Goal: Information Seeking & Learning: Check status

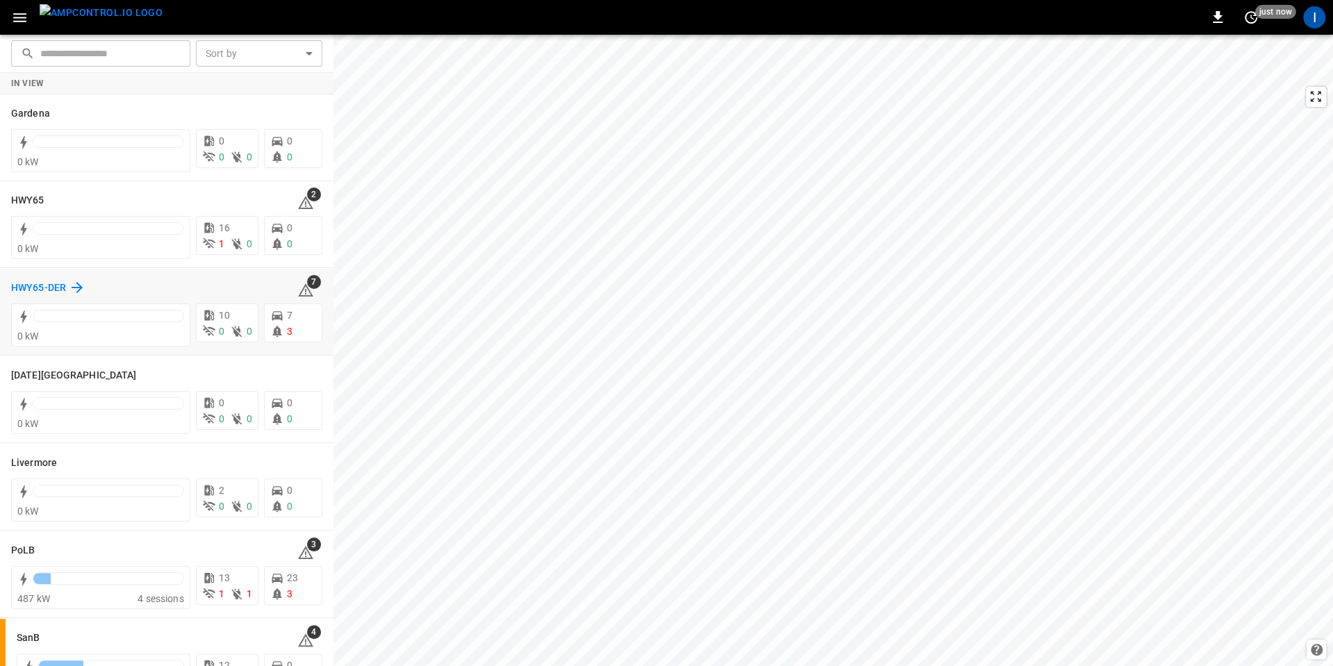
click at [81, 287] on icon at bounding box center [77, 287] width 11 height 11
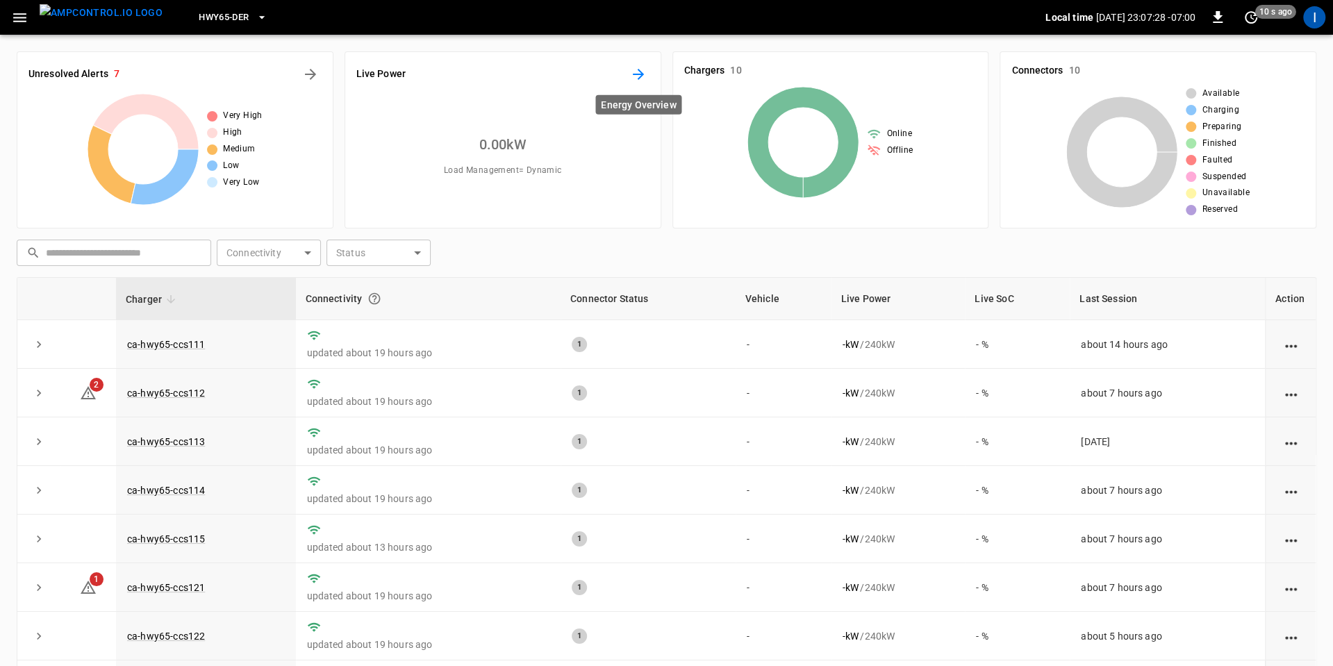
click at [634, 78] on icon "Energy Overview" at bounding box center [638, 74] width 17 height 17
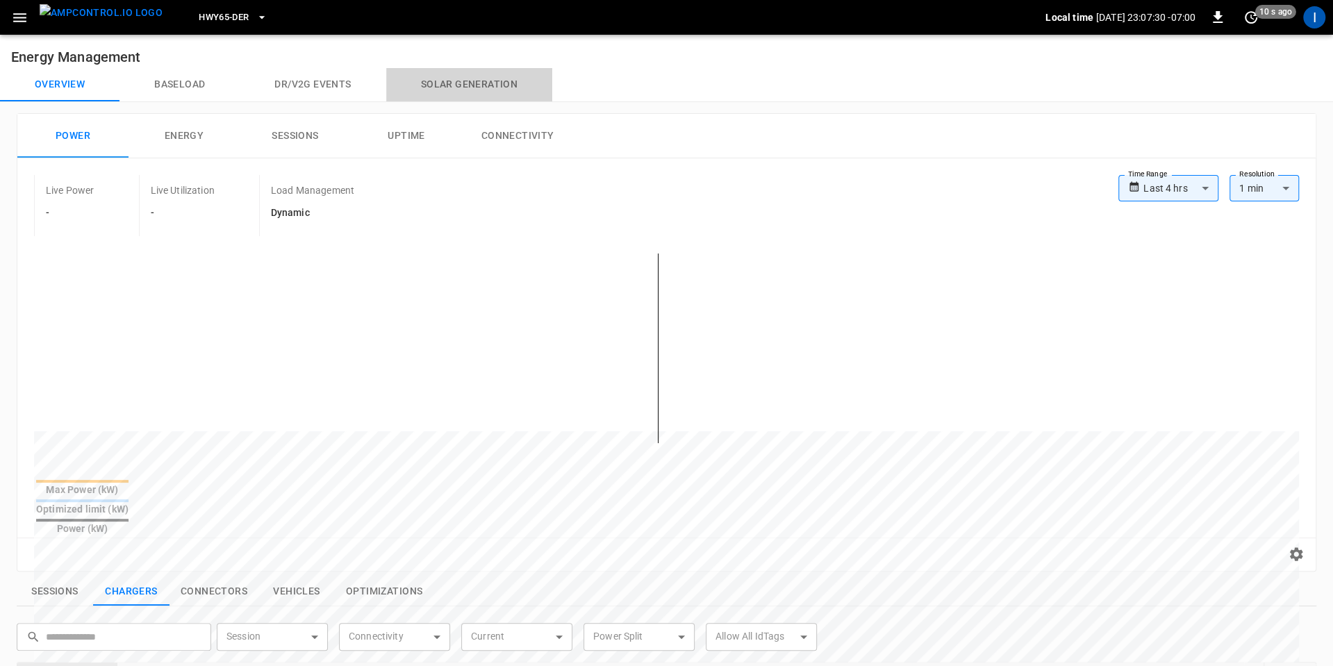
click at [469, 88] on button "Solar generation" at bounding box center [469, 84] width 166 height 33
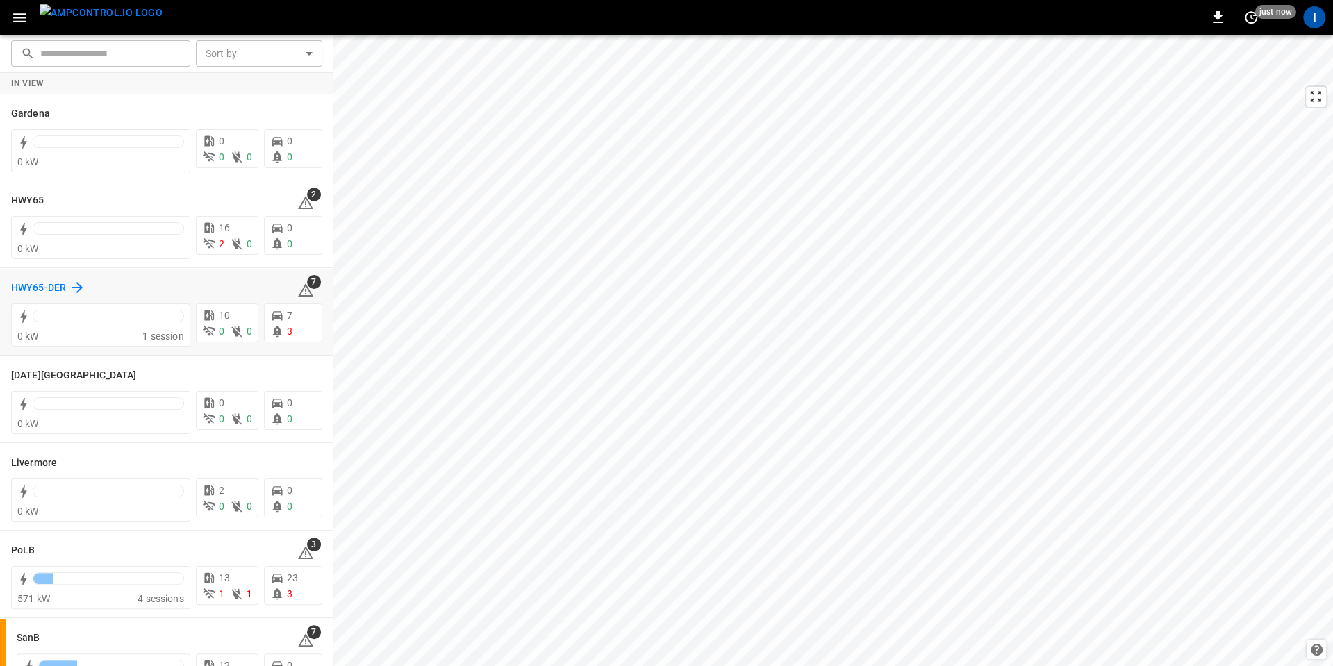
click at [49, 284] on h6 "HWY65-DER" at bounding box center [38, 288] width 55 height 15
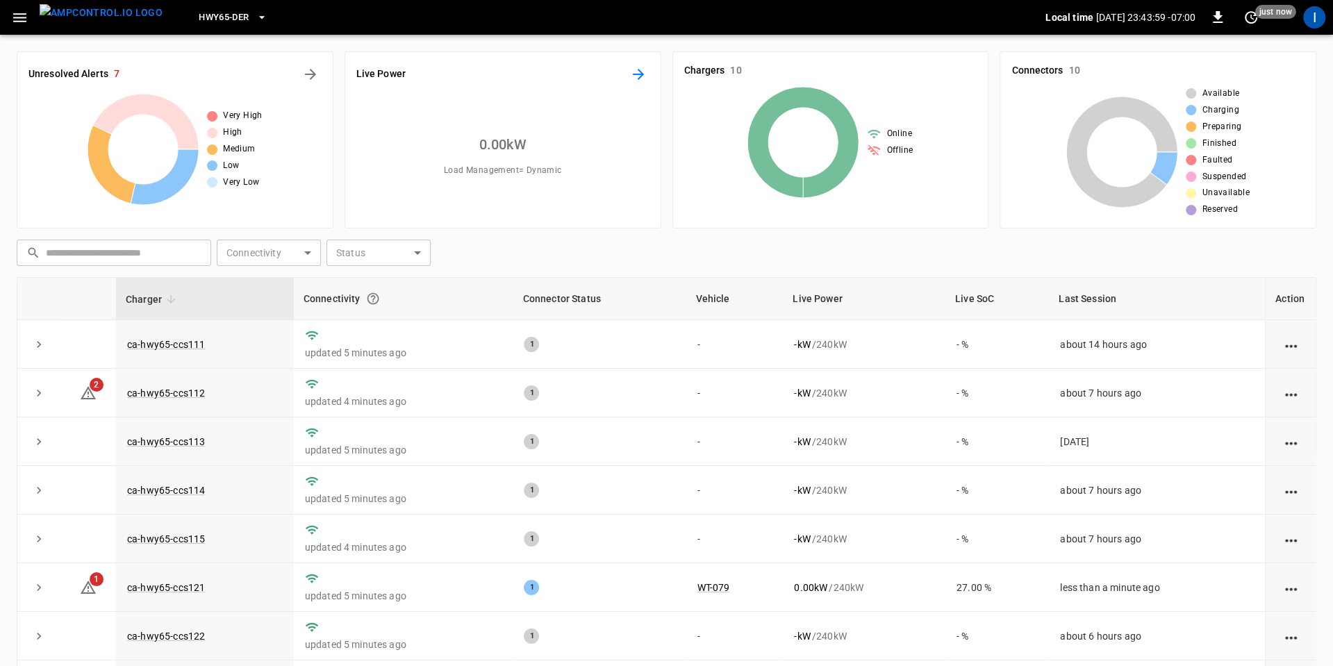
click at [643, 78] on icon "Energy Overview" at bounding box center [638, 74] width 17 height 17
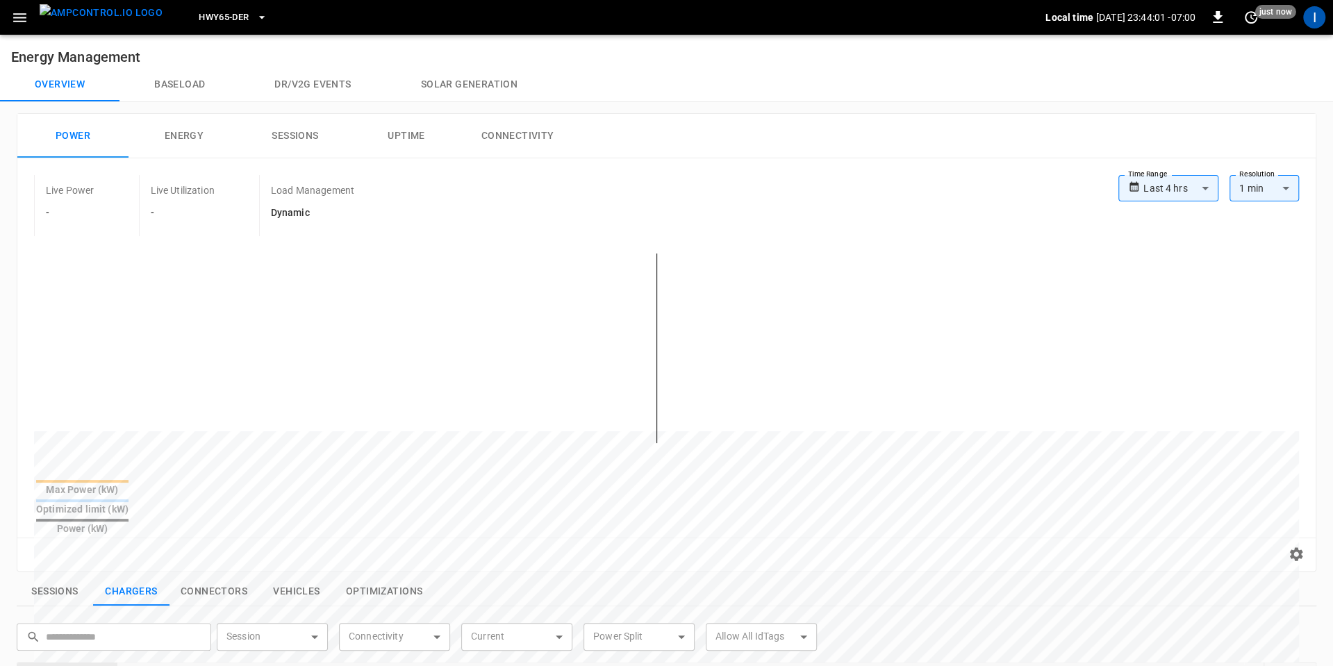
click at [474, 79] on button "Solar generation" at bounding box center [469, 84] width 166 height 33
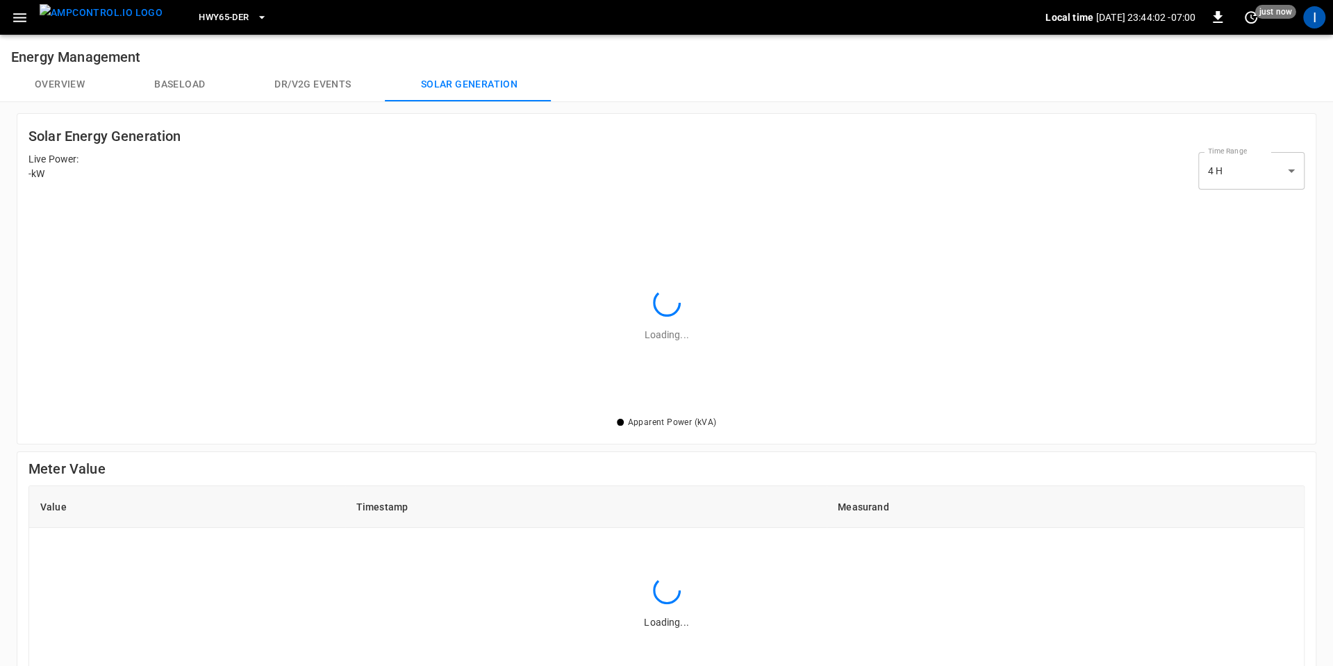
scroll to position [201, 1250]
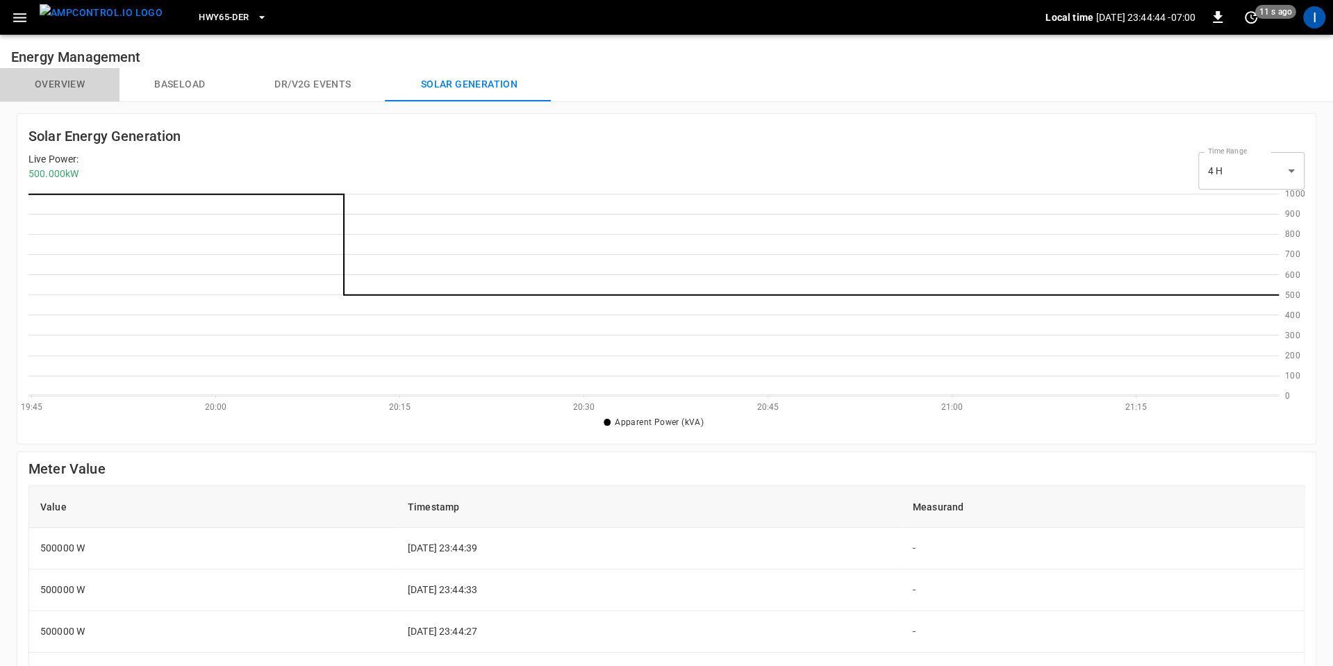
click at [74, 85] on button "Overview" at bounding box center [59, 84] width 119 height 33
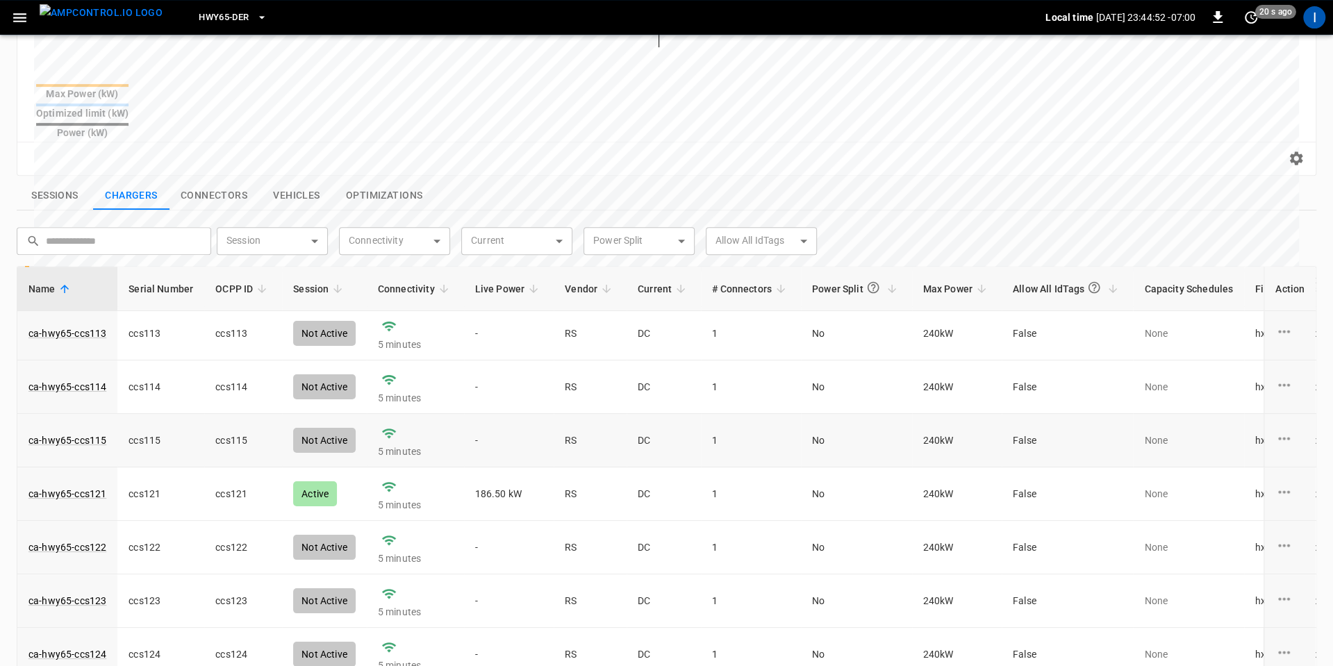
scroll to position [439, 0]
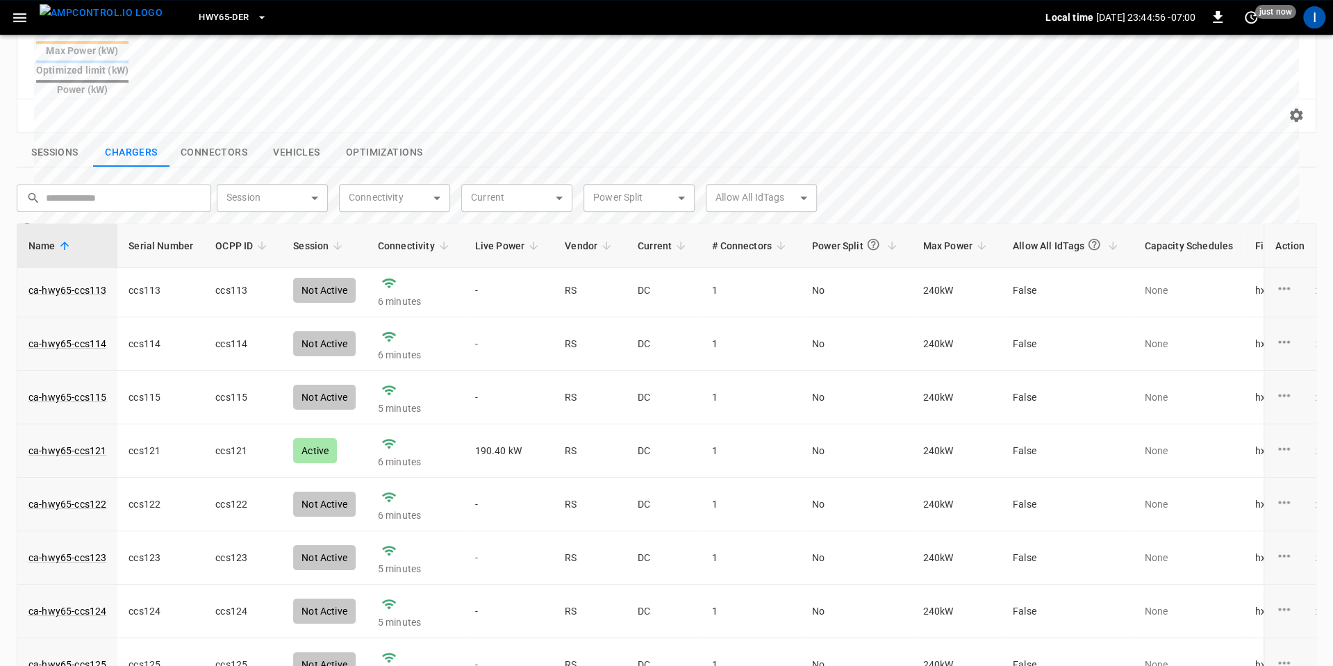
click at [59, 138] on button "Sessions" at bounding box center [55, 152] width 76 height 29
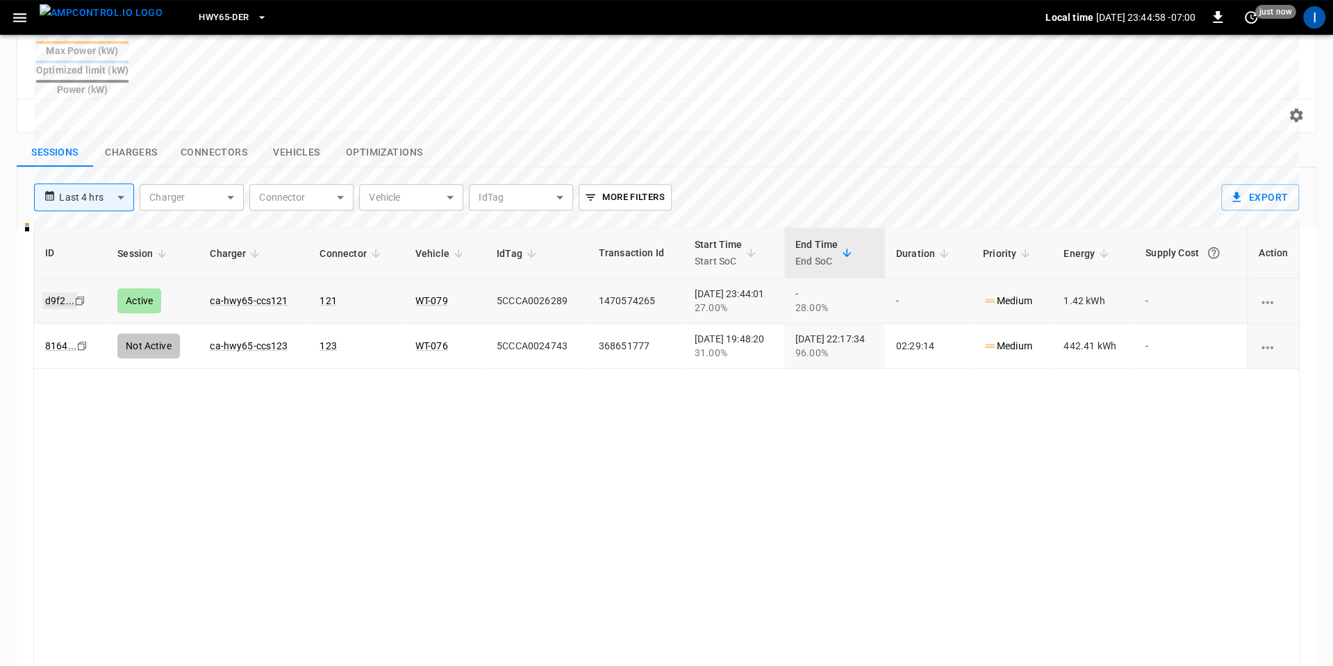
click at [59, 292] on link "d9f2 ..." at bounding box center [59, 300] width 35 height 17
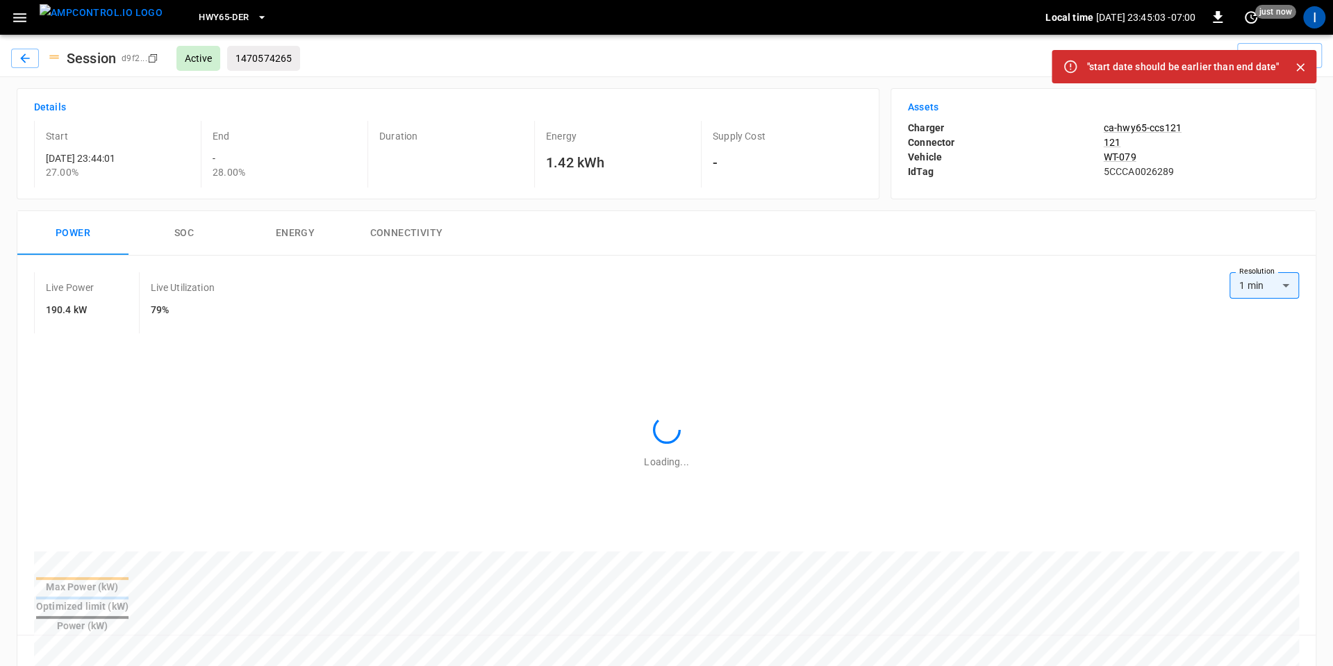
click at [1254, 172] on p "5CCCA0026289" at bounding box center [1200, 172] width 195 height 14
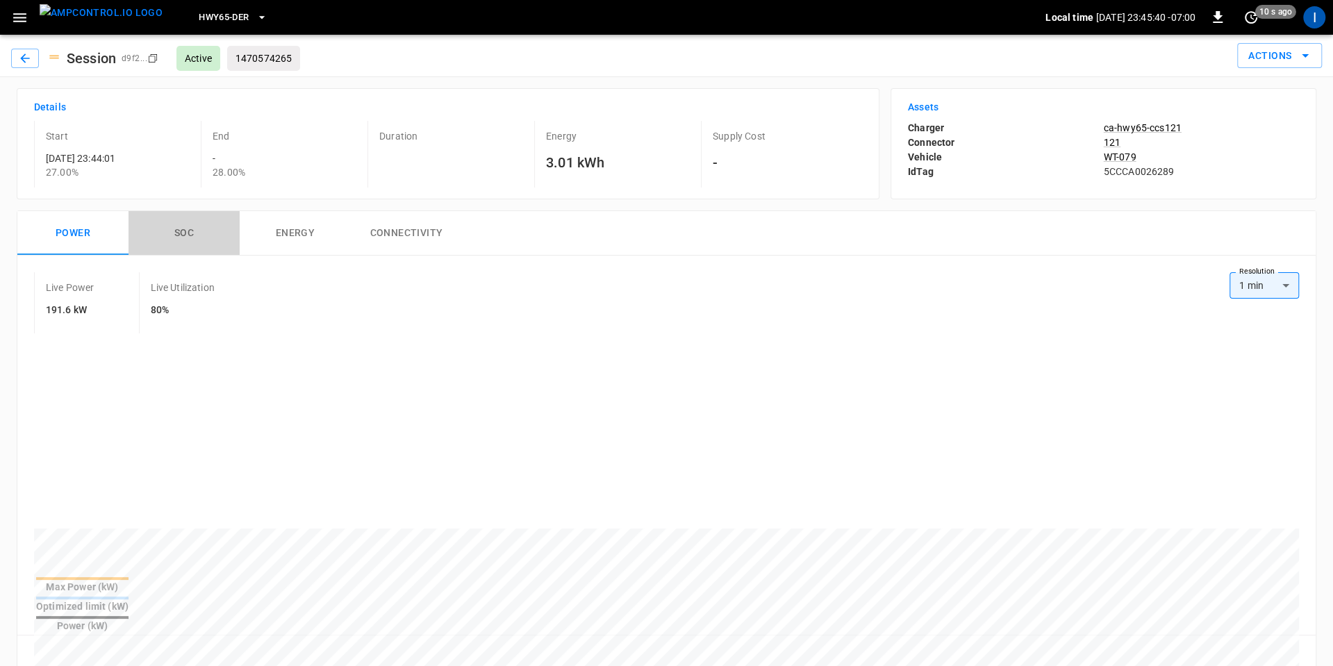
click at [186, 244] on button "SOC" at bounding box center [184, 233] width 111 height 44
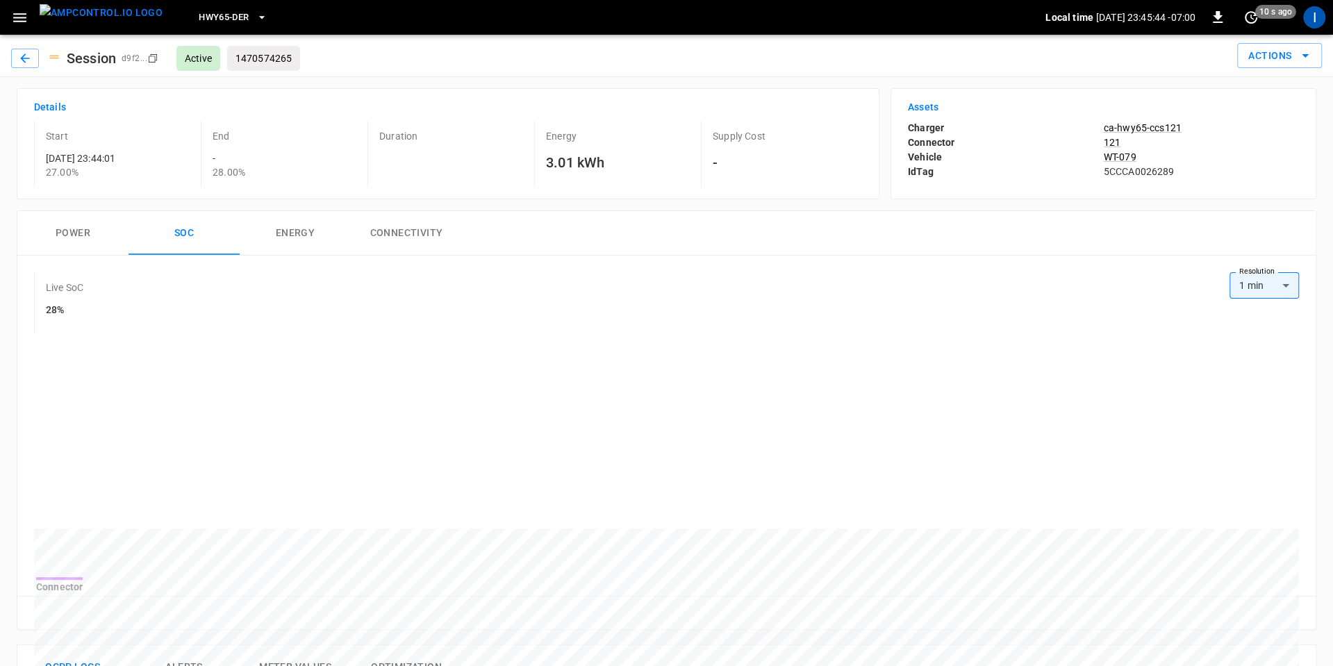
click at [78, 227] on button "Power" at bounding box center [72, 233] width 111 height 44
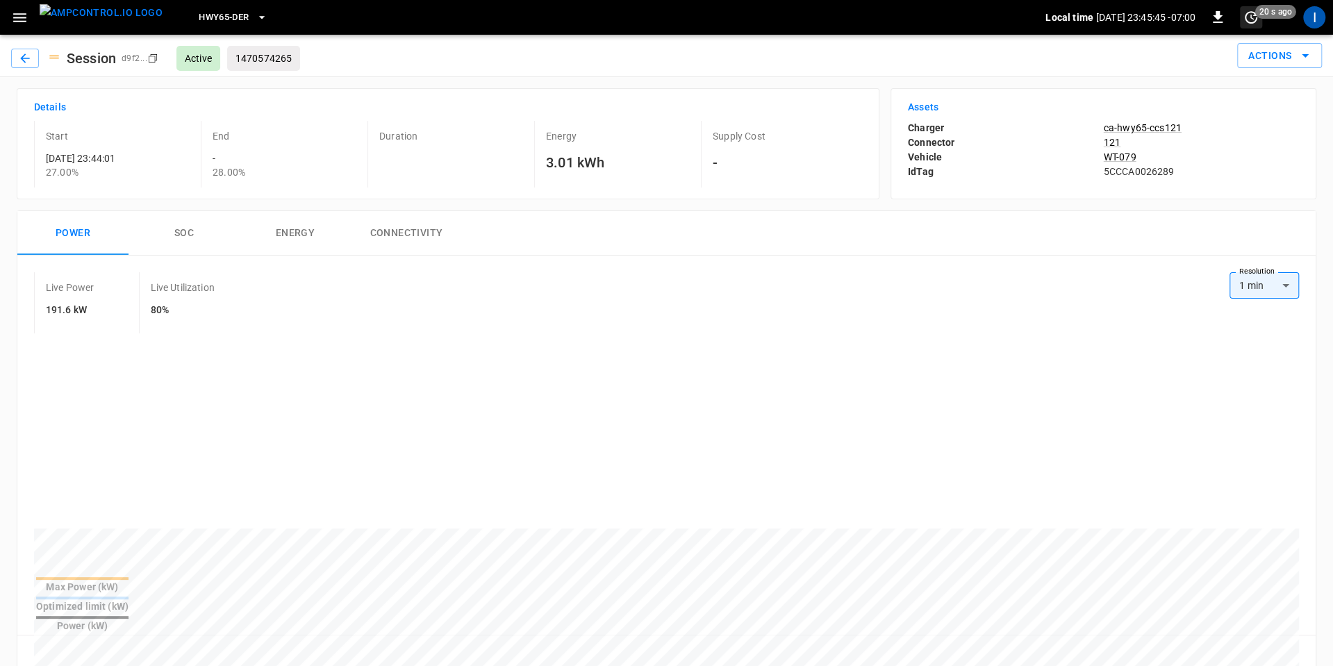
click at [1254, 24] on icon "set refresh interval" at bounding box center [1251, 17] width 17 height 17
click at [1229, 67] on li "Update every 5 sec" at bounding box center [1206, 68] width 110 height 23
click at [29, 66] on button "button" at bounding box center [25, 58] width 28 height 19
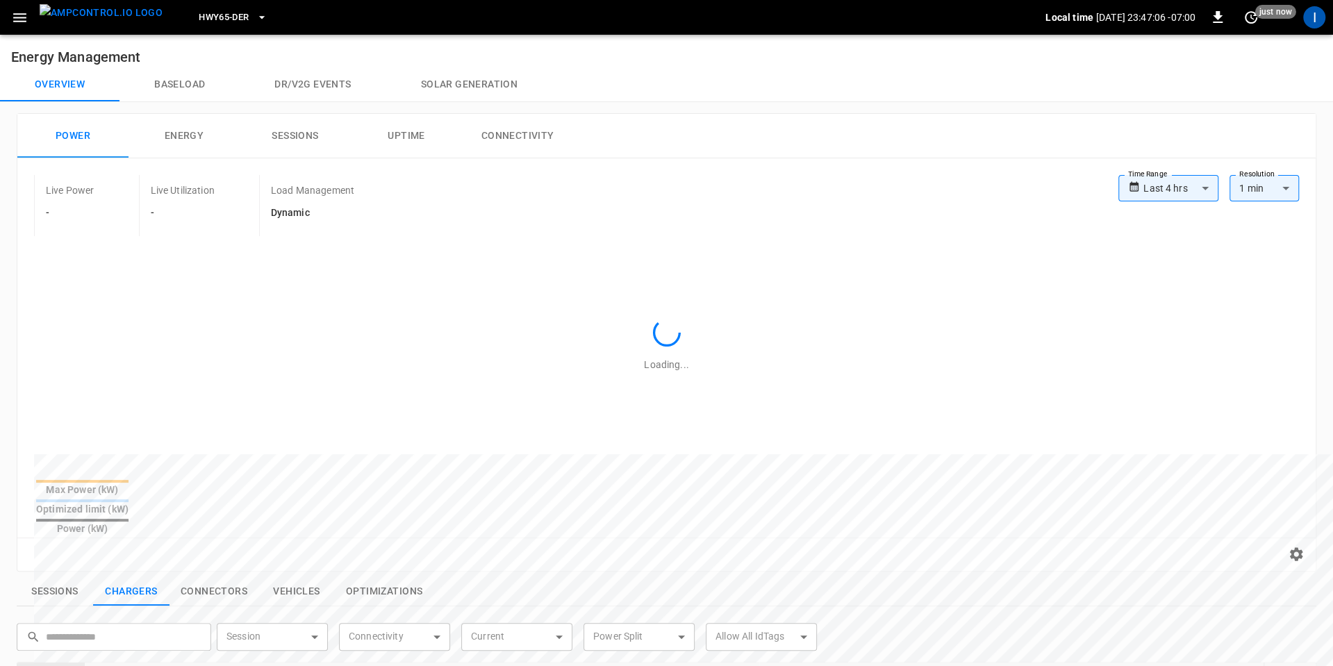
scroll to position [439, 0]
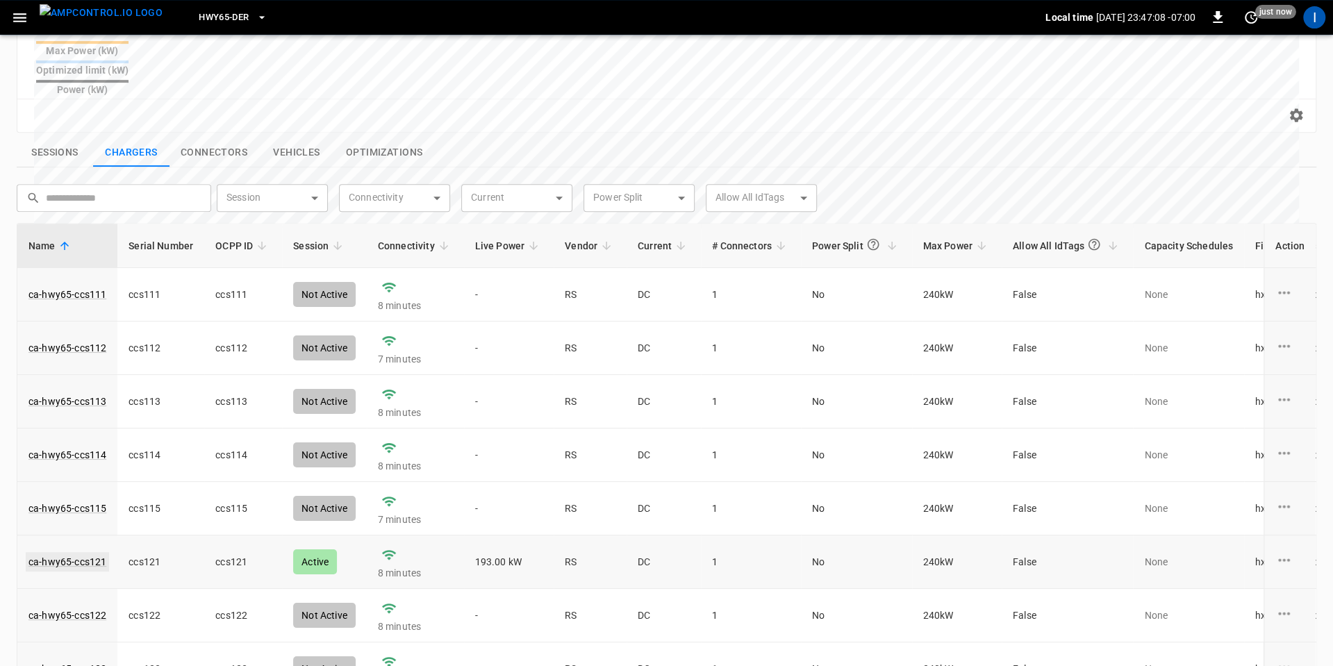
click at [79, 552] on link "ca-hwy65-ccs121" at bounding box center [67, 561] width 83 height 19
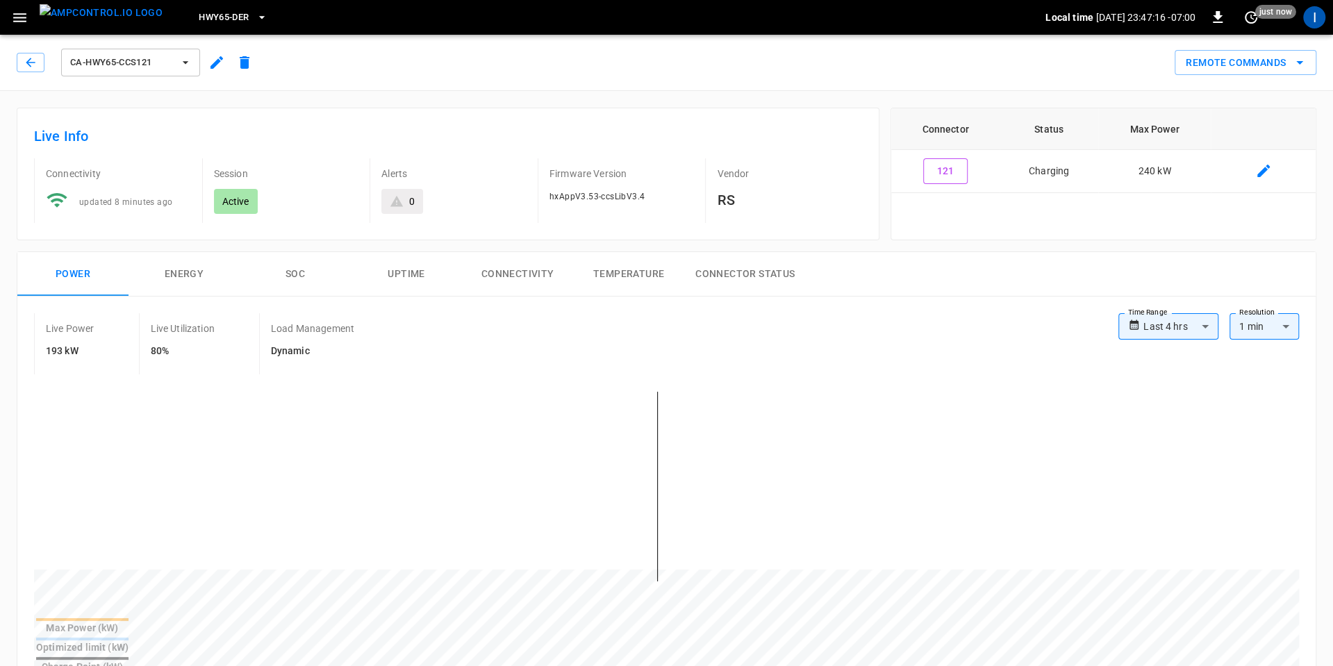
click at [288, 274] on button "SOC" at bounding box center [295, 274] width 111 height 44
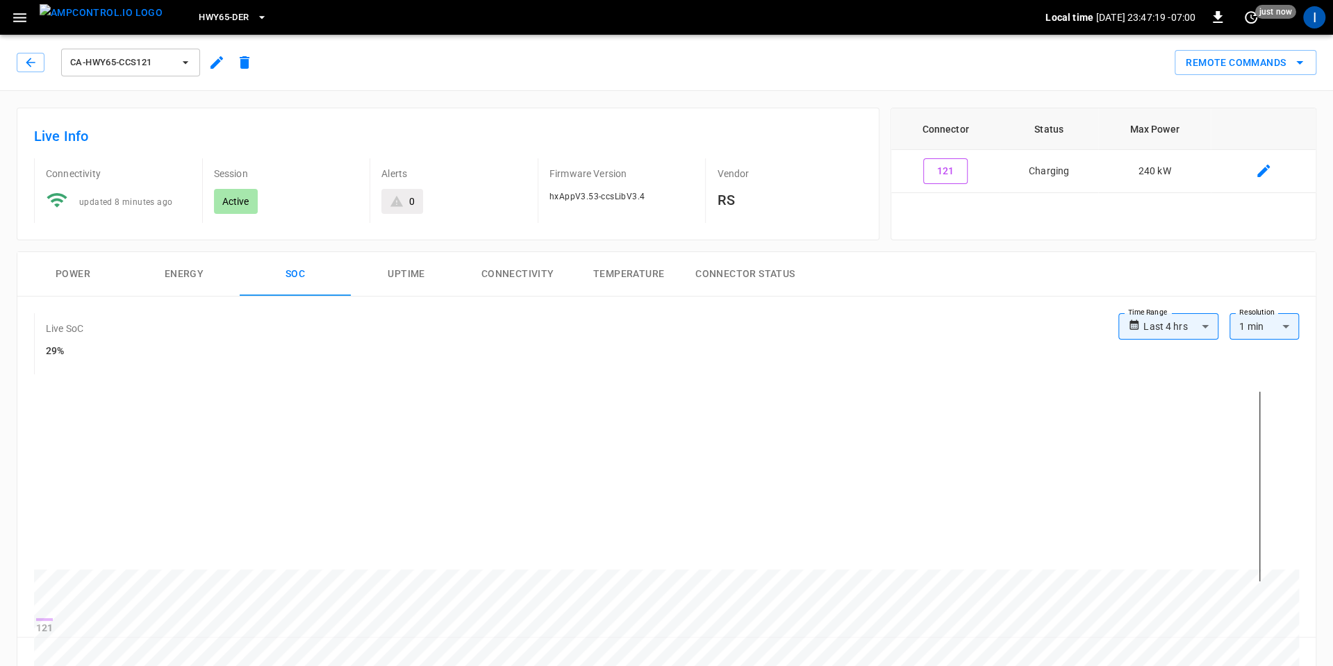
click at [74, 270] on button "Power" at bounding box center [72, 274] width 111 height 44
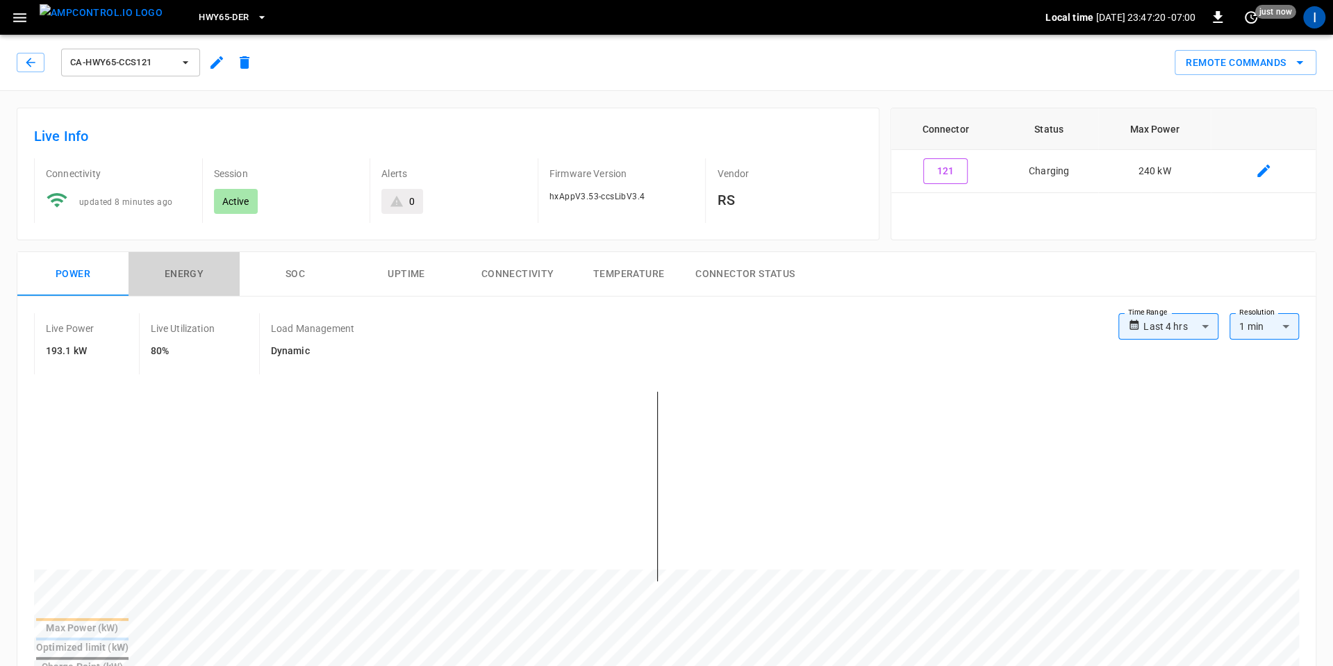
click at [179, 269] on button "Energy" at bounding box center [184, 274] width 111 height 44
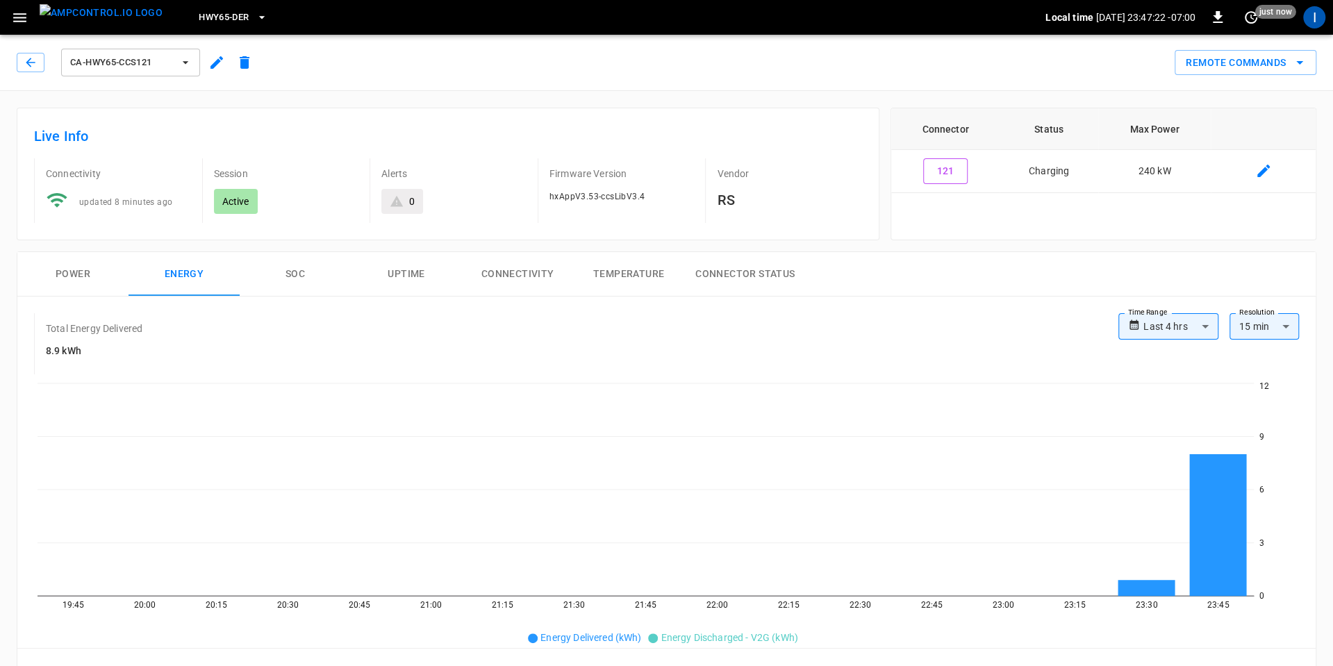
click at [87, 270] on button "Power" at bounding box center [72, 274] width 111 height 44
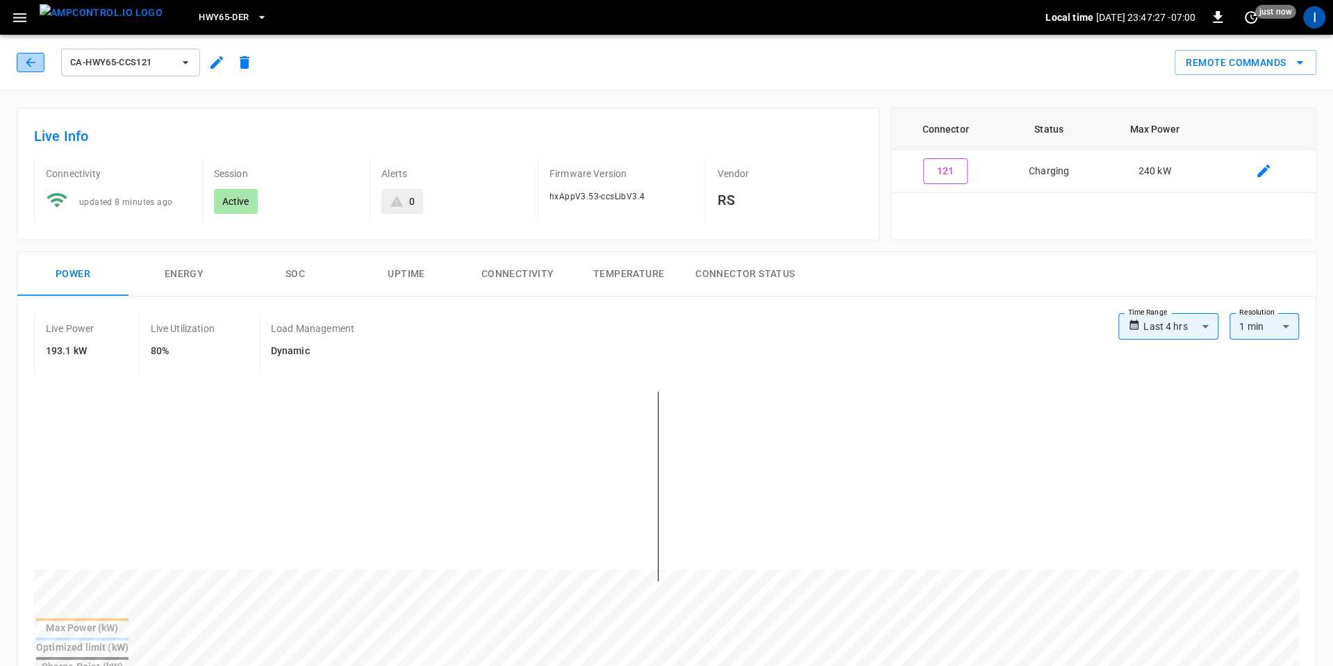
click at [30, 65] on icon "button" at bounding box center [31, 63] width 14 height 14
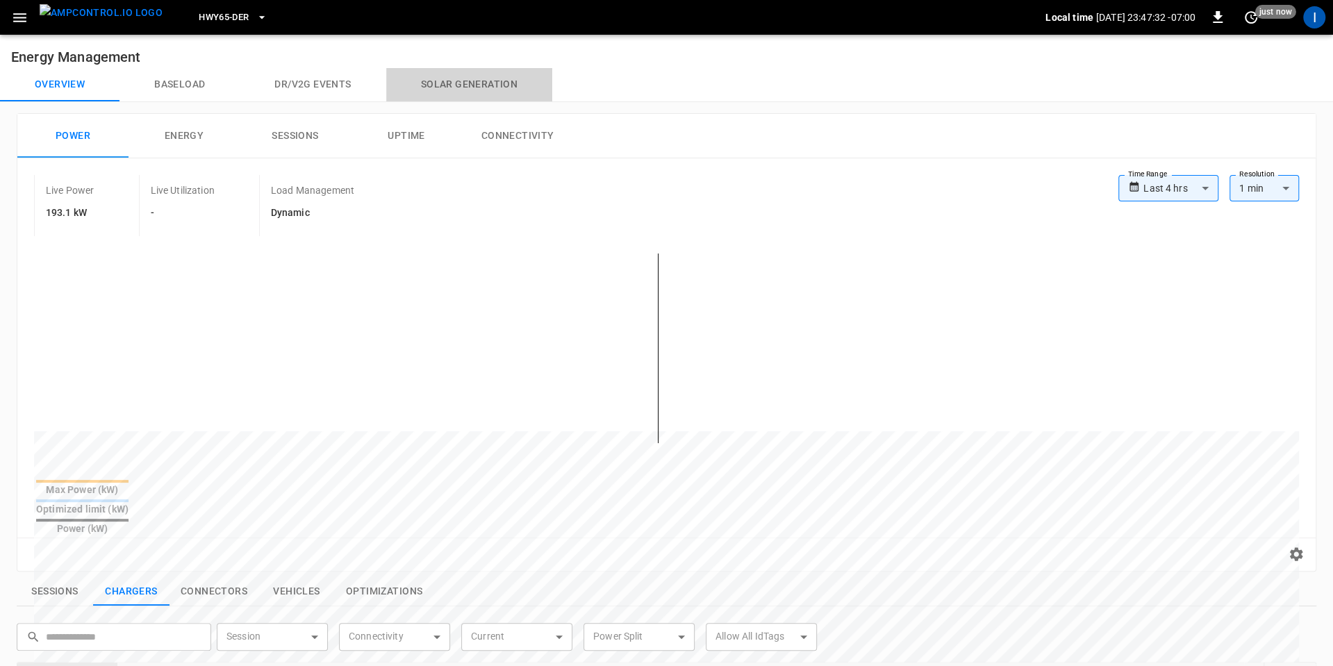
click at [467, 79] on button "Solar generation" at bounding box center [469, 84] width 166 height 33
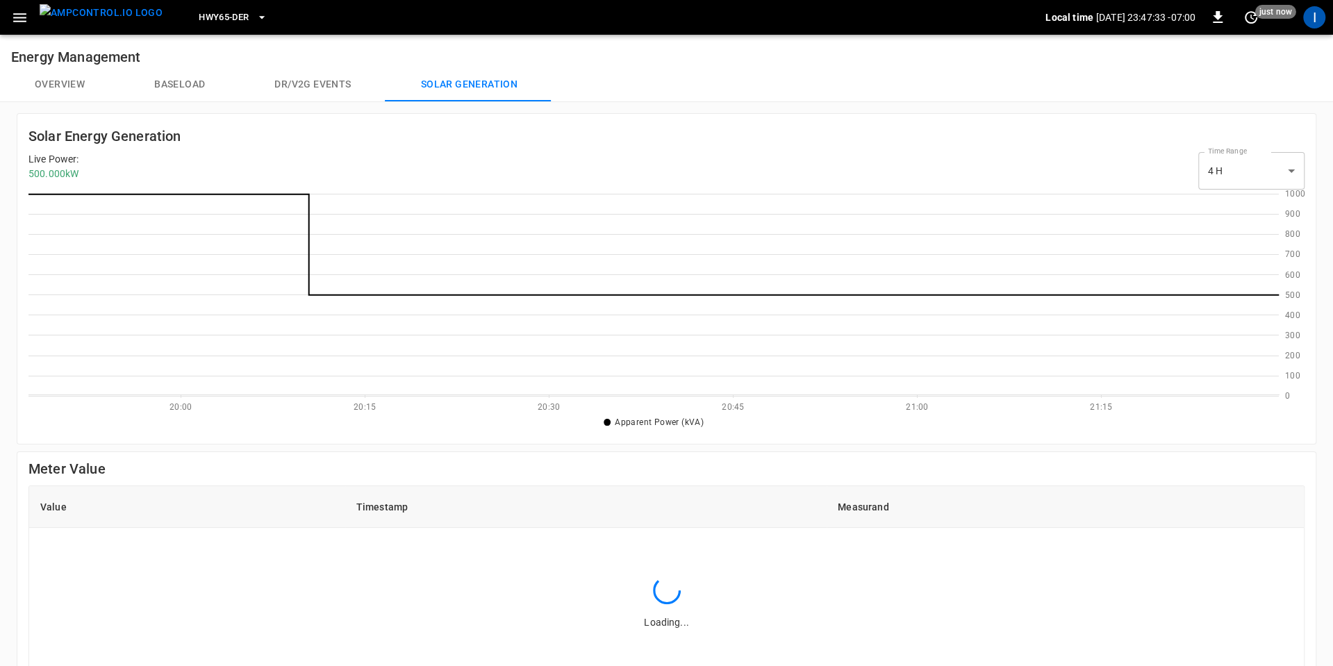
scroll to position [201, 1250]
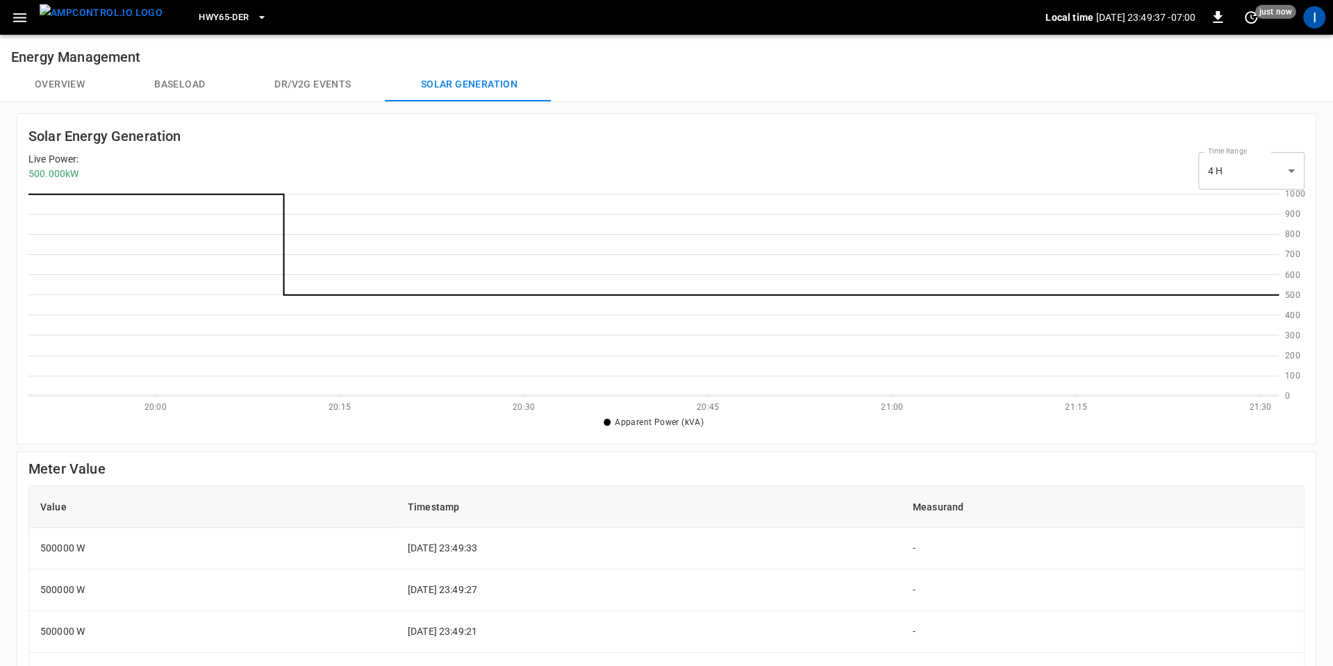
click at [63, 82] on button "Overview" at bounding box center [59, 84] width 119 height 33
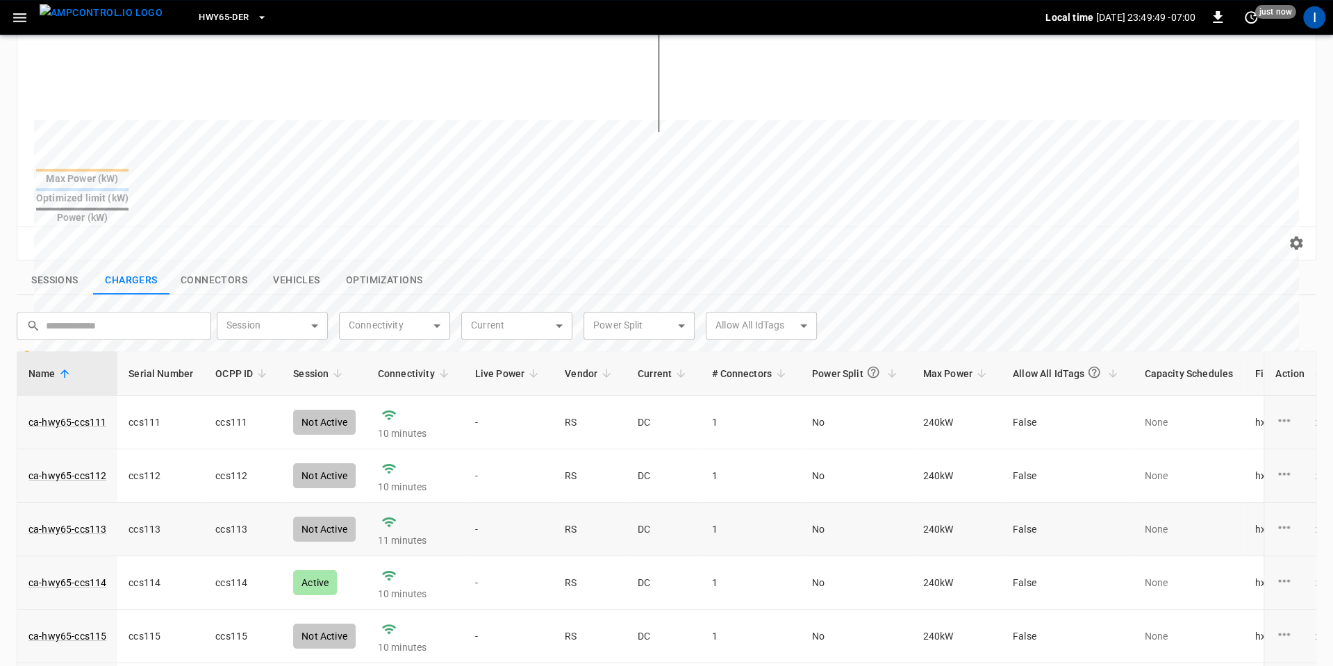
scroll to position [70, 0]
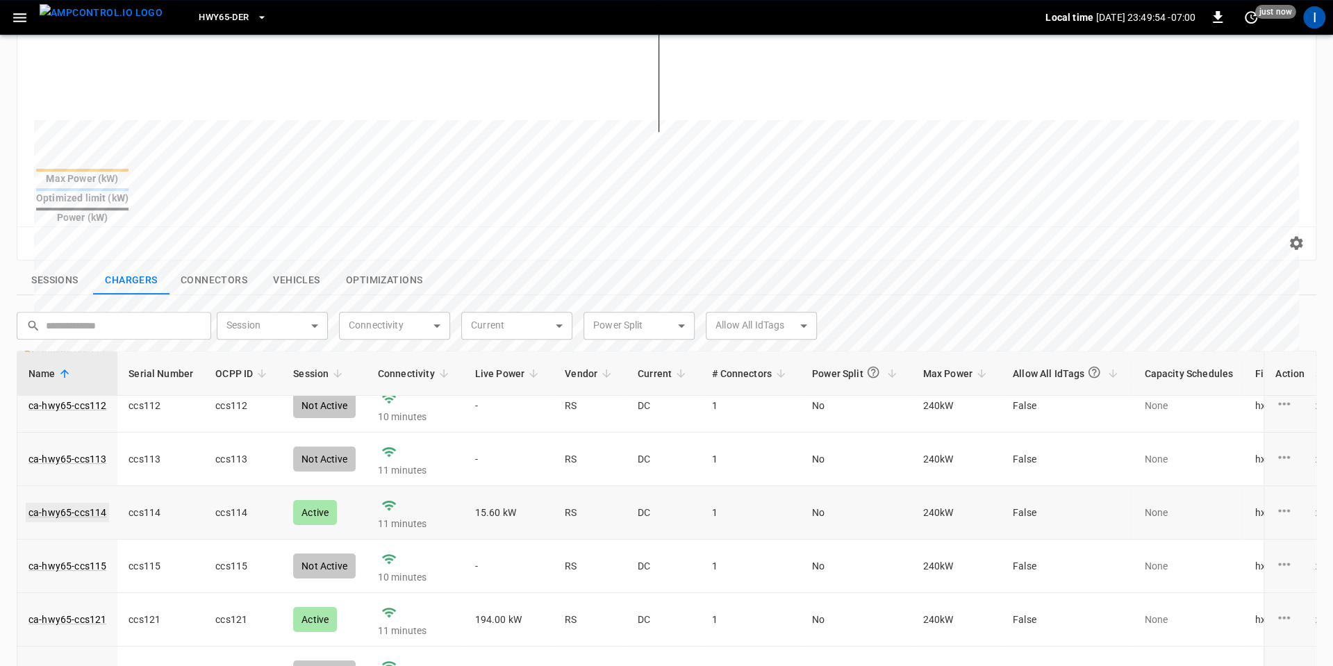
click at [91, 503] on link "ca-hwy65-ccs114" at bounding box center [67, 512] width 83 height 19
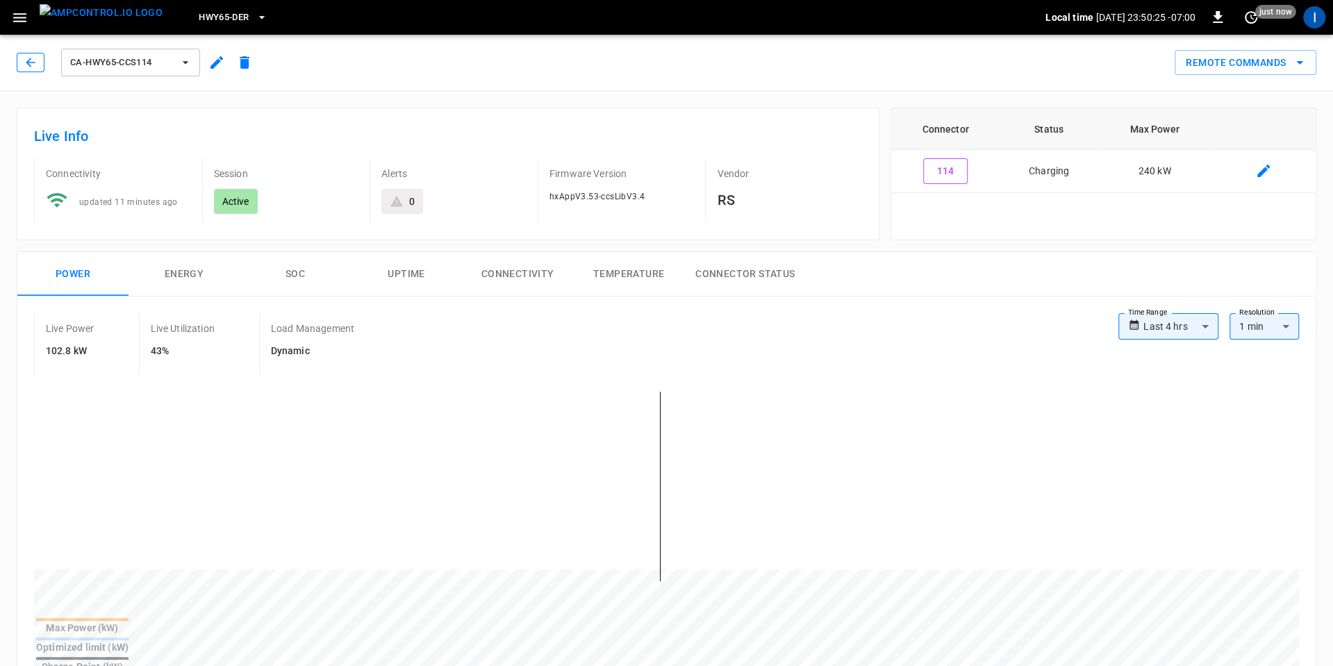
click at [28, 60] on icon "button" at bounding box center [30, 62] width 9 height 9
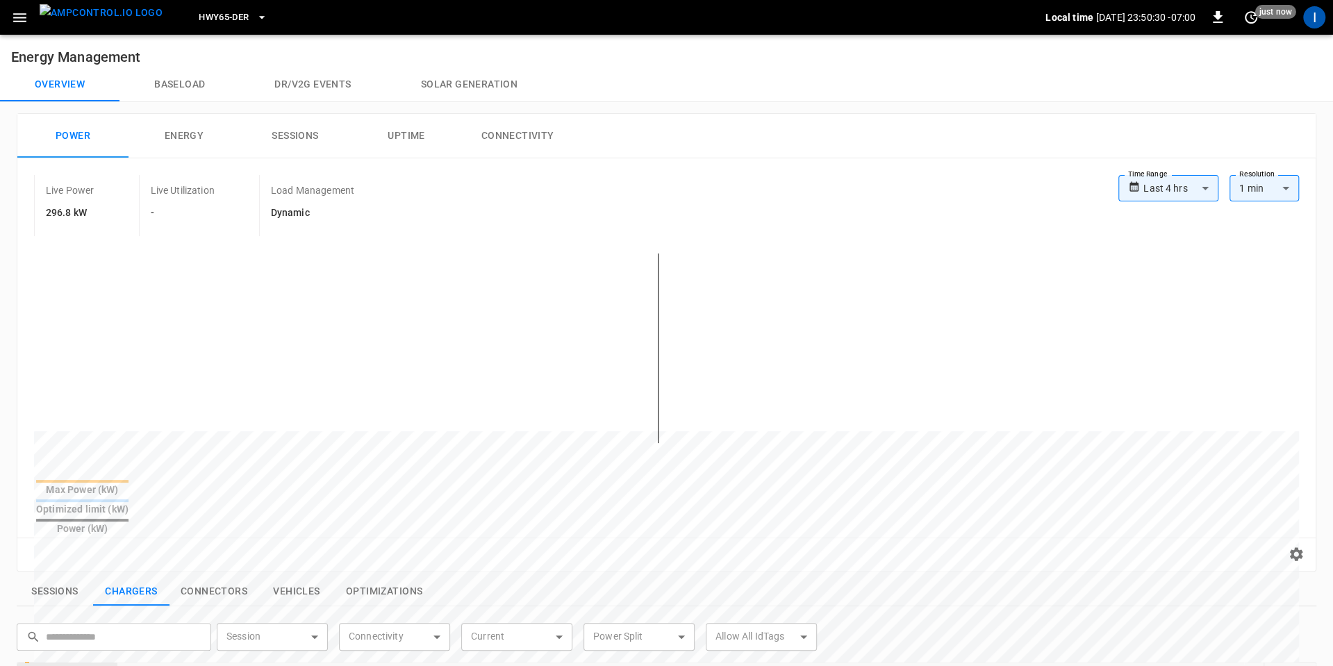
click at [457, 86] on button "Solar generation" at bounding box center [469, 84] width 166 height 33
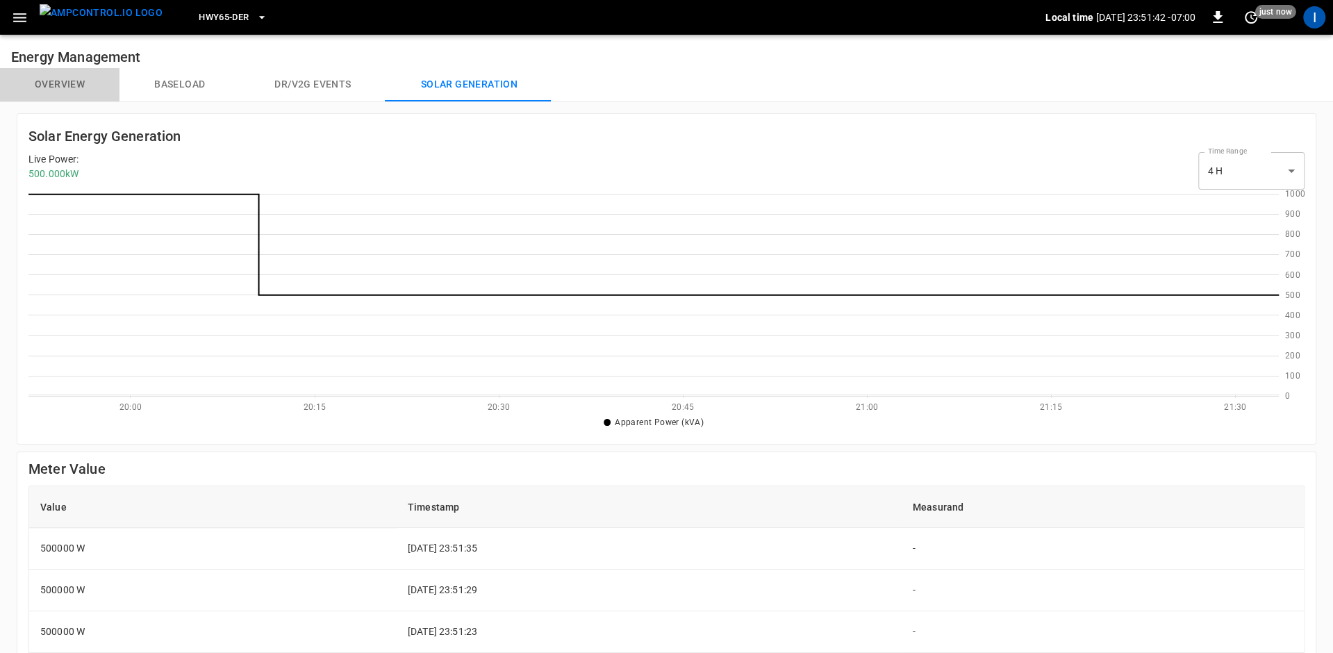
click at [81, 81] on button "Overview" at bounding box center [59, 84] width 119 height 33
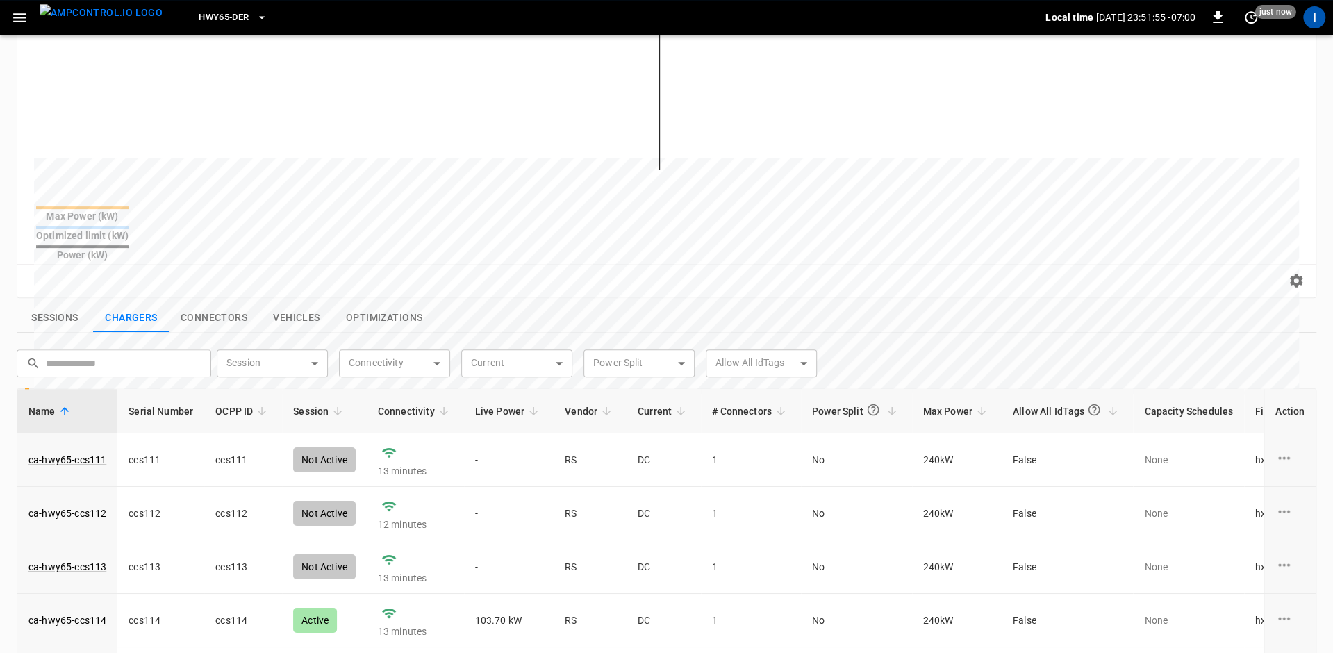
scroll to position [306, 0]
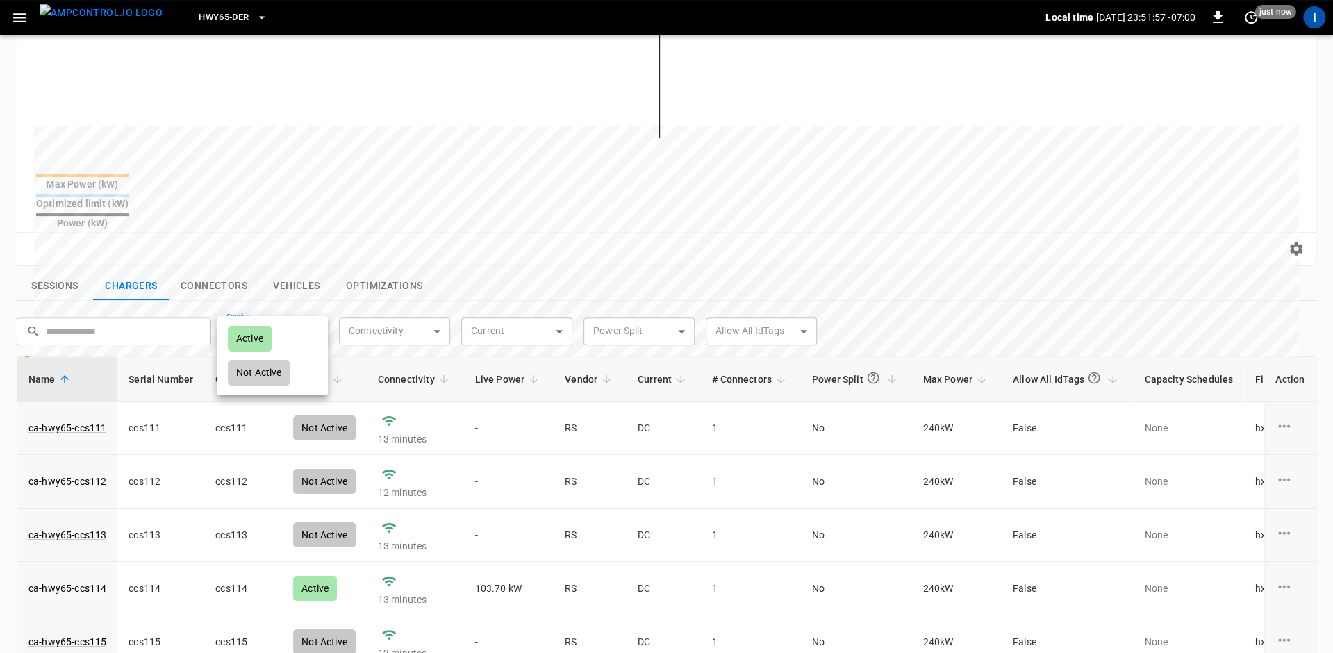
click at [319, 299] on body "**********" at bounding box center [666, 278] width 1333 height 1168
click at [288, 322] on li "Active" at bounding box center [272, 339] width 111 height 34
type input "******"
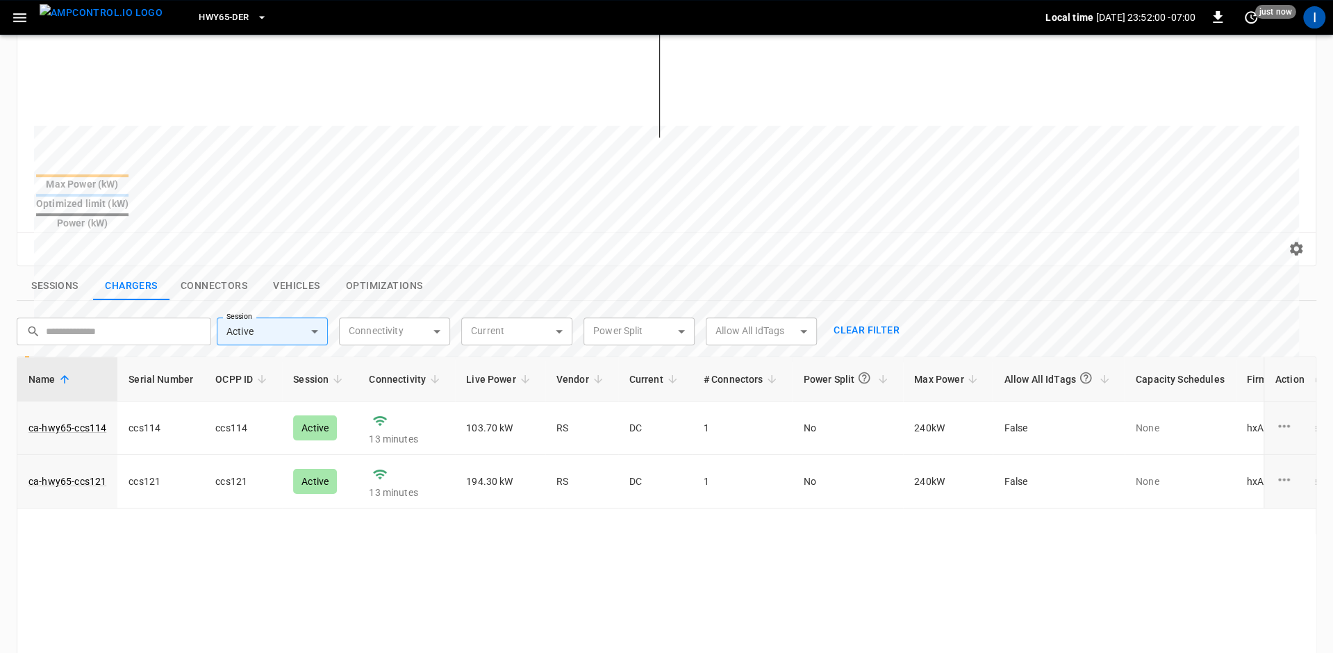
click at [643, 588] on div "Name Serial Number OCPP ID Session Connectivity Live Power Vendor Current # Con…" at bounding box center [667, 584] width 1300 height 457
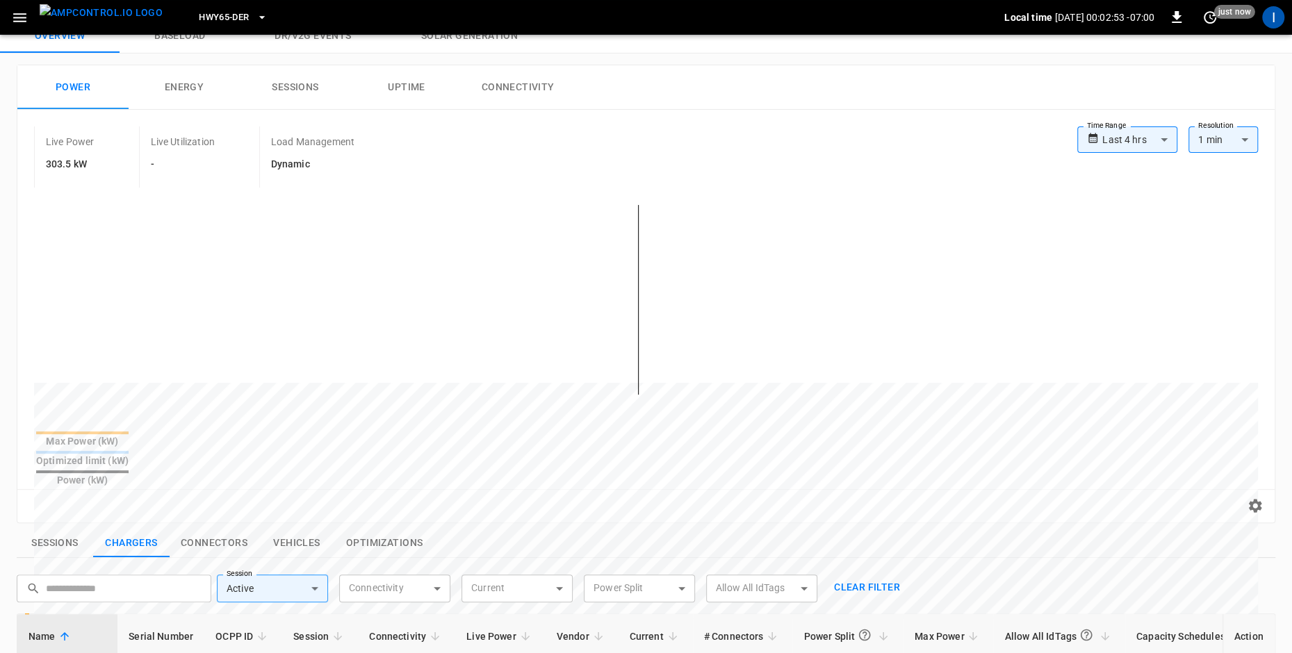
scroll to position [0, 0]
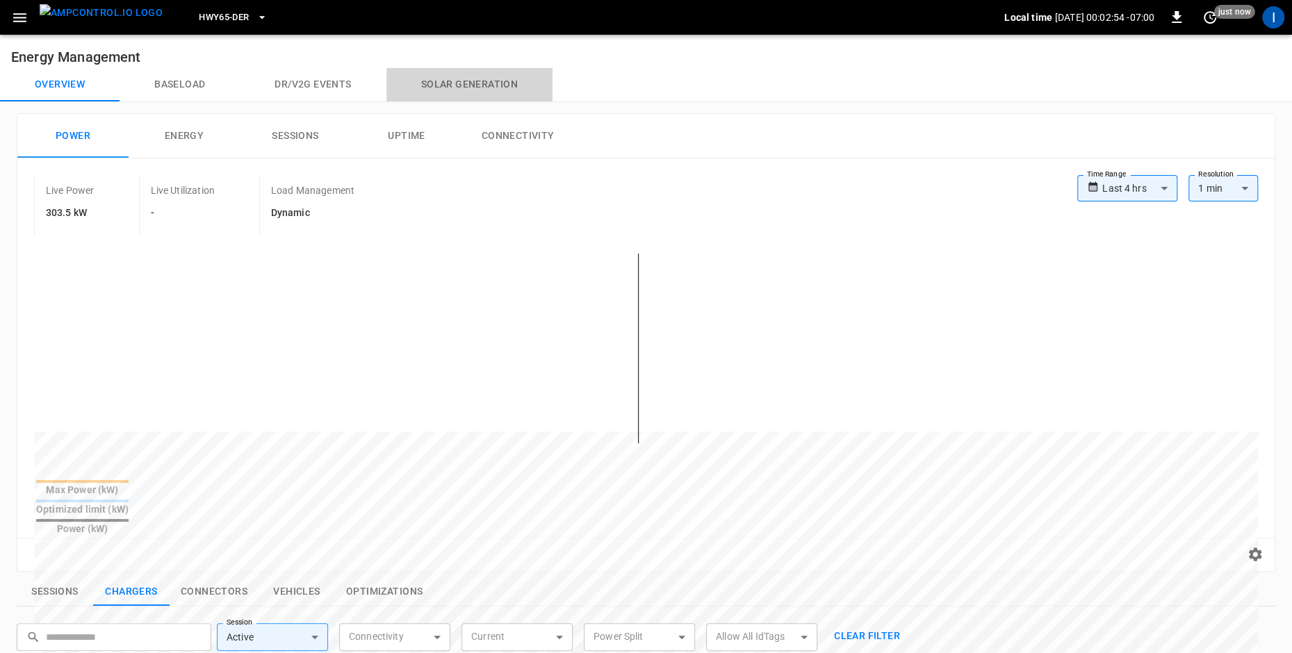
click at [460, 89] on button "Solar generation" at bounding box center [469, 84] width 166 height 33
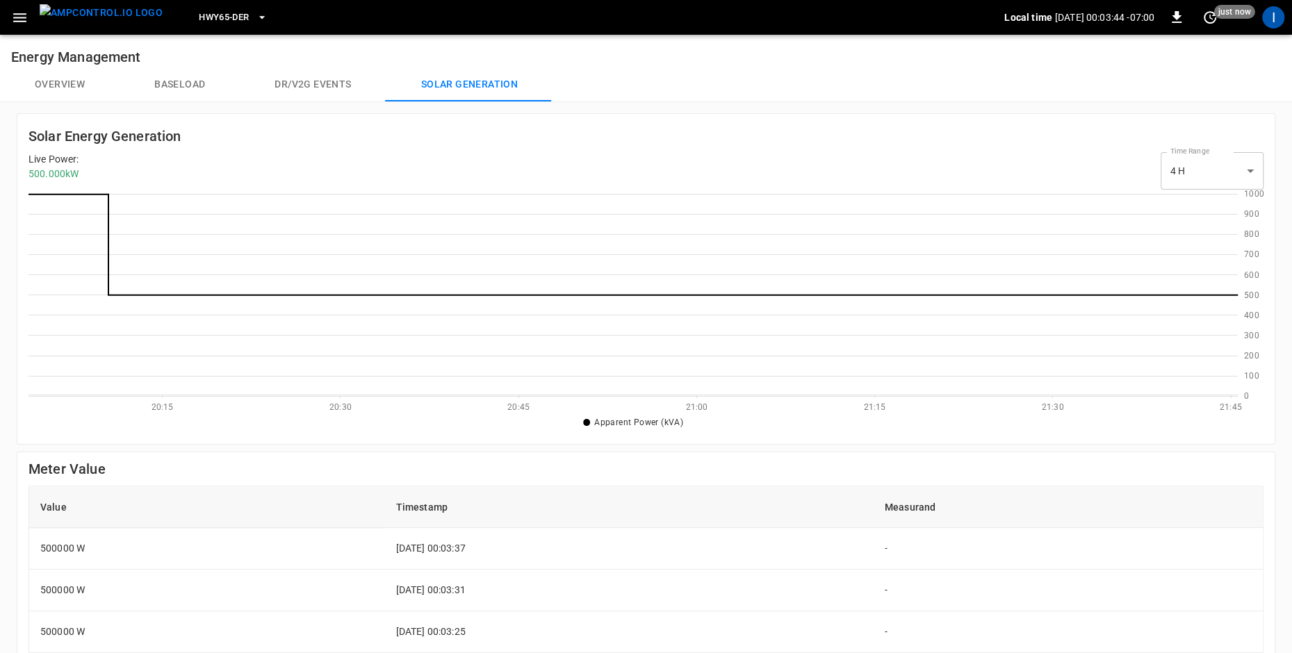
click at [81, 81] on button "Overview" at bounding box center [59, 84] width 119 height 33
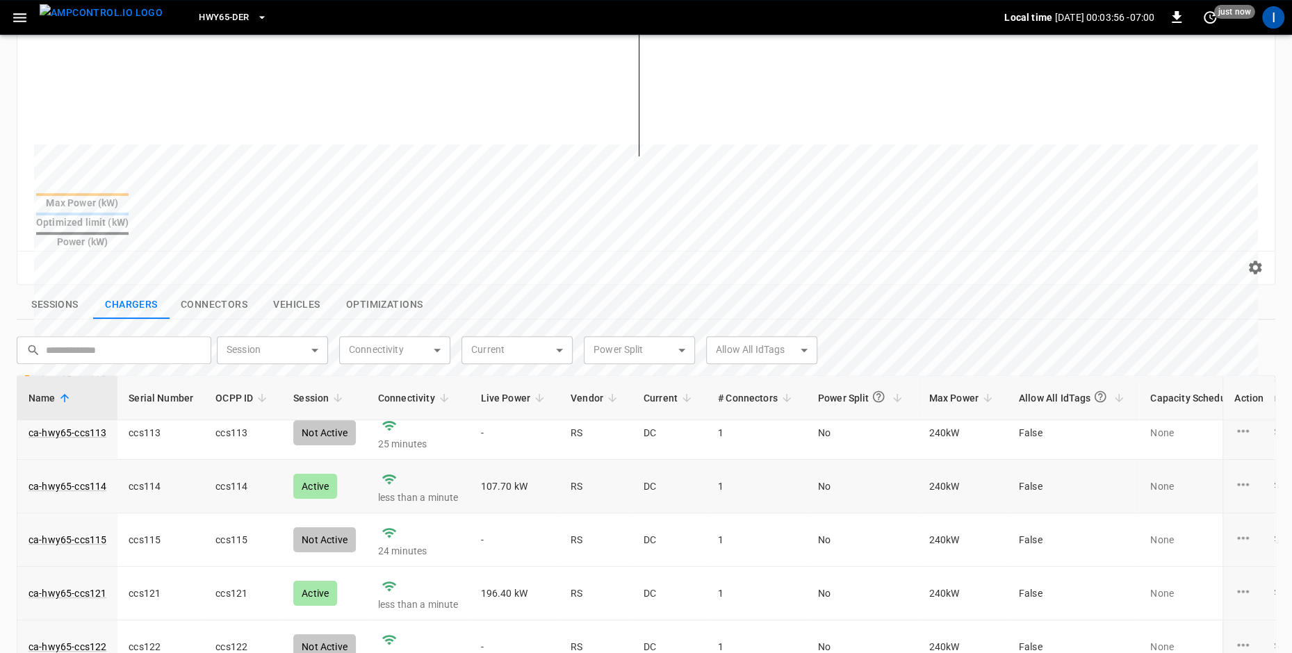
scroll to position [320, 0]
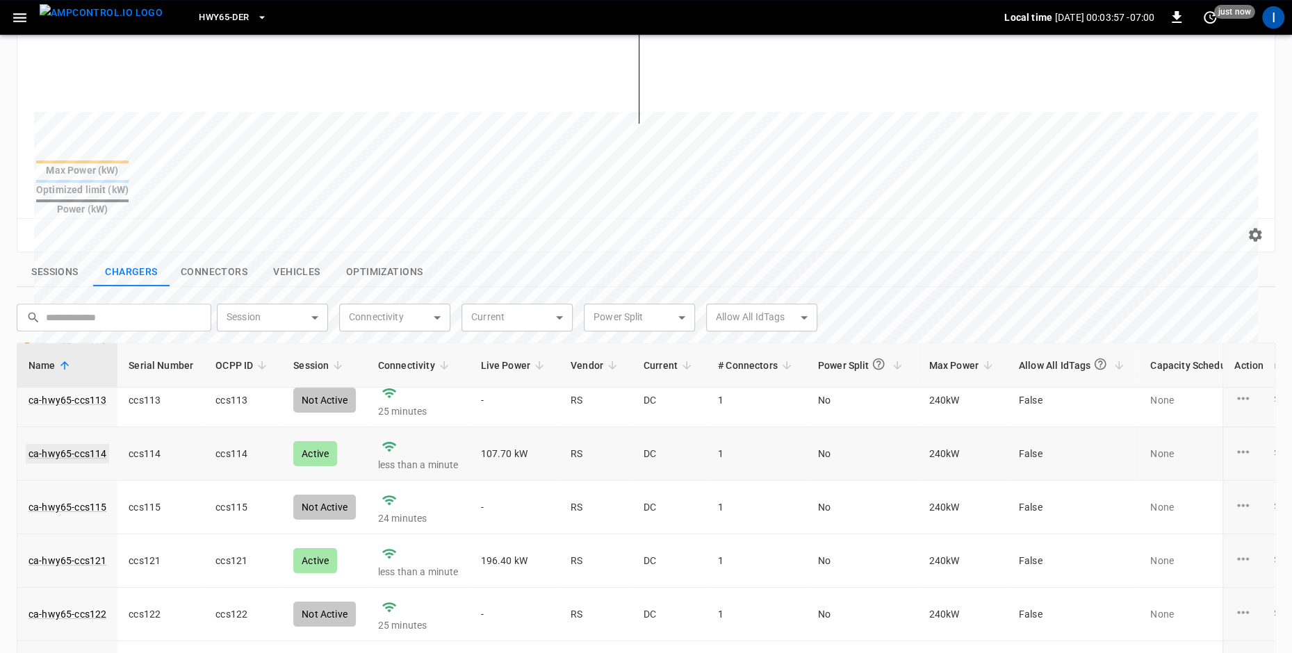
click at [67, 444] on link "ca-hwy65-ccs114" at bounding box center [67, 453] width 83 height 19
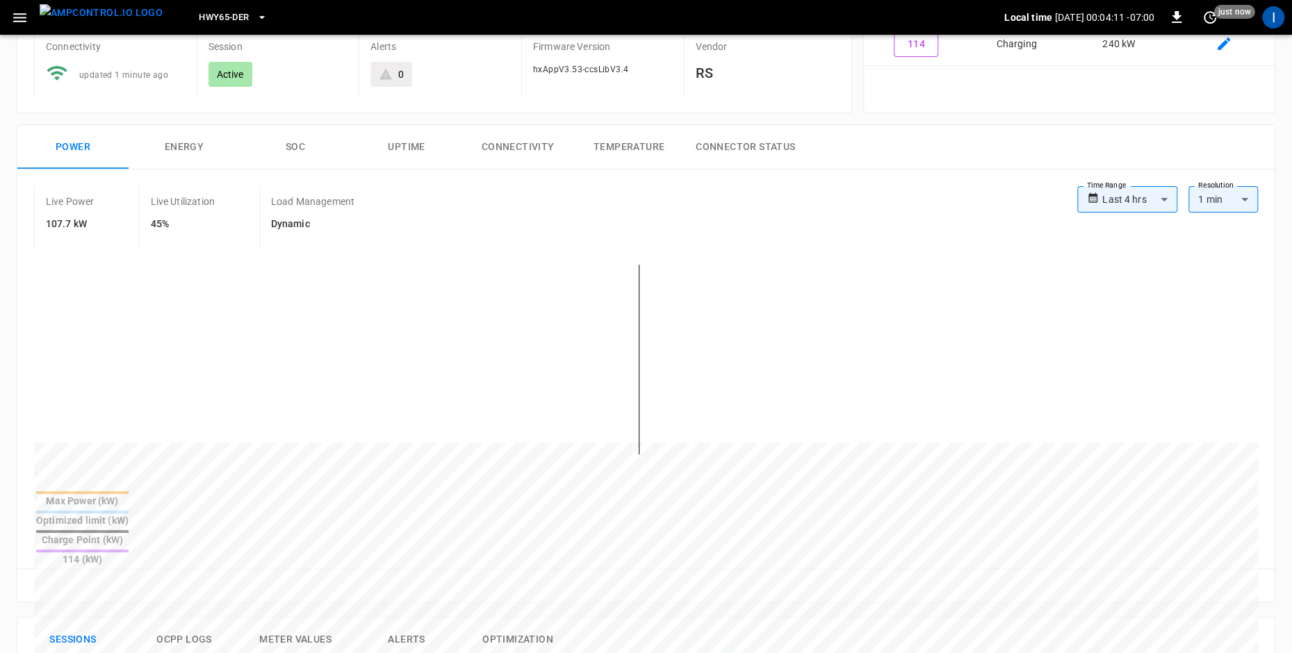
scroll to position [40, 0]
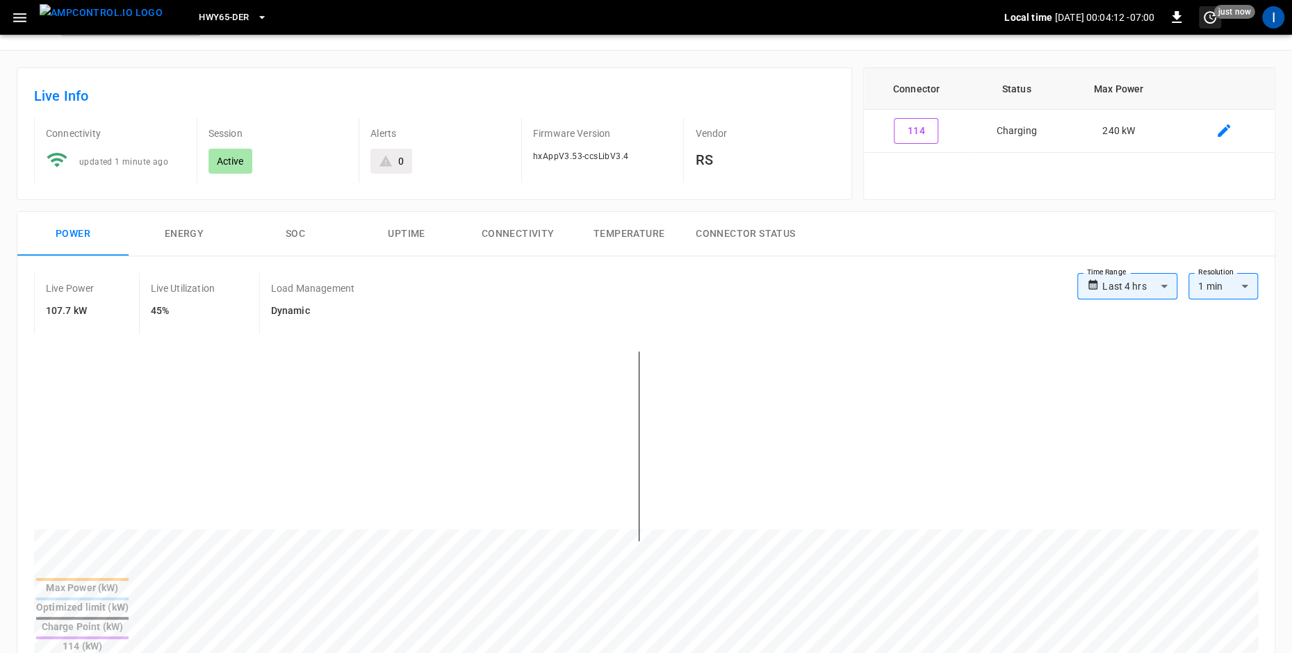
click at [1219, 22] on button "set refresh interval" at bounding box center [1209, 17] width 22 height 22
click at [1181, 70] on li "Update every 5 sec" at bounding box center [1165, 68] width 110 height 23
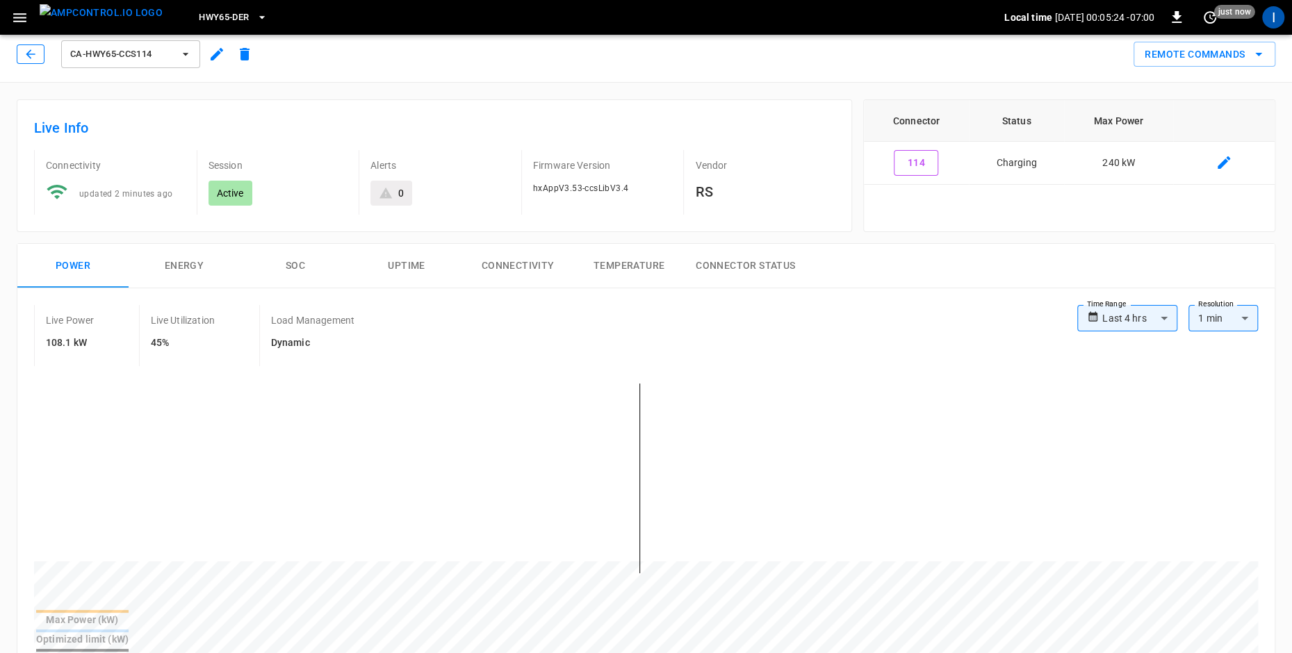
click at [27, 46] on button "button" at bounding box center [31, 53] width 28 height 19
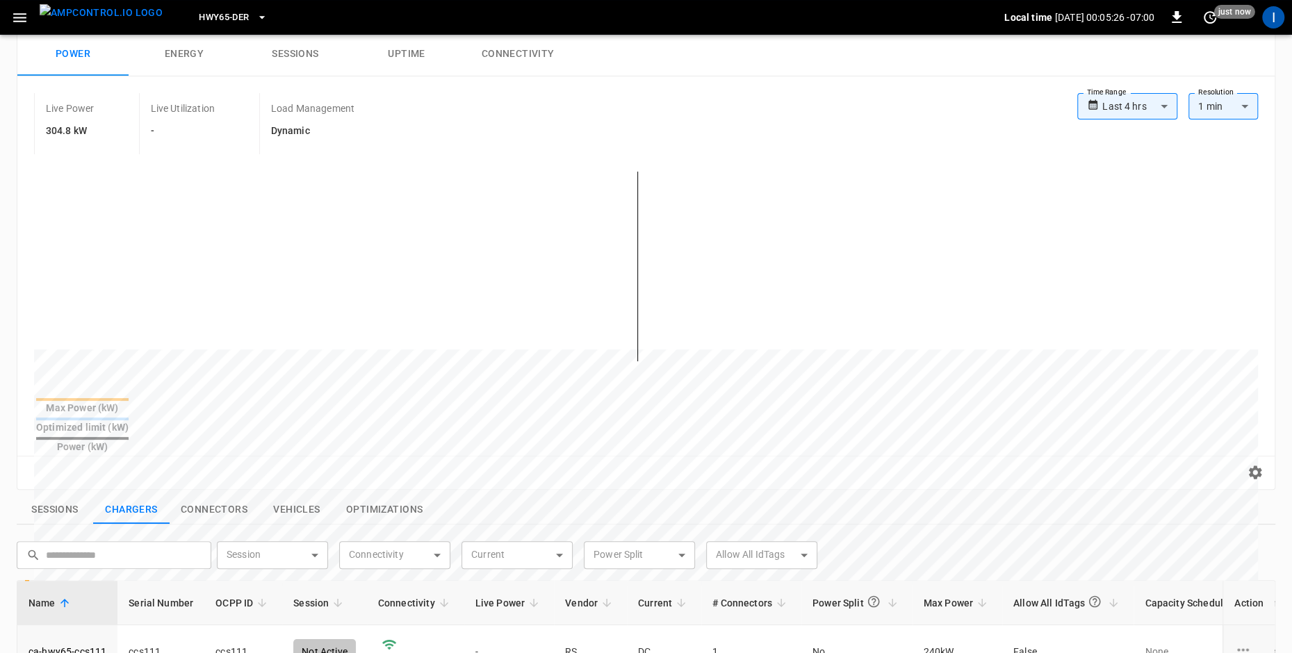
scroll to position [29, 0]
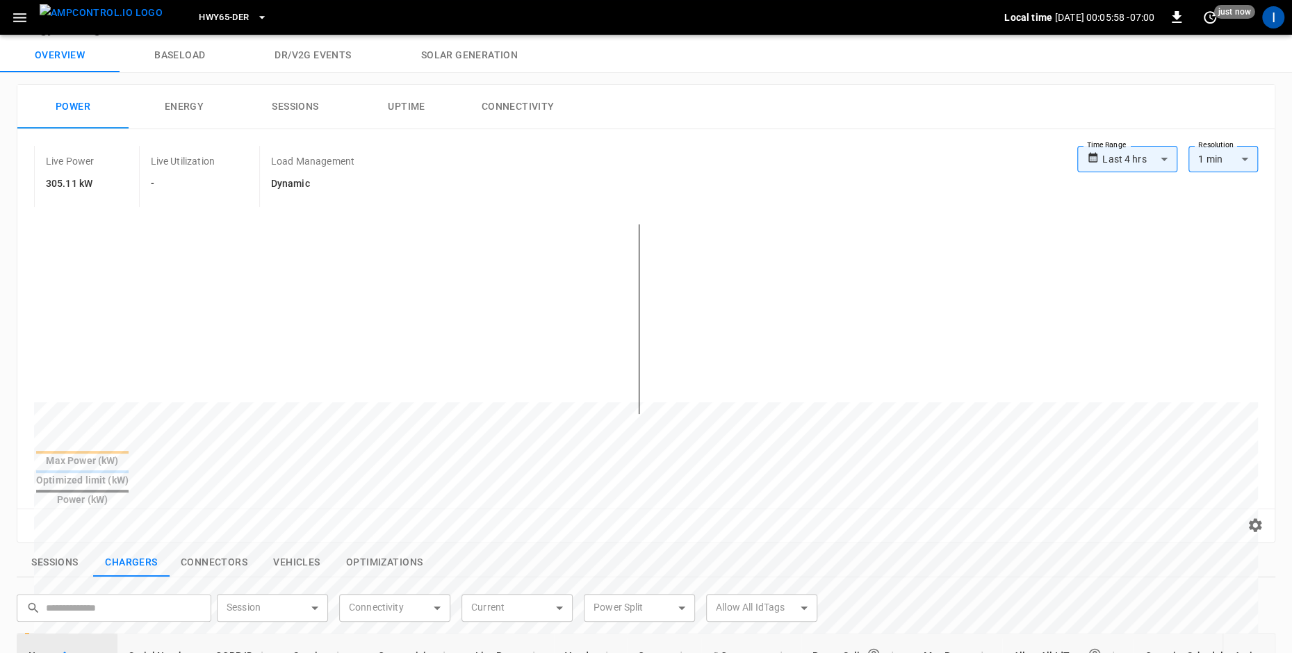
click at [482, 57] on button "Solar generation" at bounding box center [469, 55] width 166 height 33
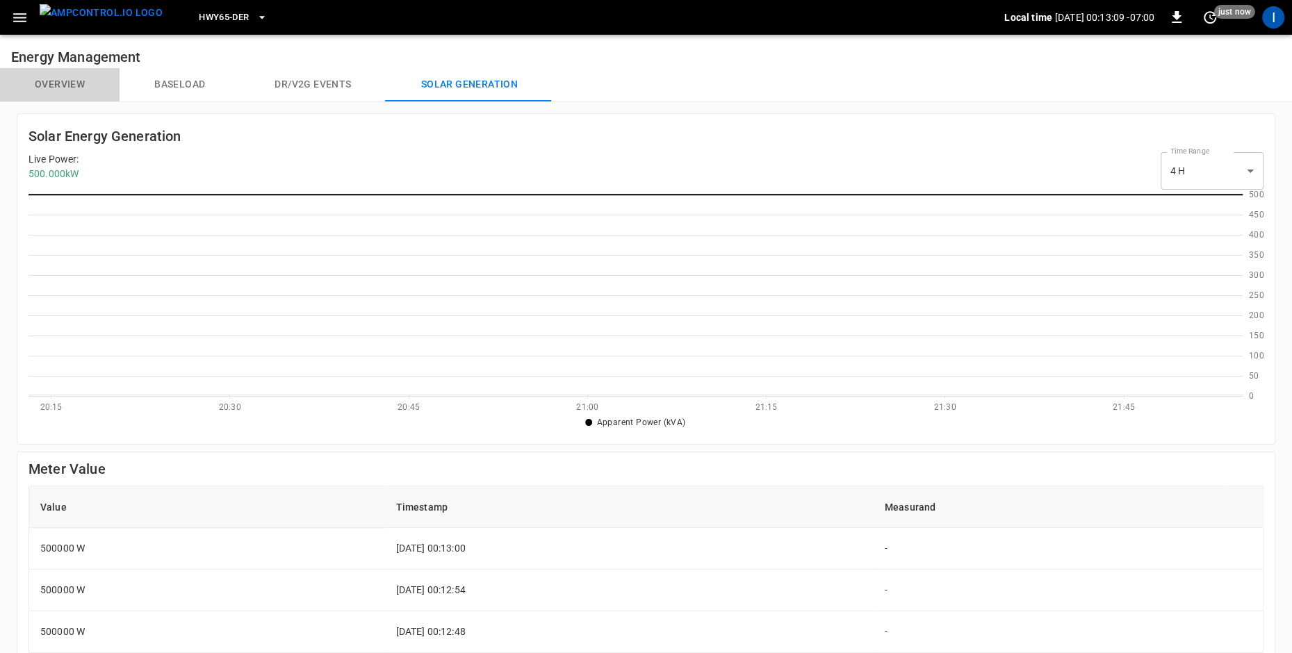
click at [73, 84] on button "Overview" at bounding box center [59, 84] width 119 height 33
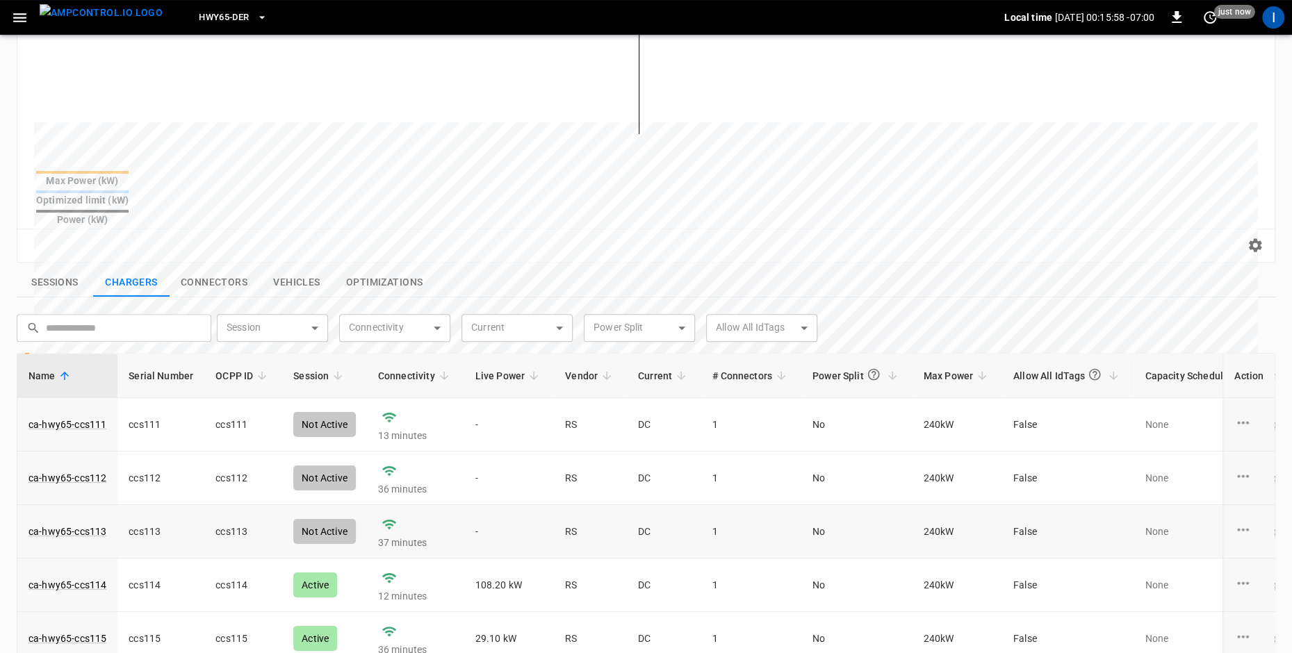
scroll to position [56, 0]
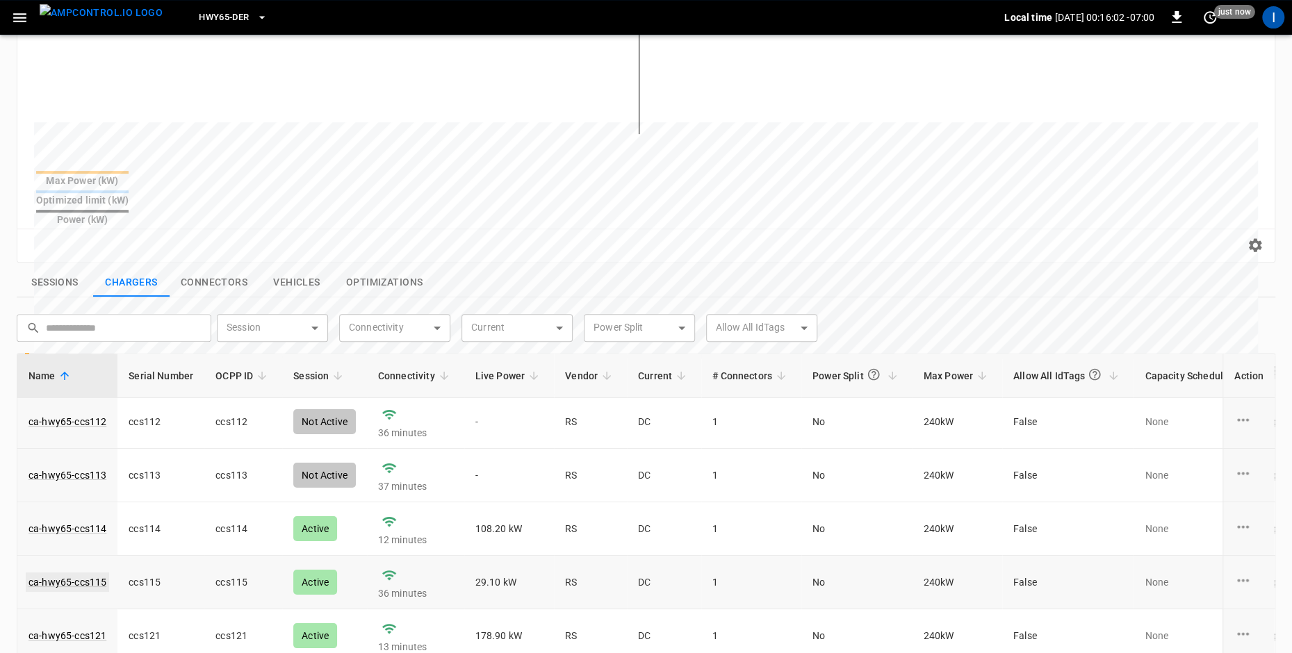
click at [84, 572] on link "ca-hwy65-ccs115" at bounding box center [67, 581] width 83 height 19
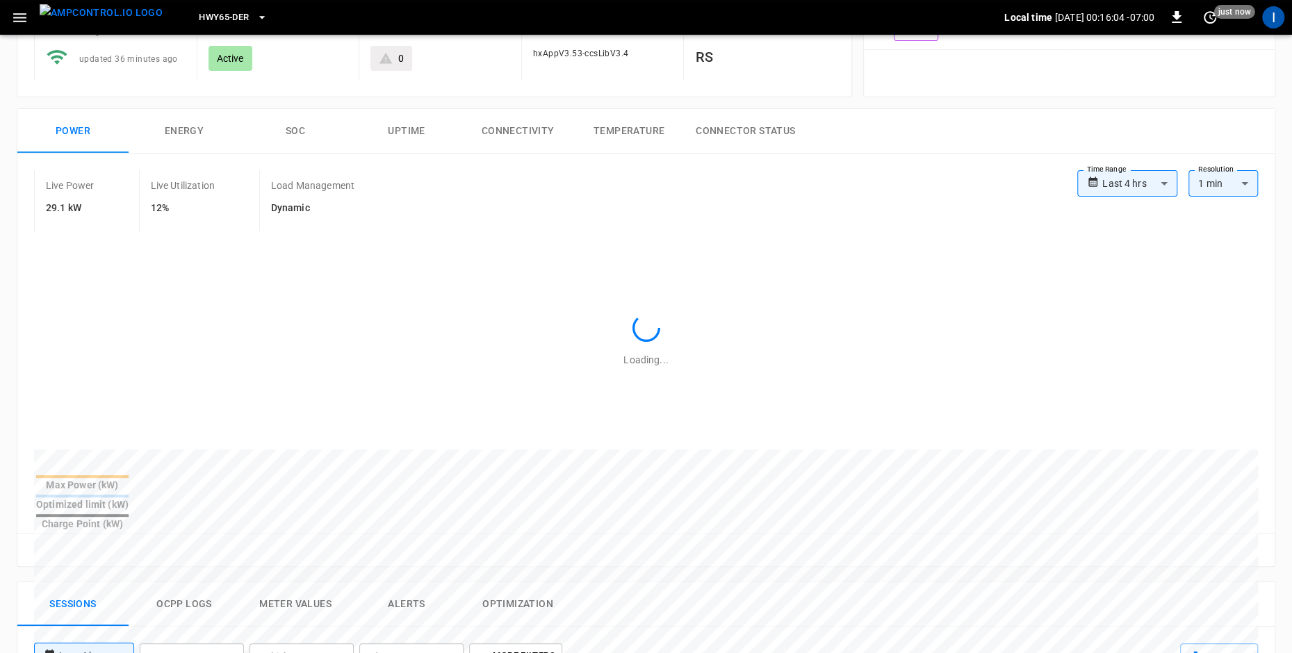
scroll to position [302, 0]
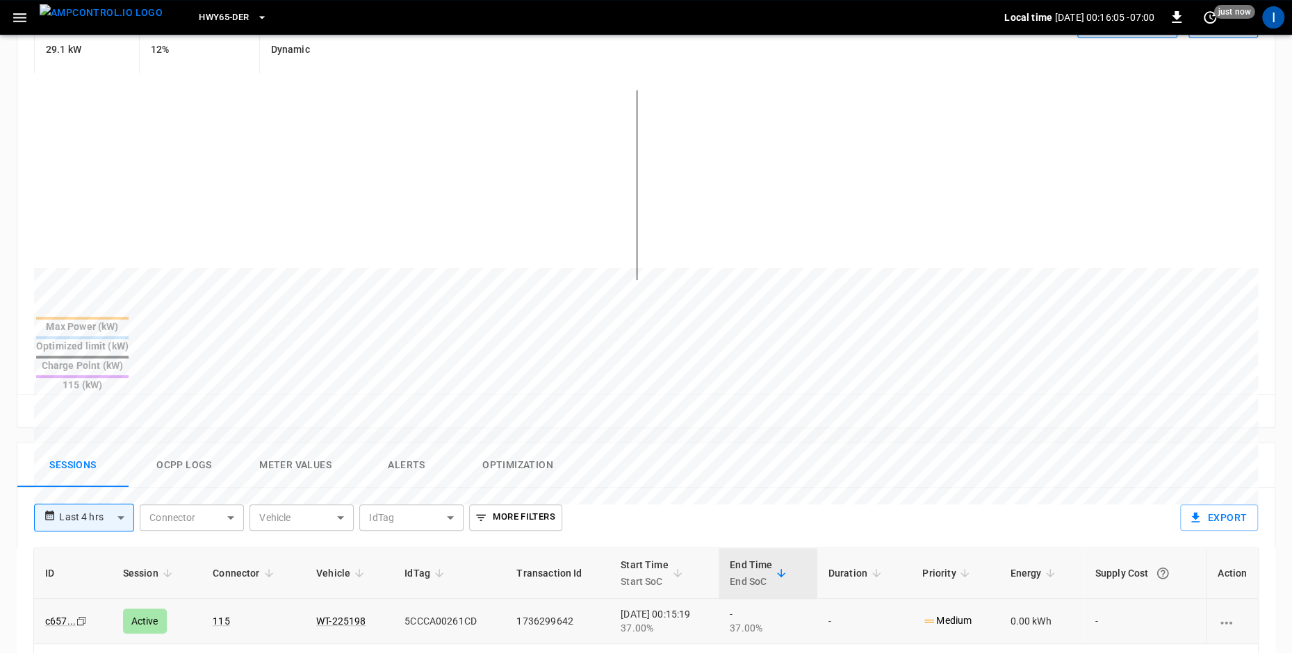
click at [76, 616] on icon "Copy" at bounding box center [81, 621] width 11 height 11
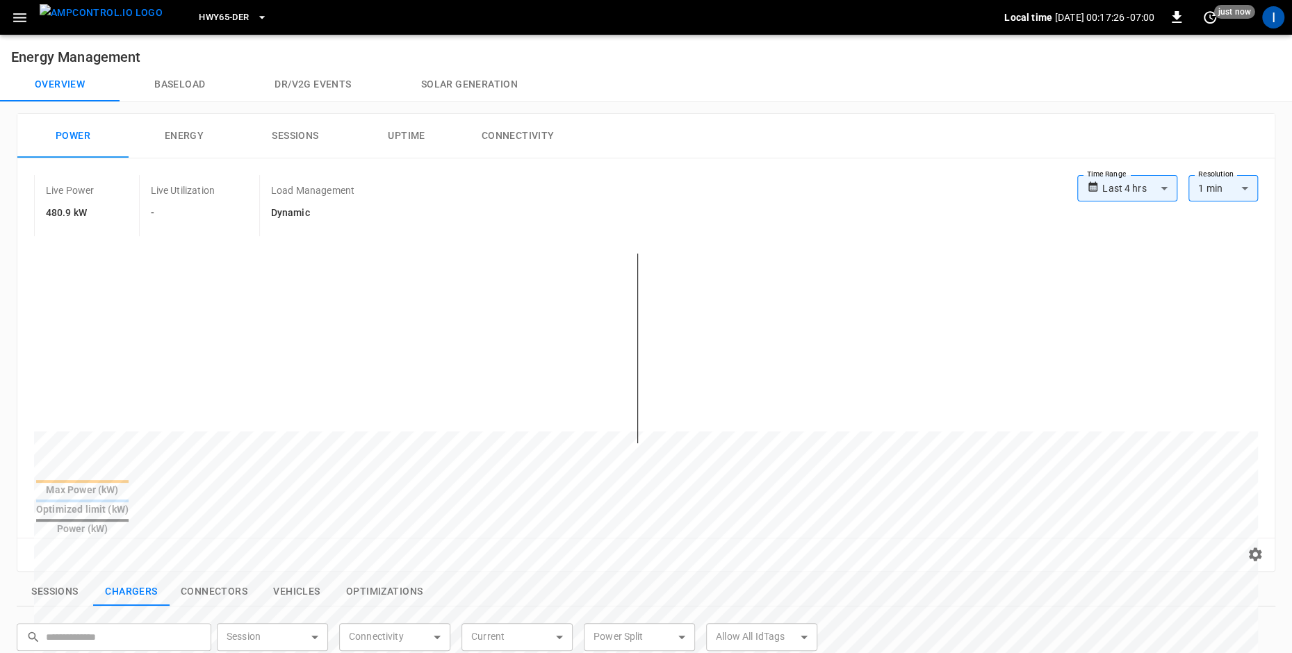
click at [477, 88] on button "Solar generation" at bounding box center [469, 84] width 166 height 33
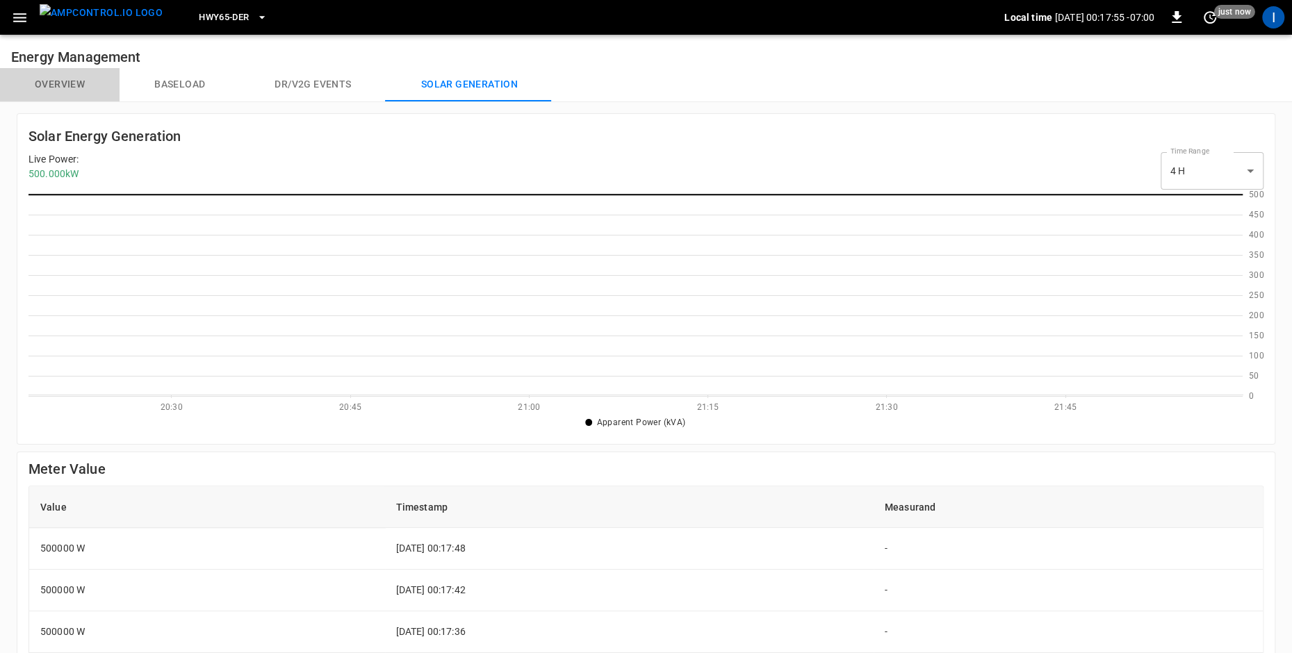
click at [66, 90] on button "Overview" at bounding box center [59, 84] width 119 height 33
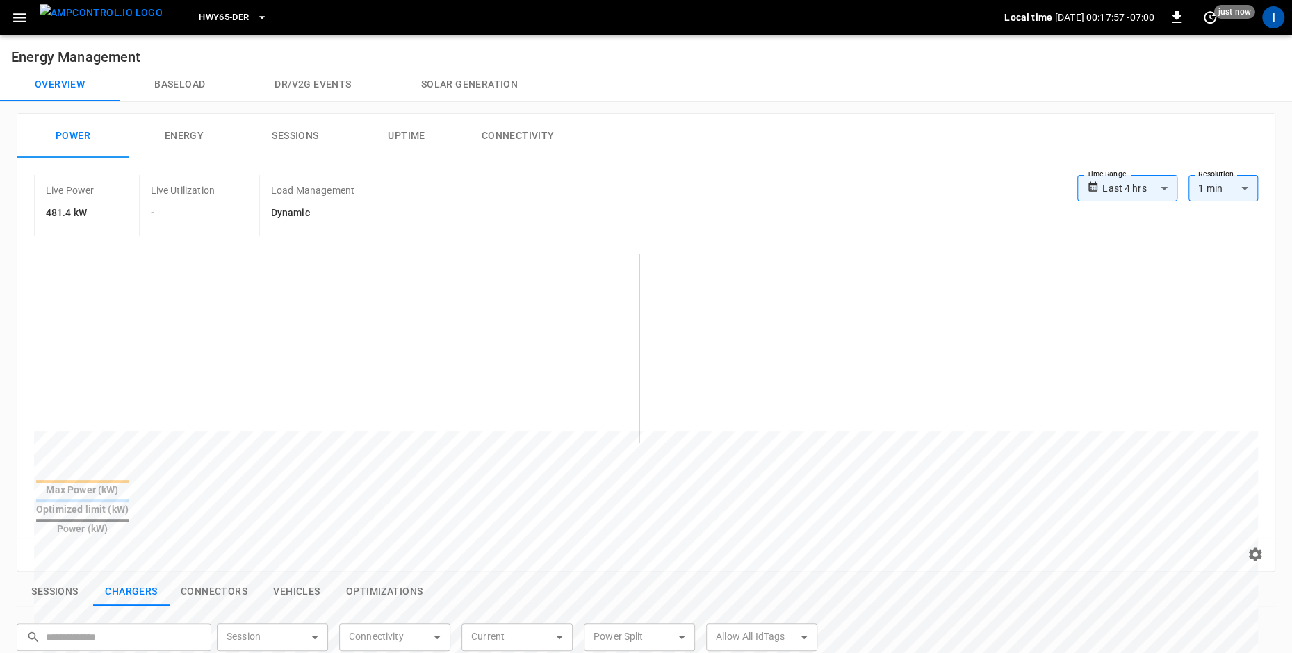
scroll to position [17, 0]
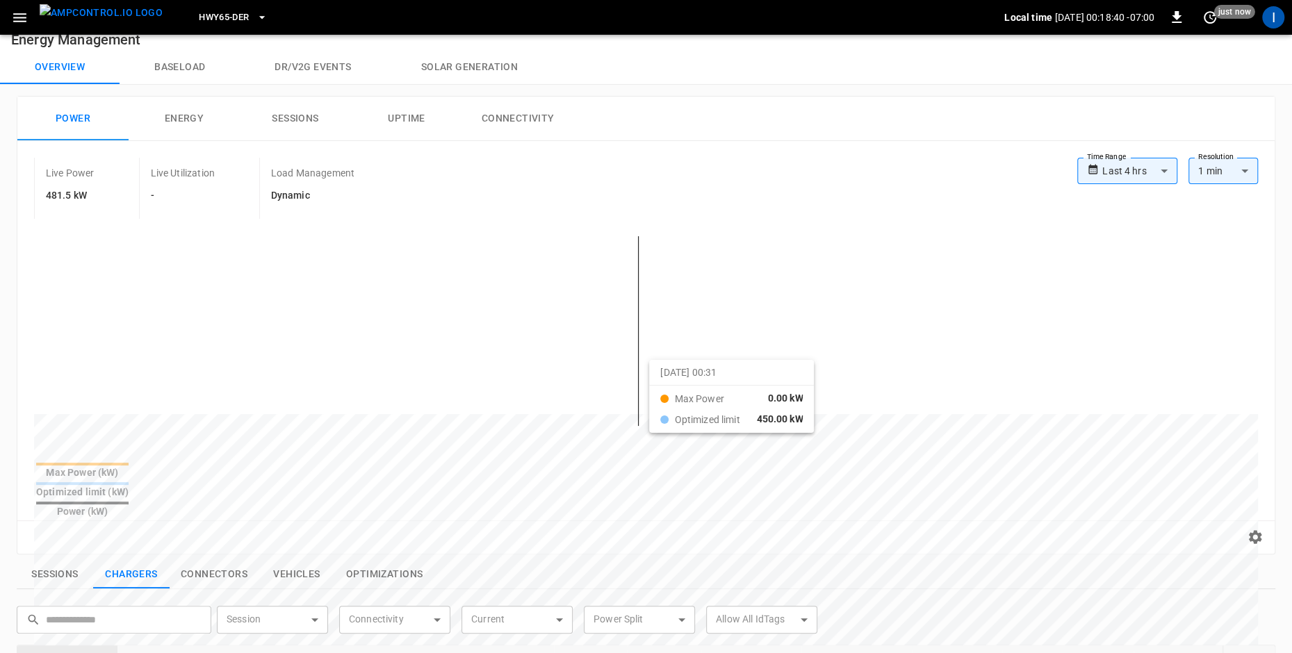
scroll to position [17, 0]
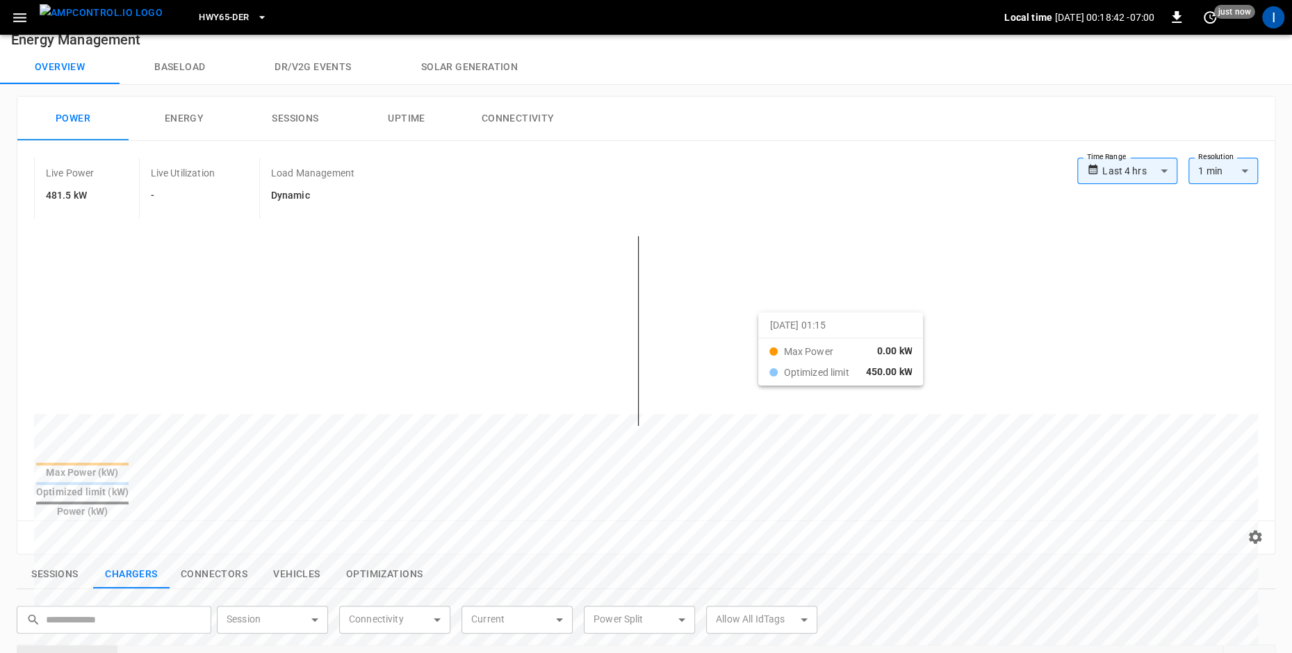
drag, startPoint x: 527, startPoint y: 280, endPoint x: 775, endPoint y: 324, distance: 252.5
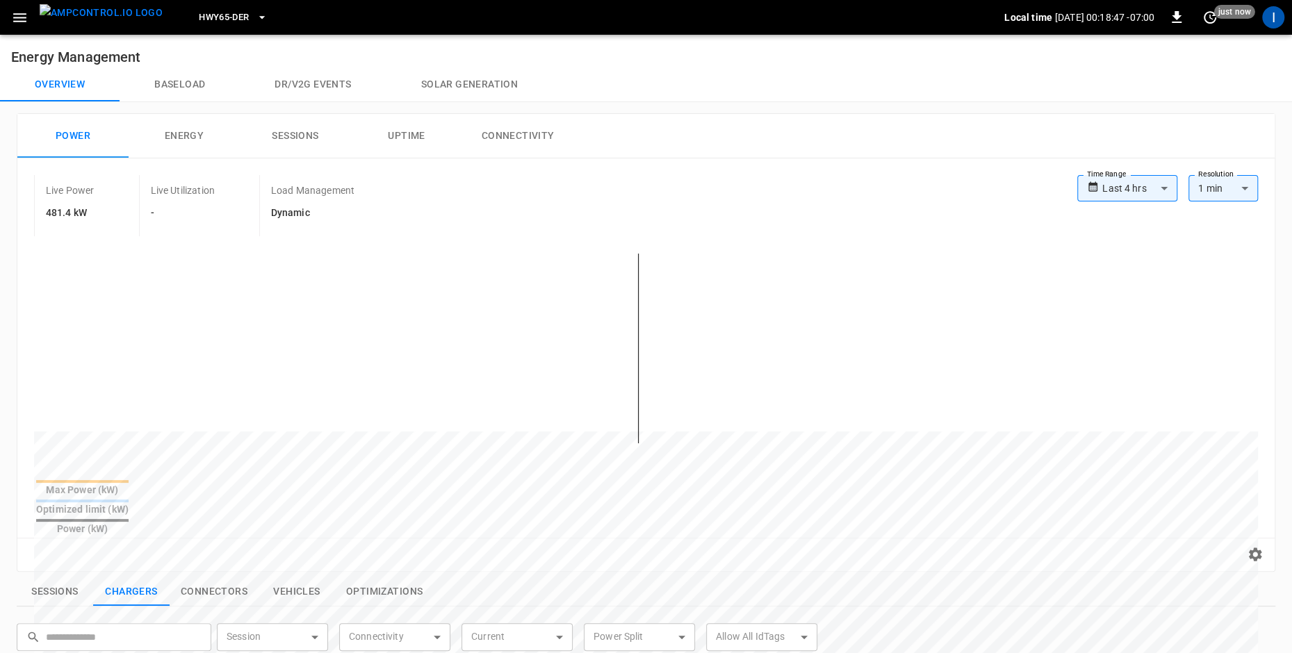
click at [475, 92] on button "Solar generation" at bounding box center [469, 84] width 166 height 33
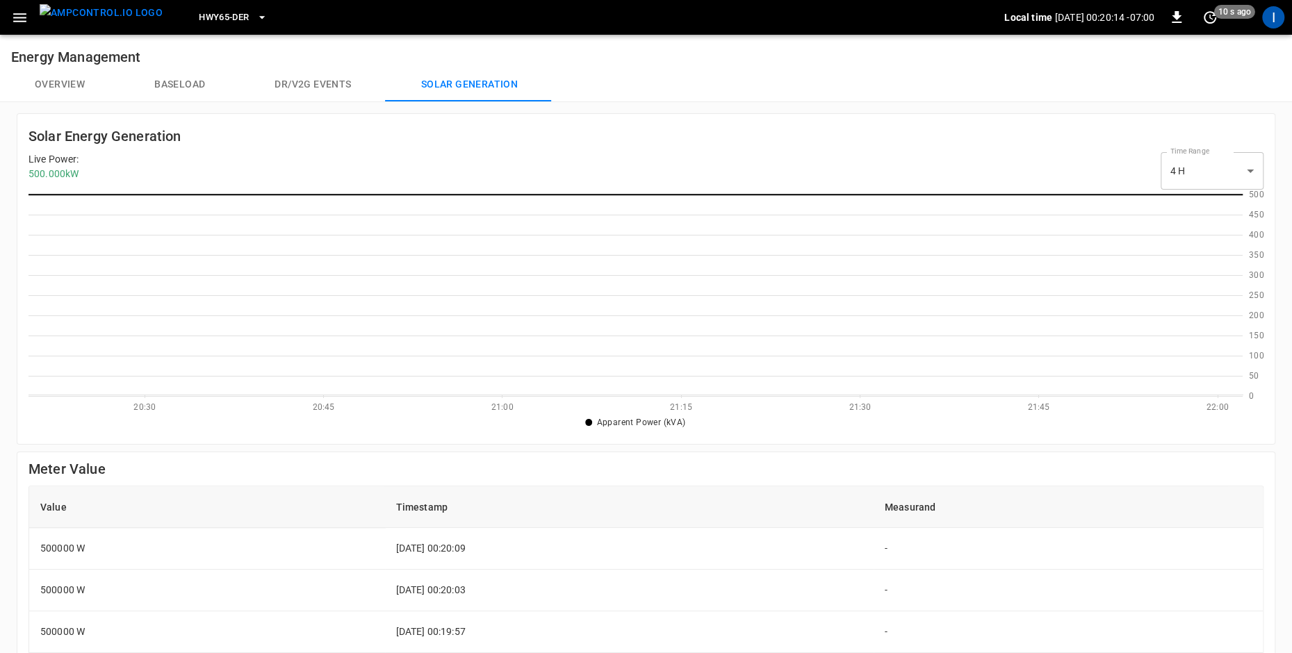
click at [69, 74] on button "Overview" at bounding box center [59, 84] width 119 height 33
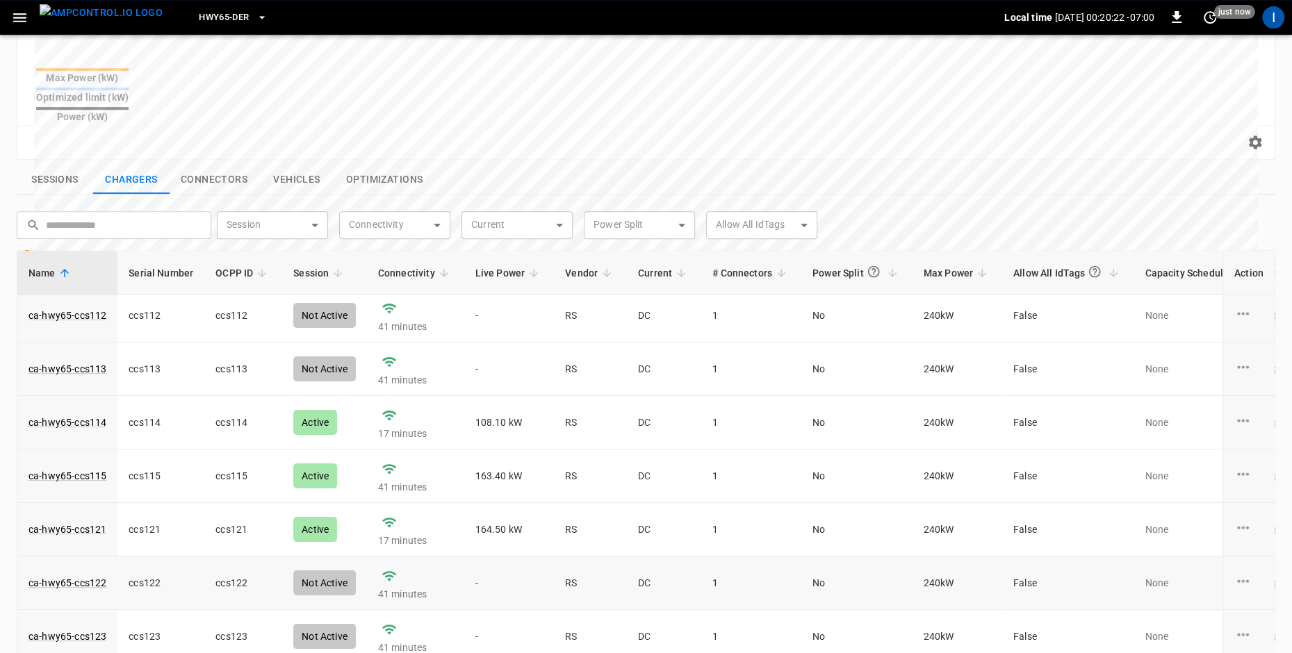
scroll to position [21, 0]
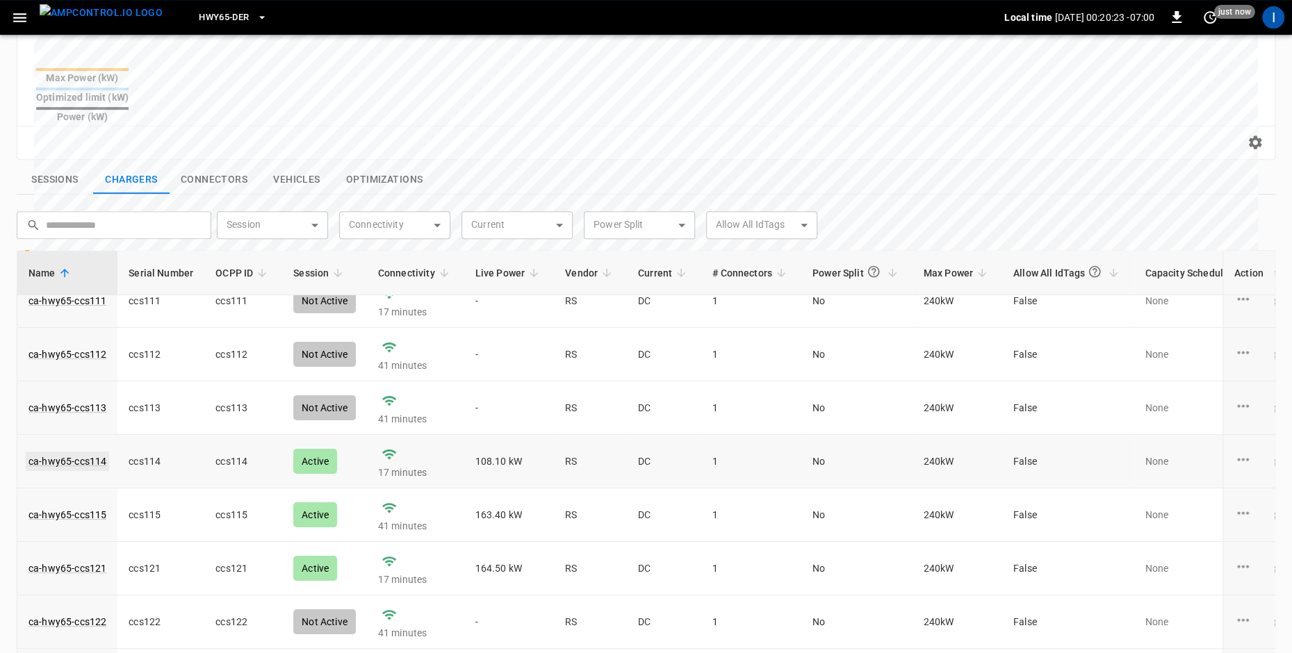
click at [73, 452] on link "ca-hwy65-ccs114" at bounding box center [67, 461] width 83 height 19
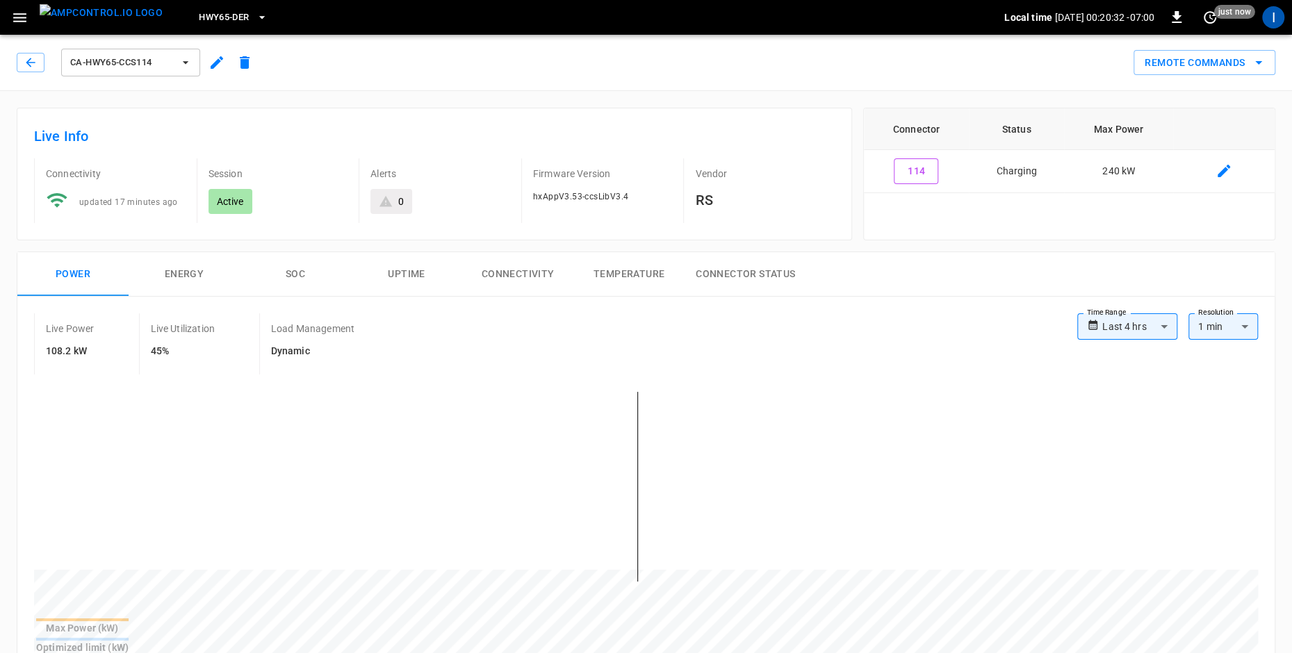
click at [115, 55] on span "ca-hwy65-ccs114" at bounding box center [121, 63] width 103 height 16
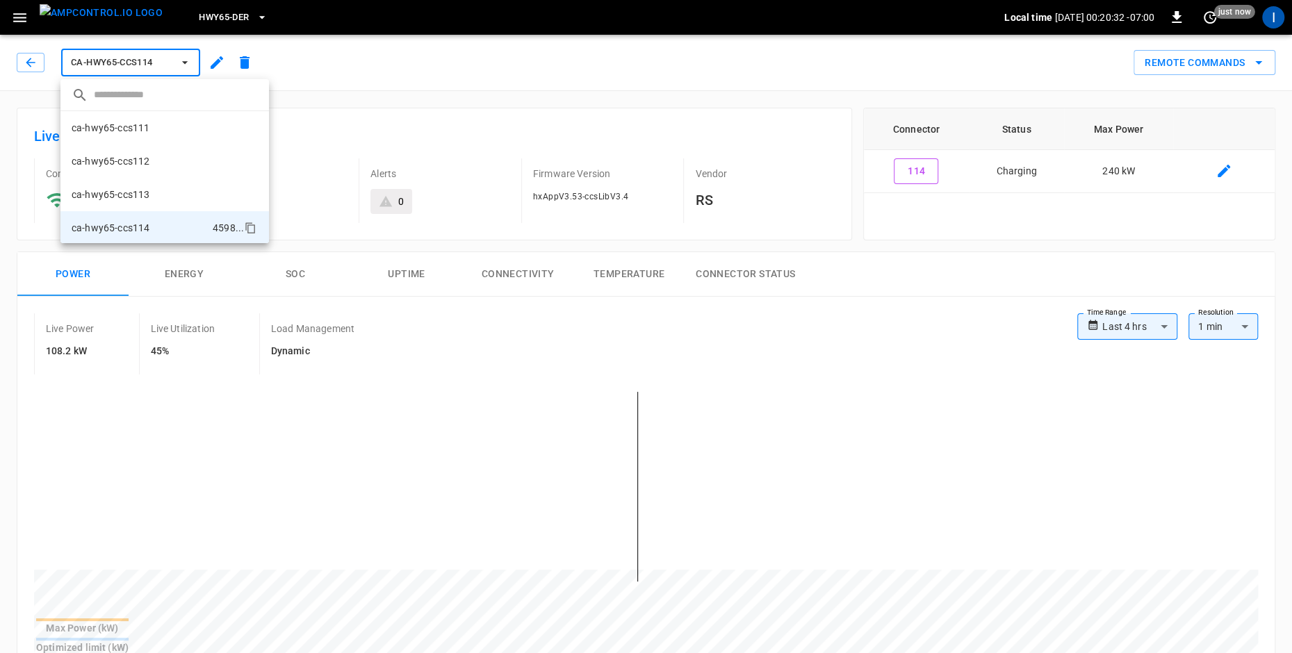
scroll to position [90, 0]
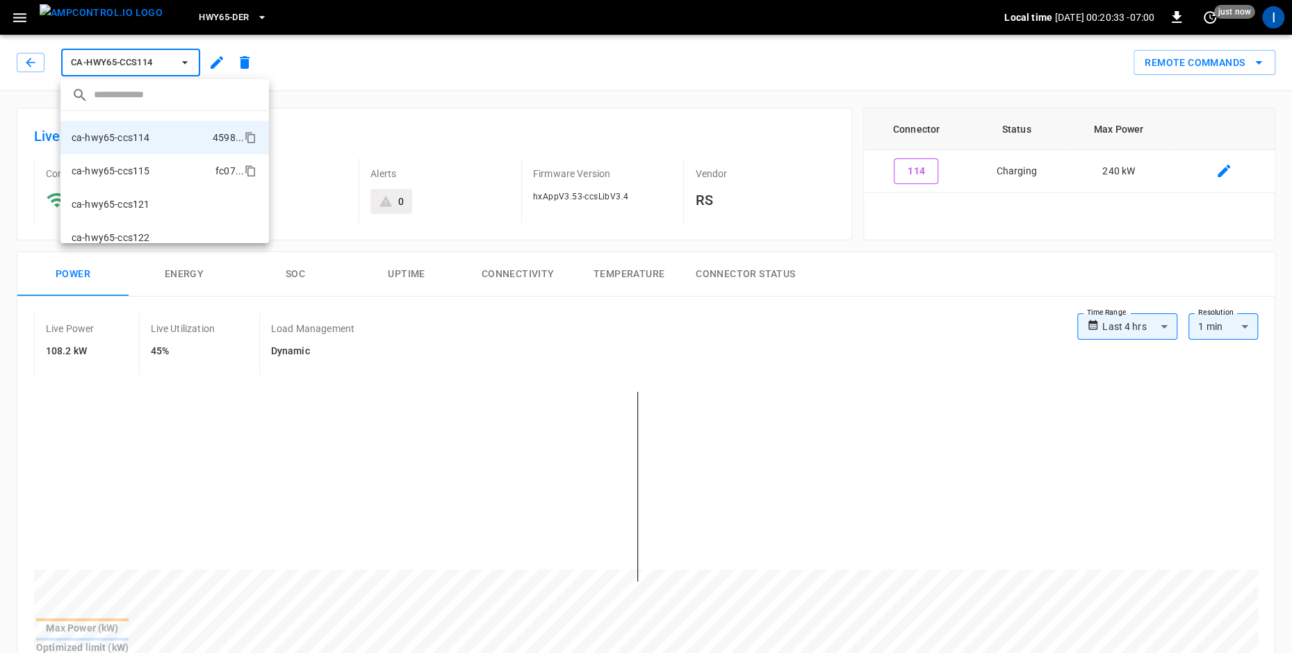
click at [138, 166] on p "ca-hwy65-ccs115" at bounding box center [111, 171] width 78 height 14
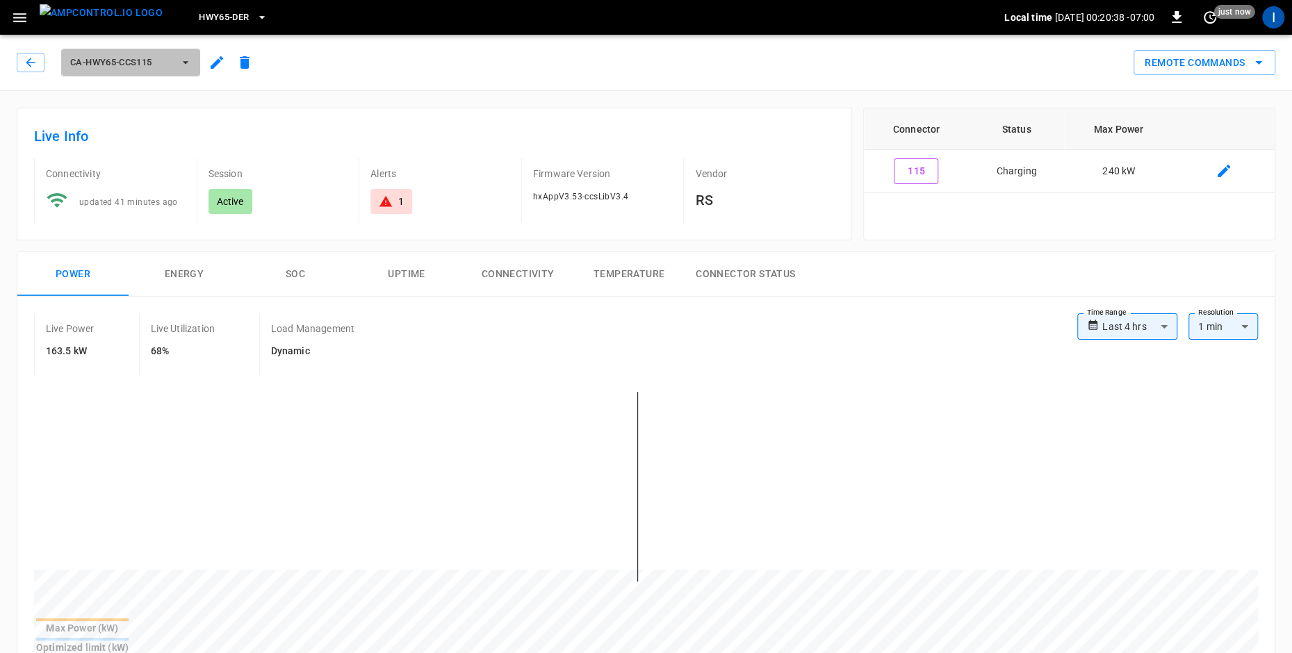
click at [148, 58] on span "ca-hwy65-ccs115" at bounding box center [121, 63] width 103 height 16
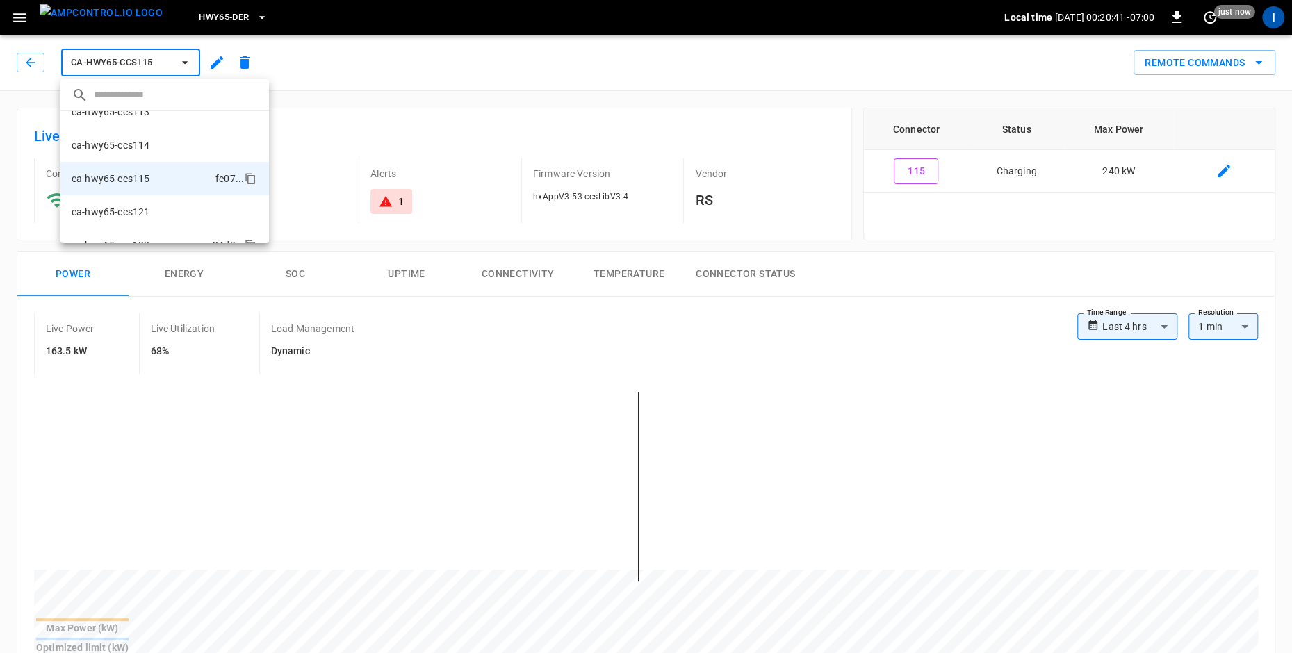
scroll to position [76, 0]
click at [145, 145] on p "ca-hwy65-ccs114" at bounding box center [111, 152] width 78 height 14
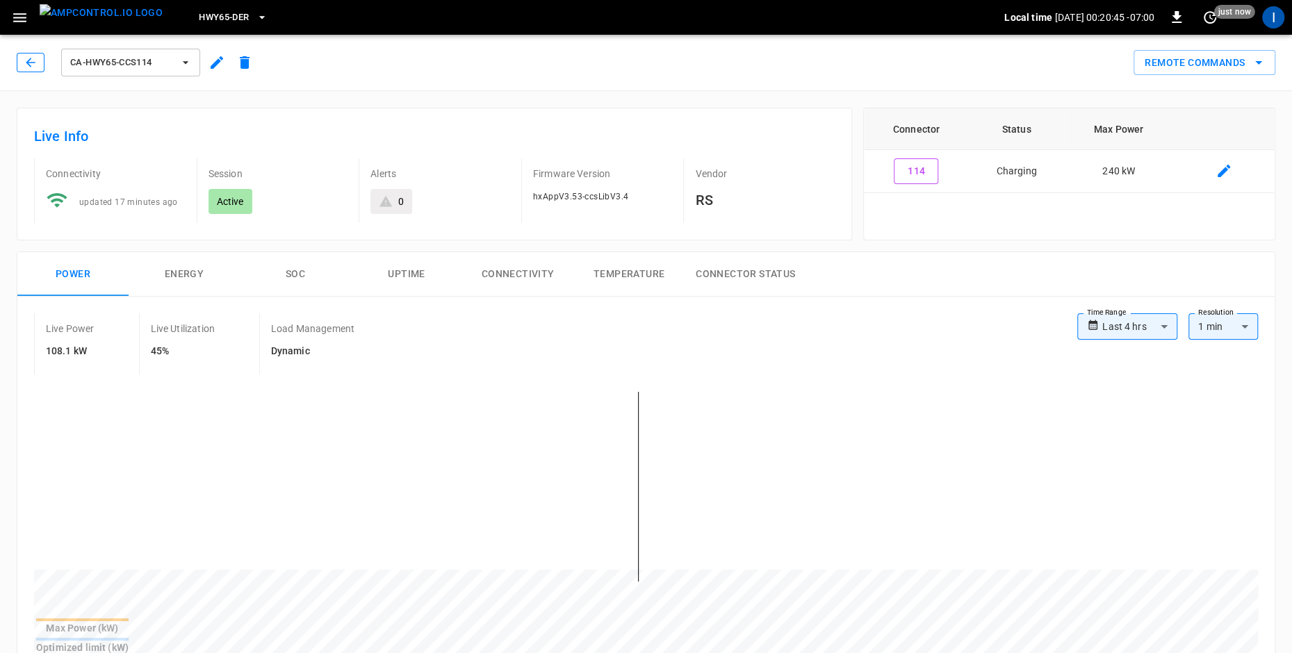
click at [32, 60] on icon "button" at bounding box center [31, 63] width 14 height 14
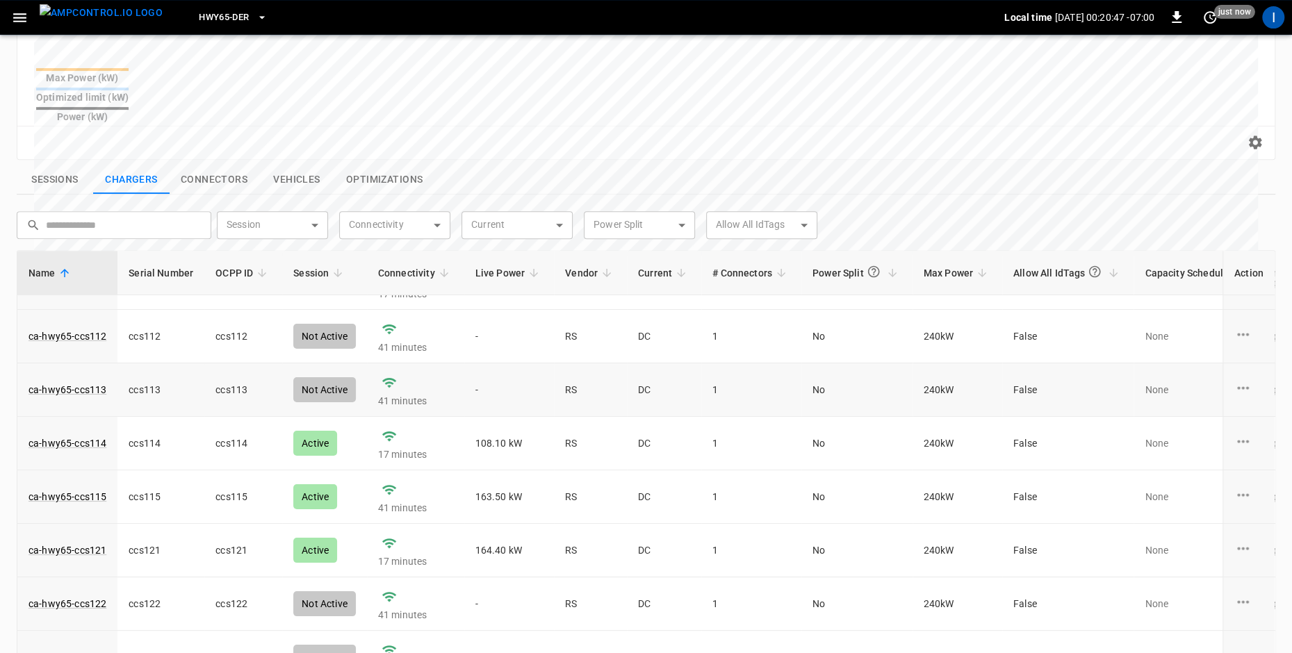
scroll to position [42, 0]
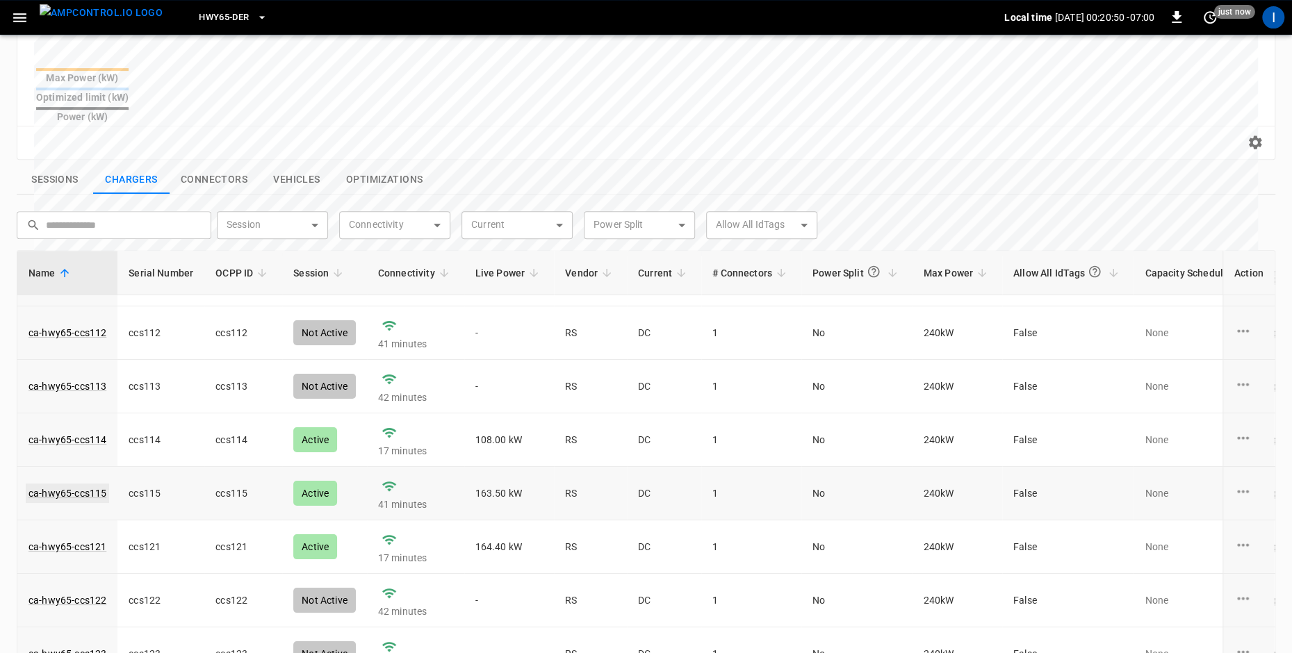
click at [95, 484] on link "ca-hwy65-ccs115" at bounding box center [67, 493] width 83 height 19
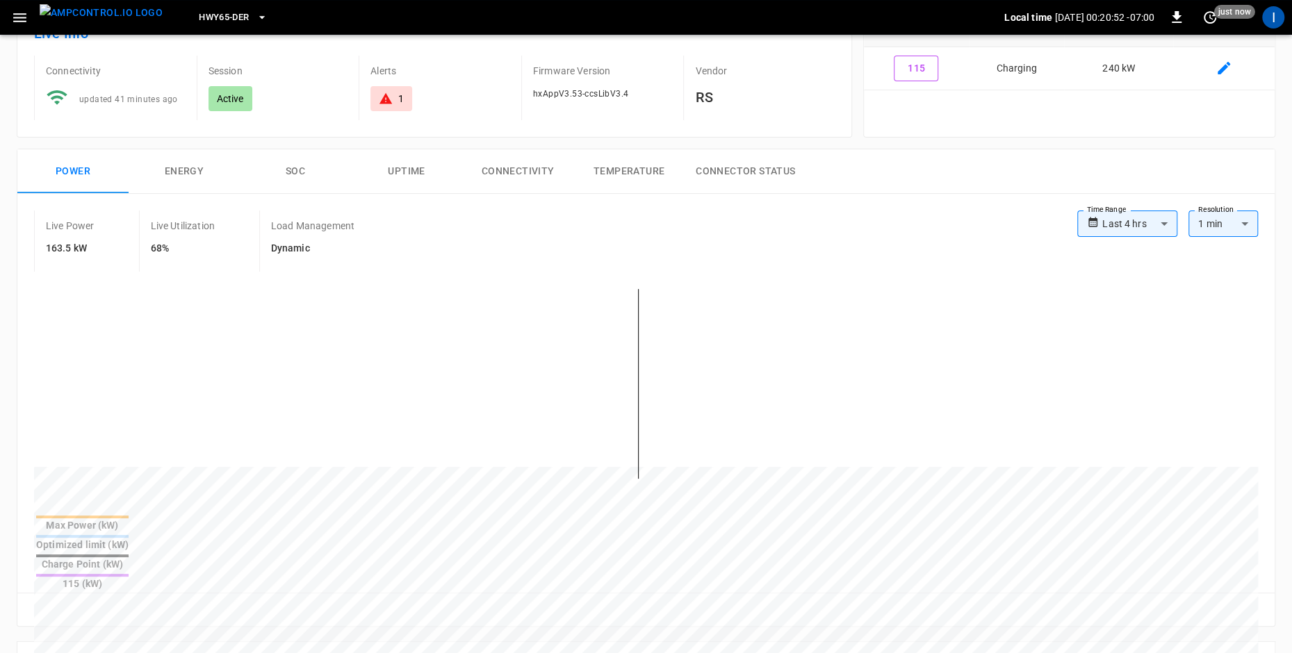
scroll to position [246, 0]
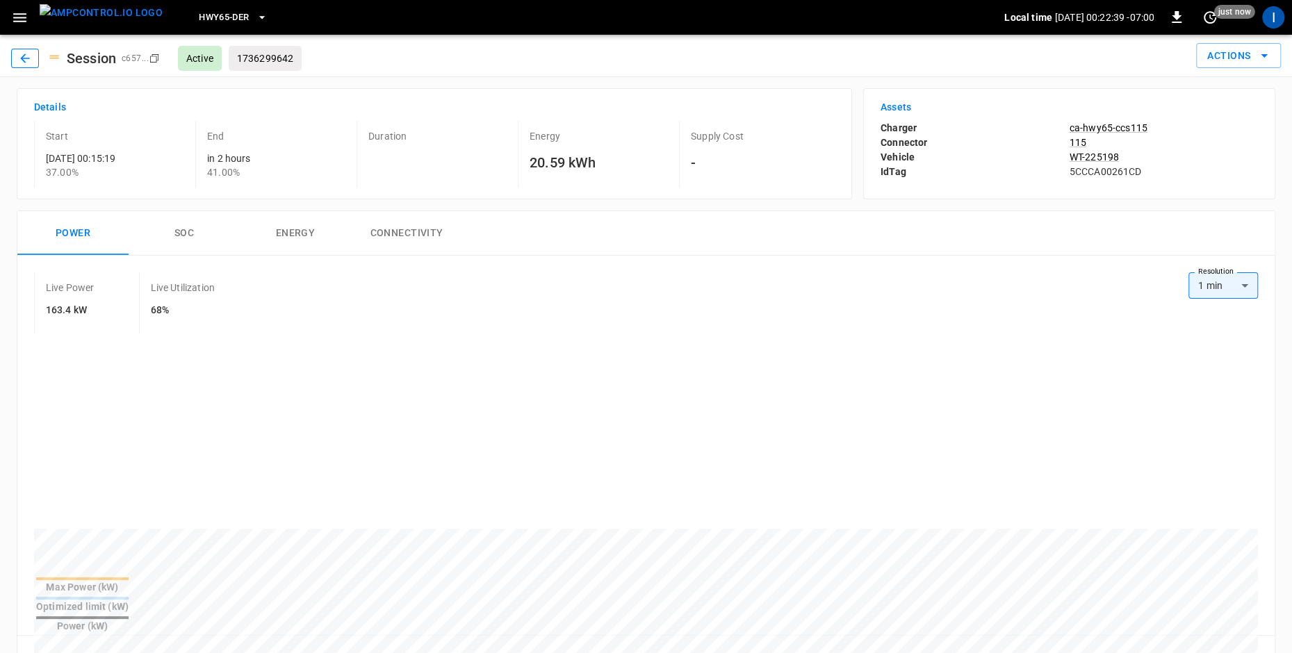
click at [28, 59] on icon "button" at bounding box center [25, 58] width 14 height 14
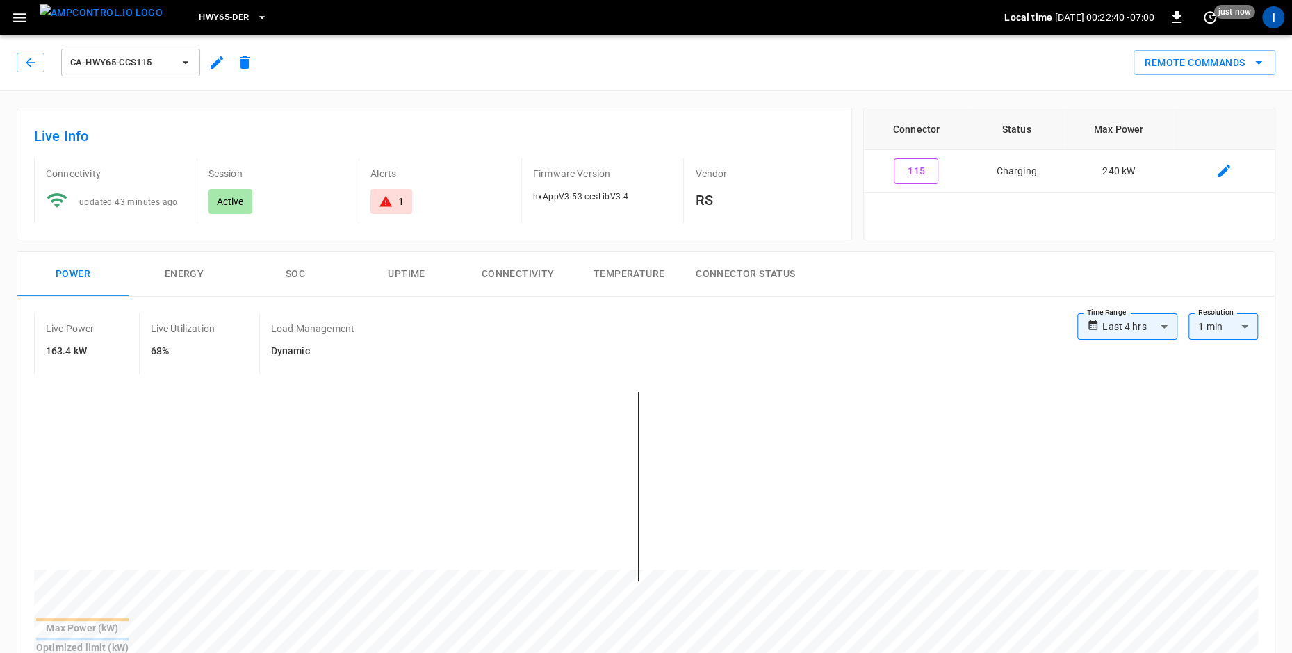
click at [36, 52] on div "ca-hwy65-ccs115" at bounding box center [138, 62] width 242 height 33
click at [31, 56] on icon "button" at bounding box center [31, 63] width 14 height 14
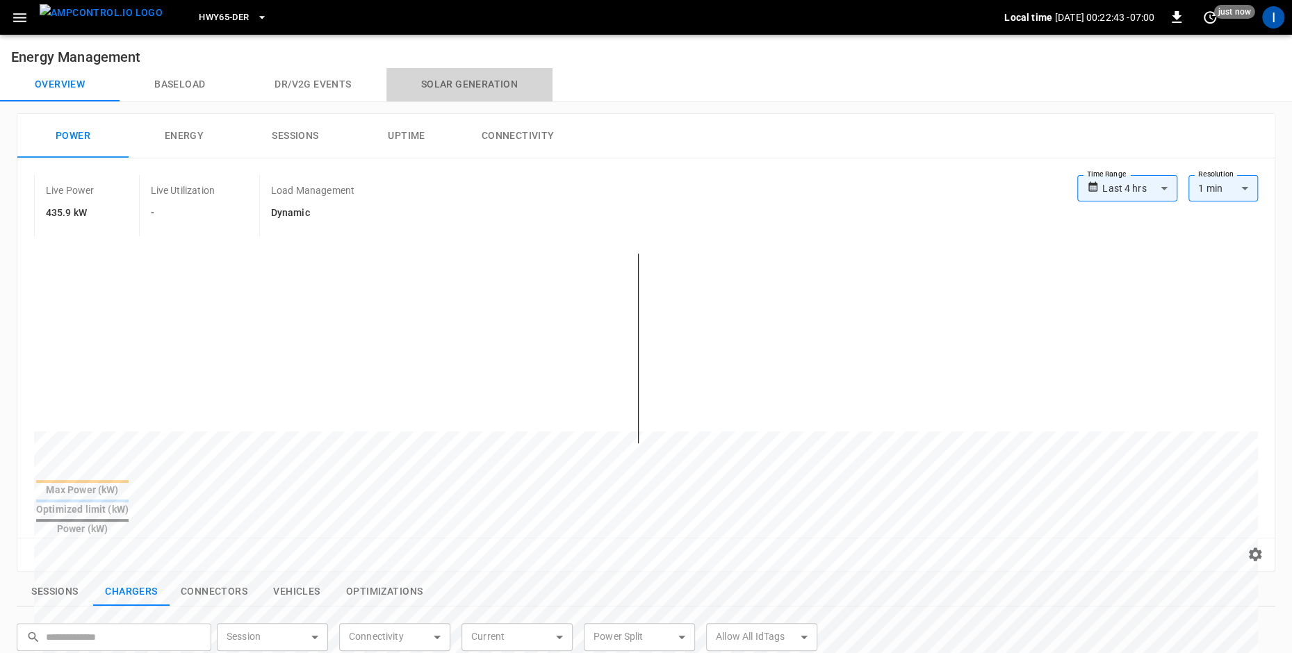
click at [470, 85] on button "Solar generation" at bounding box center [469, 84] width 166 height 33
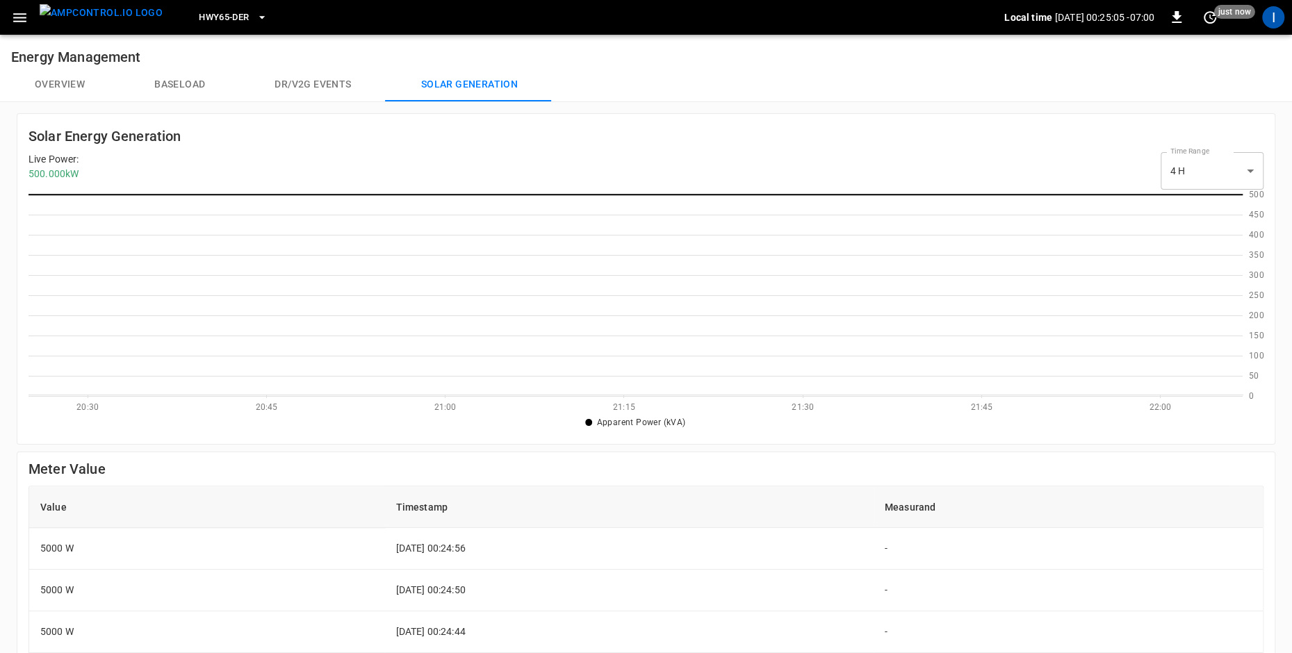
click at [80, 83] on button "Overview" at bounding box center [59, 84] width 119 height 33
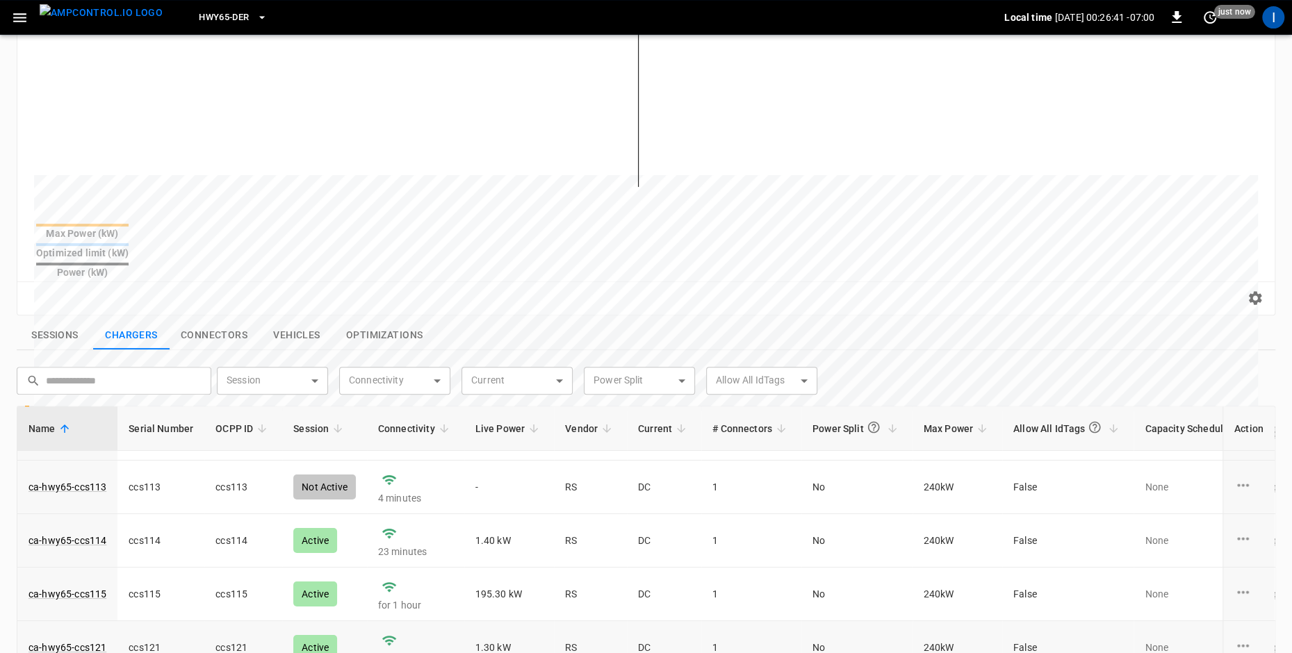
scroll to position [121, 0]
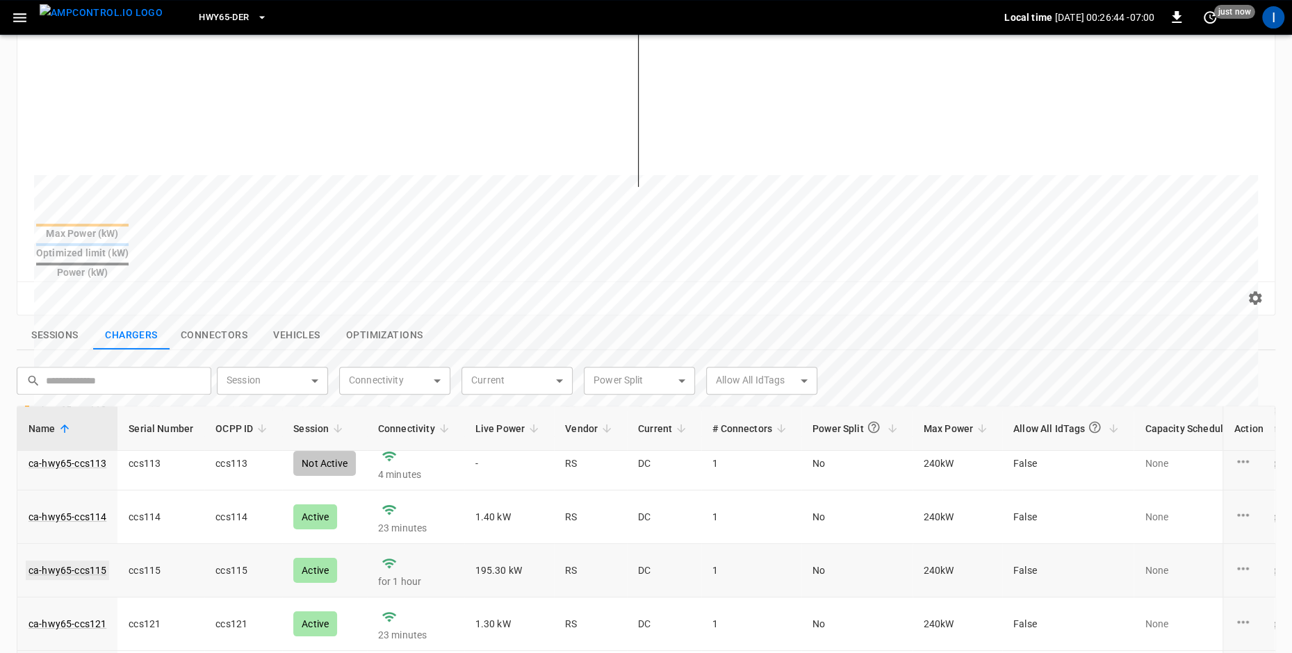
click at [72, 561] on link "ca-hwy65-ccs115" at bounding box center [67, 570] width 83 height 19
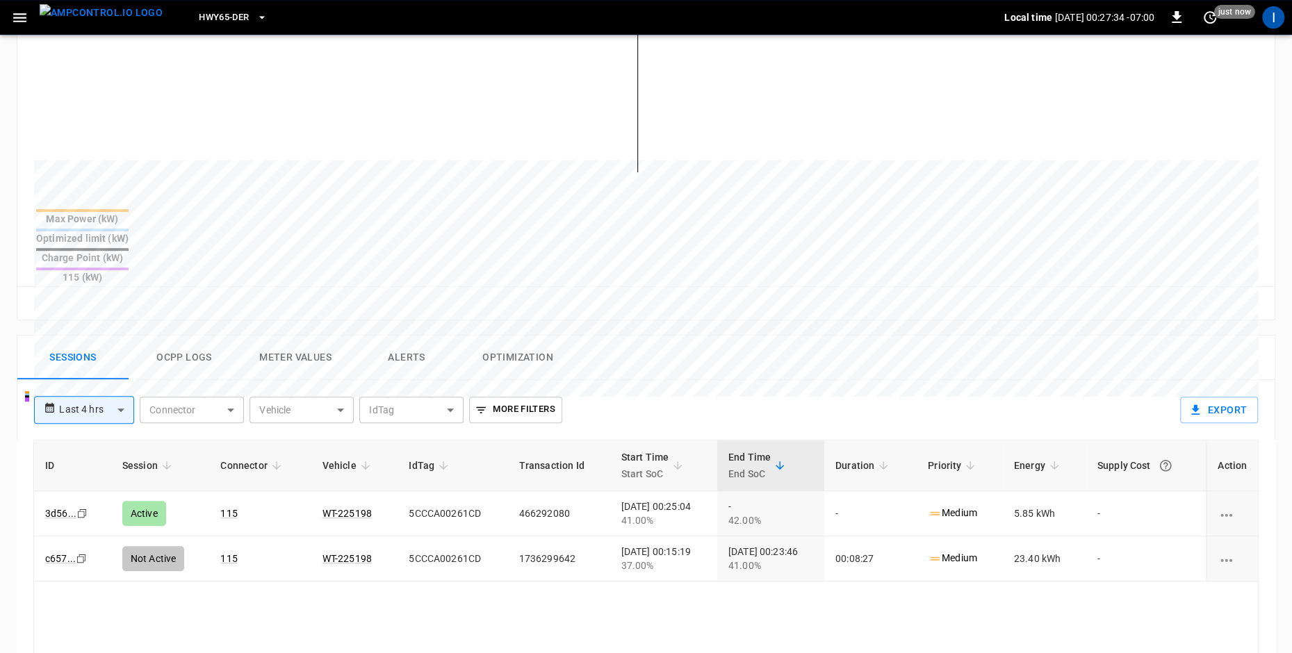
scroll to position [470, 0]
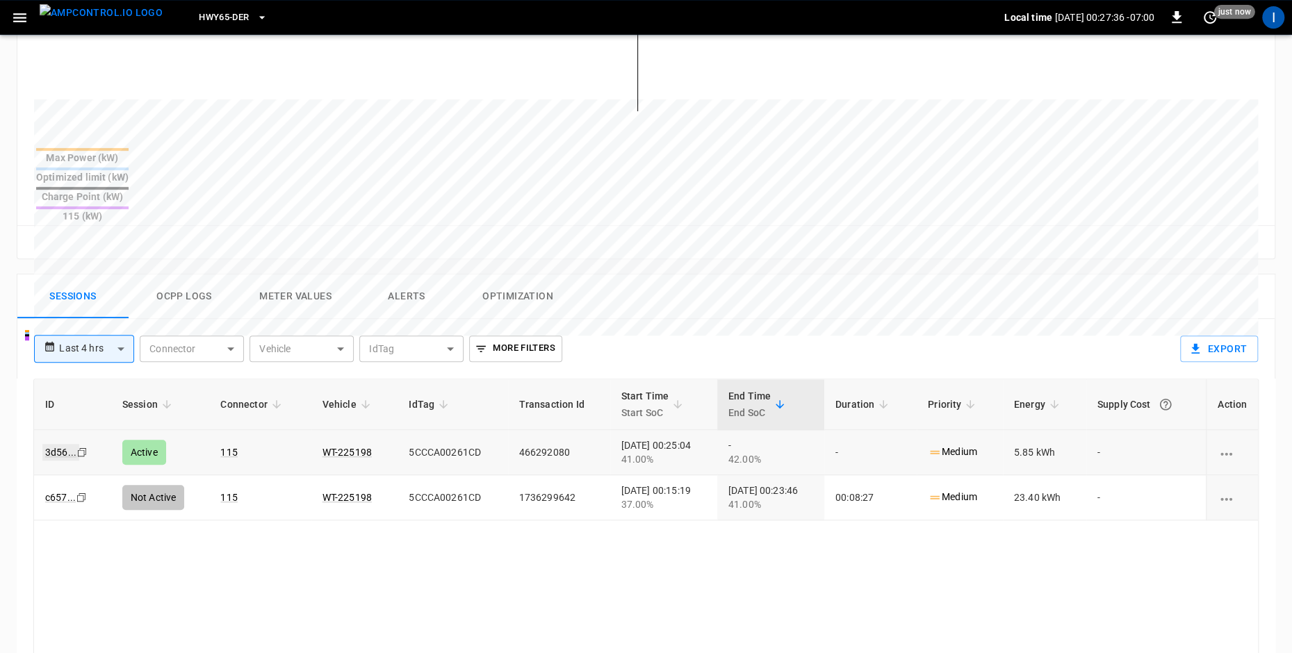
click at [67, 444] on link "3d56 ..." at bounding box center [60, 452] width 37 height 17
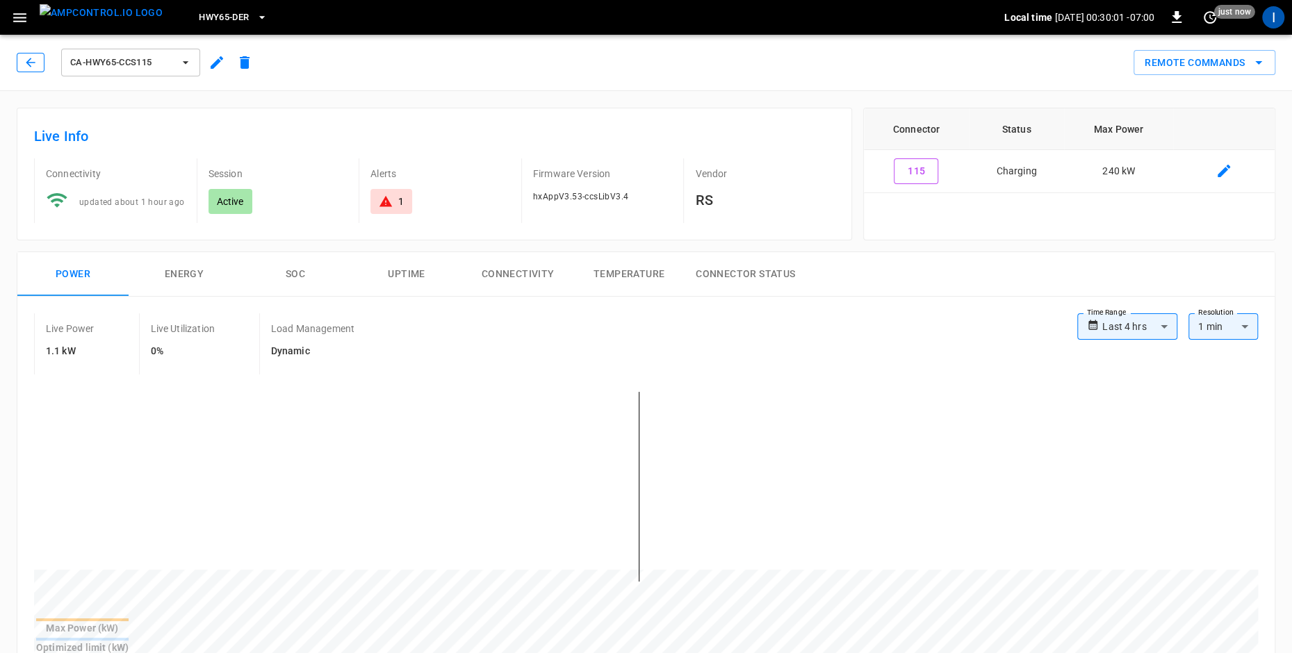
click at [37, 65] on button "button" at bounding box center [31, 62] width 28 height 19
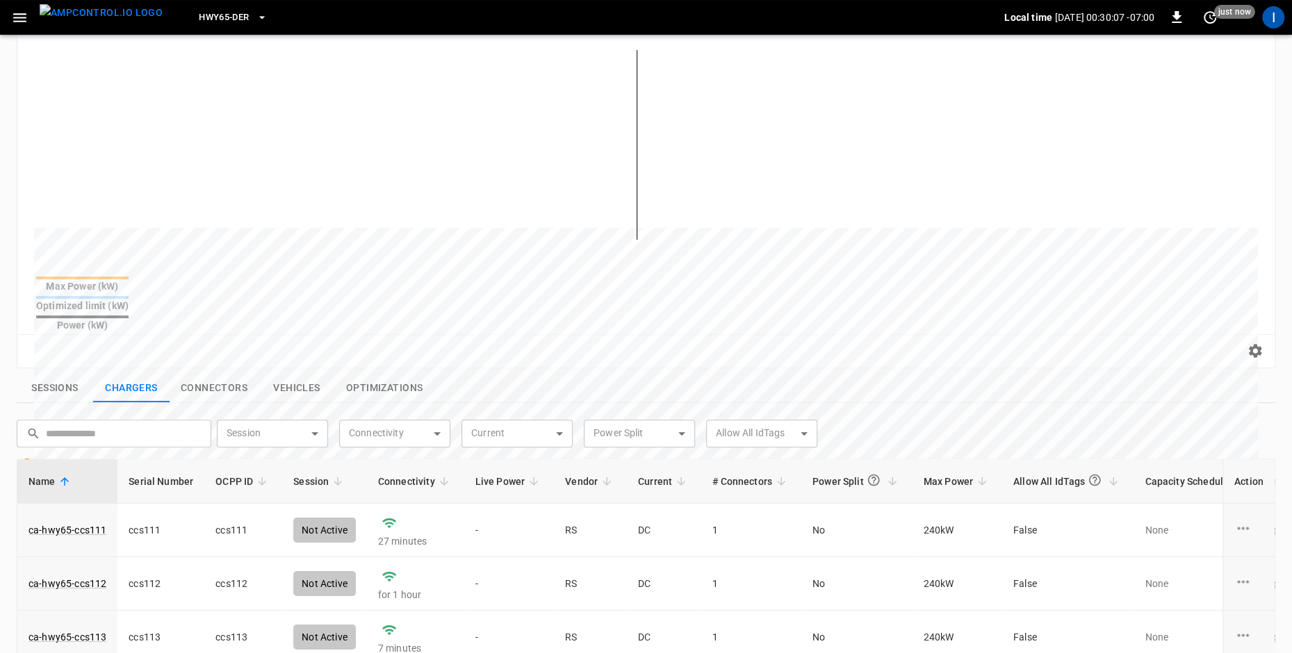
scroll to position [192, 0]
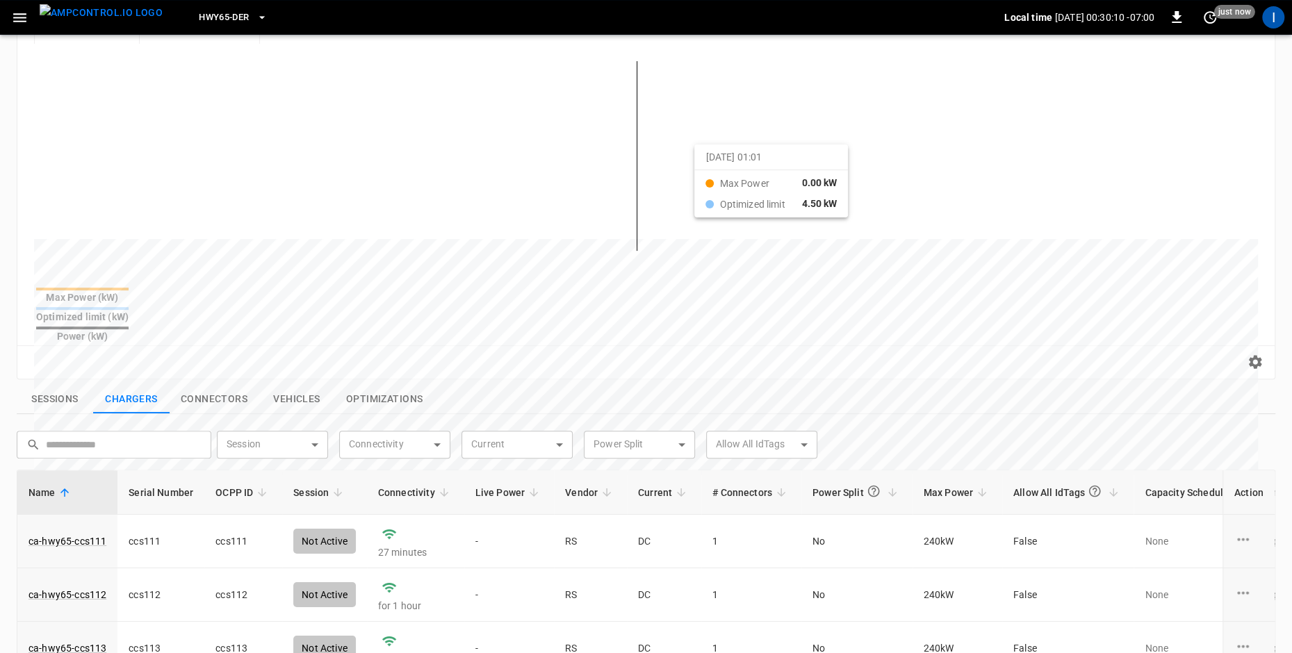
drag, startPoint x: 488, startPoint y: 91, endPoint x: 712, endPoint y: 156, distance: 233.5
click at [712, 479] on div at bounding box center [619, 574] width 1171 height 190
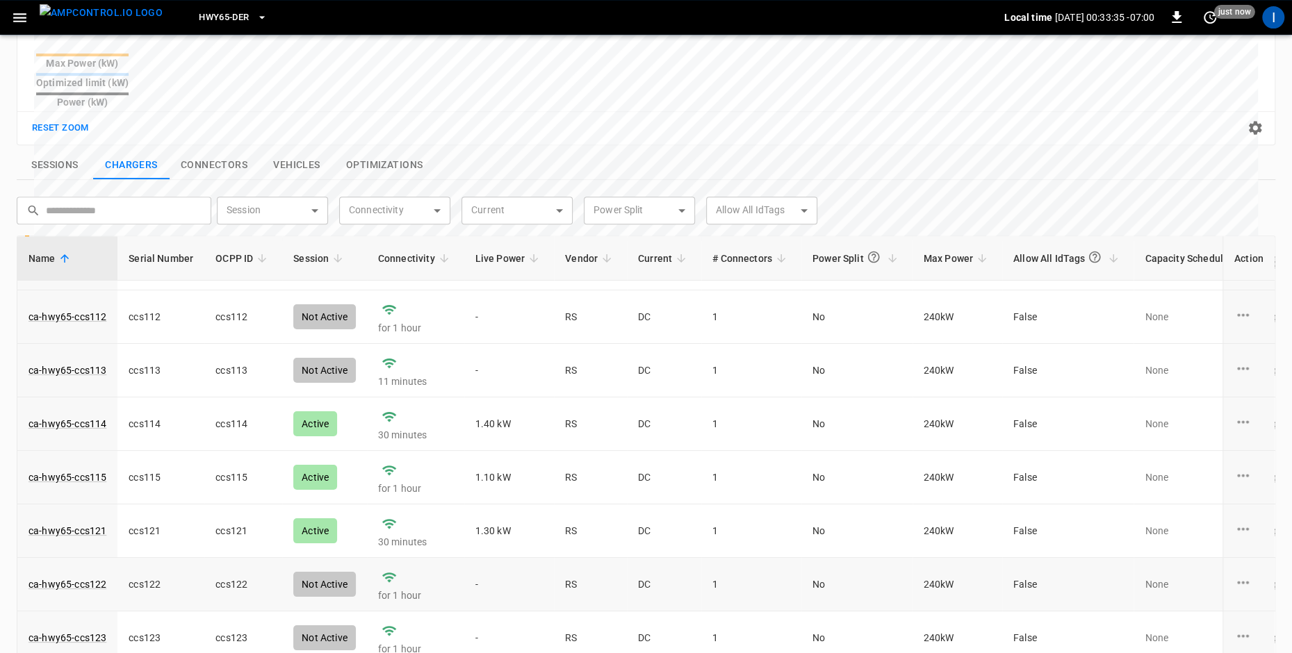
scroll to position [10, 0]
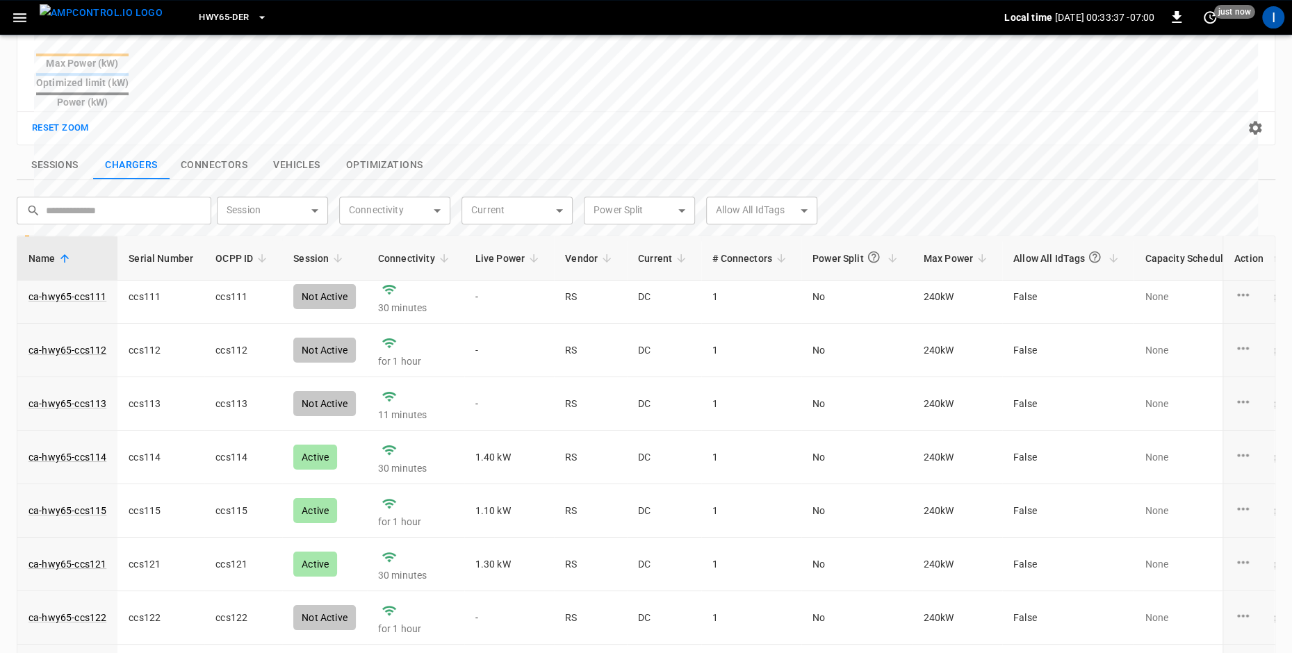
click at [62, 151] on button "Sessions" at bounding box center [55, 165] width 76 height 29
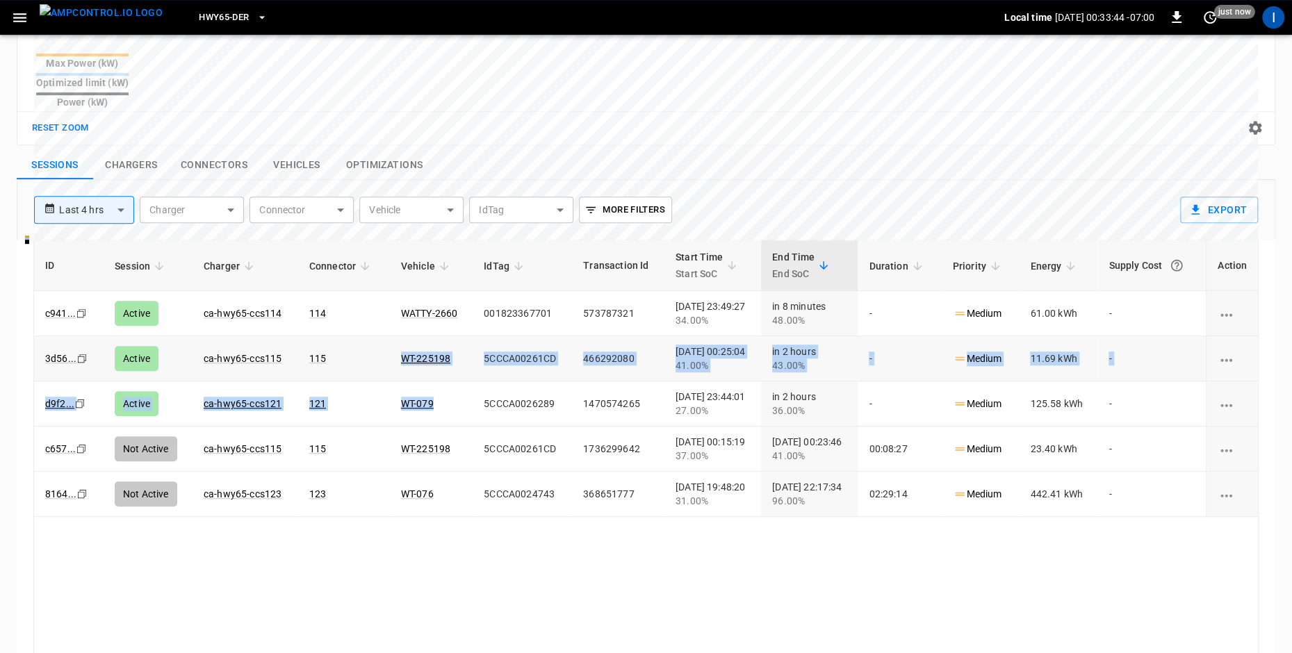
drag, startPoint x: 436, startPoint y: 369, endPoint x: 381, endPoint y: 326, distance: 69.8
click at [381, 326] on tbody "c941 ... Copy Active ca-hwy65-ccs114 114 WATTY-2660 001823367701 573787321 [DAT…" at bounding box center [645, 404] width 1223 height 226
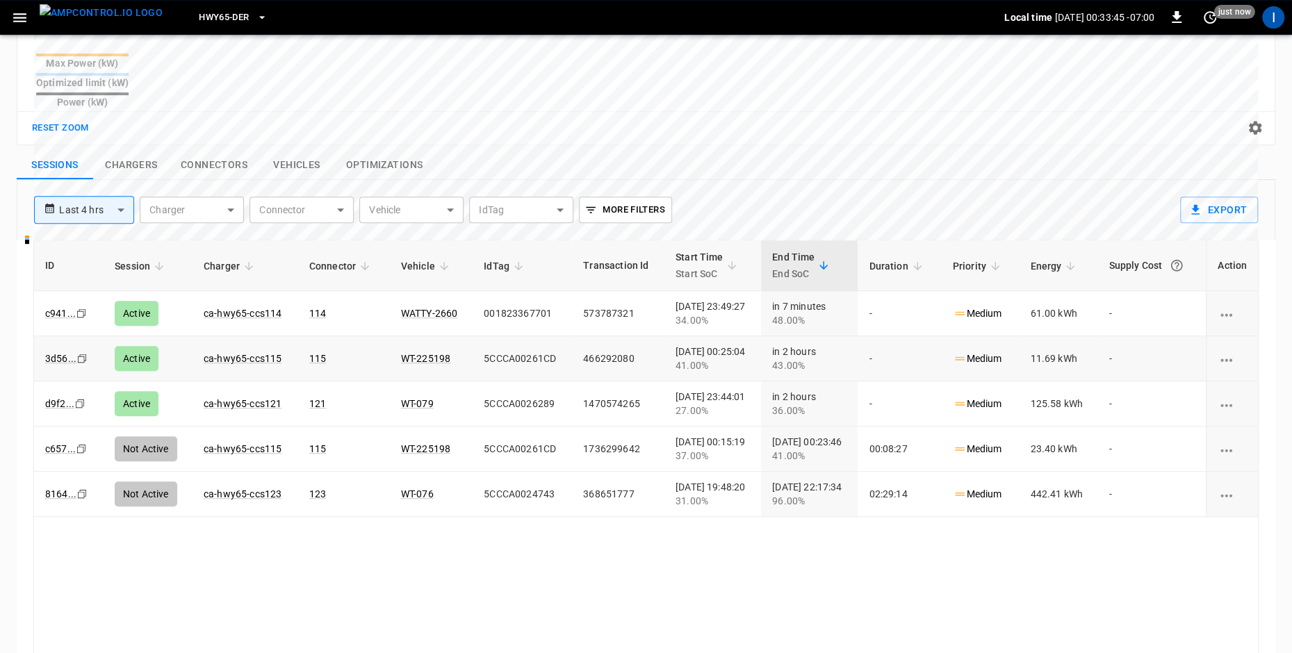
click at [447, 336] on td "WT-225198" at bounding box center [431, 358] width 83 height 45
drag, startPoint x: 446, startPoint y: 329, endPoint x: 439, endPoint y: 326, distance: 7.5
click at [439, 336] on td "WT-225198" at bounding box center [431, 358] width 83 height 45
copy link "WT-225198"
click at [390, 381] on td "WT-079" at bounding box center [431, 403] width 83 height 45
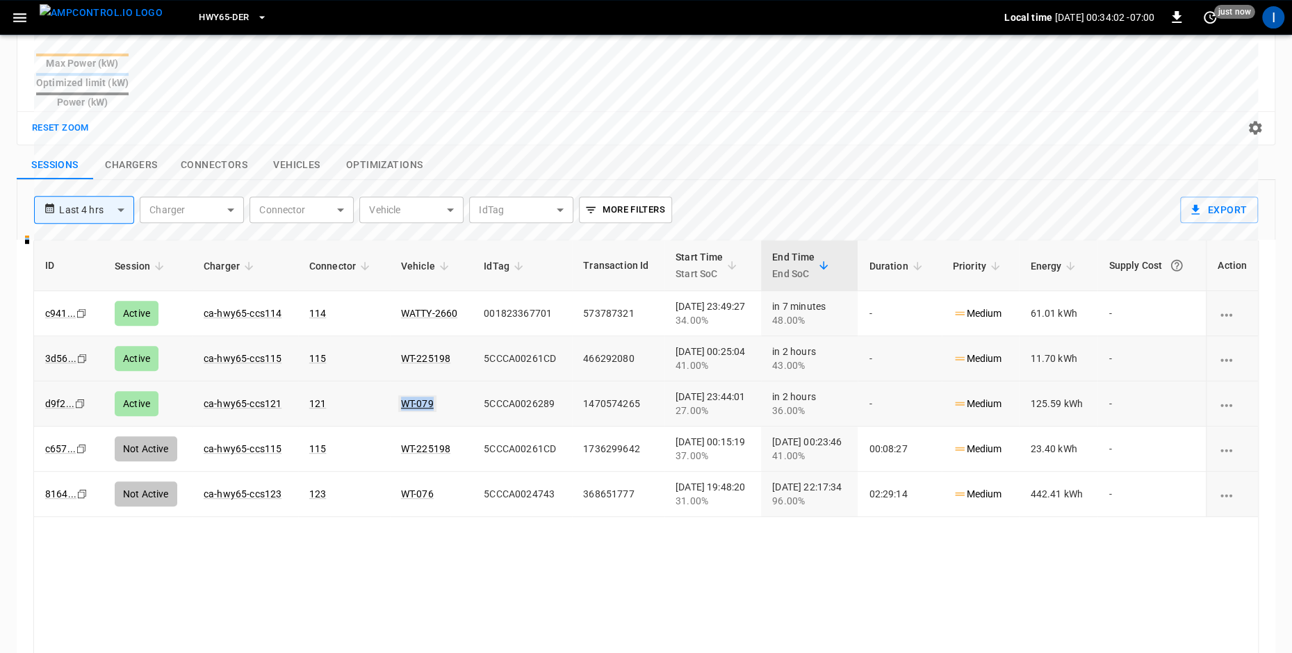
drag, startPoint x: 452, startPoint y: 368, endPoint x: 390, endPoint y: 368, distance: 61.8
click at [390, 381] on td "WT-079" at bounding box center [431, 403] width 83 height 45
copy link "WT-079"
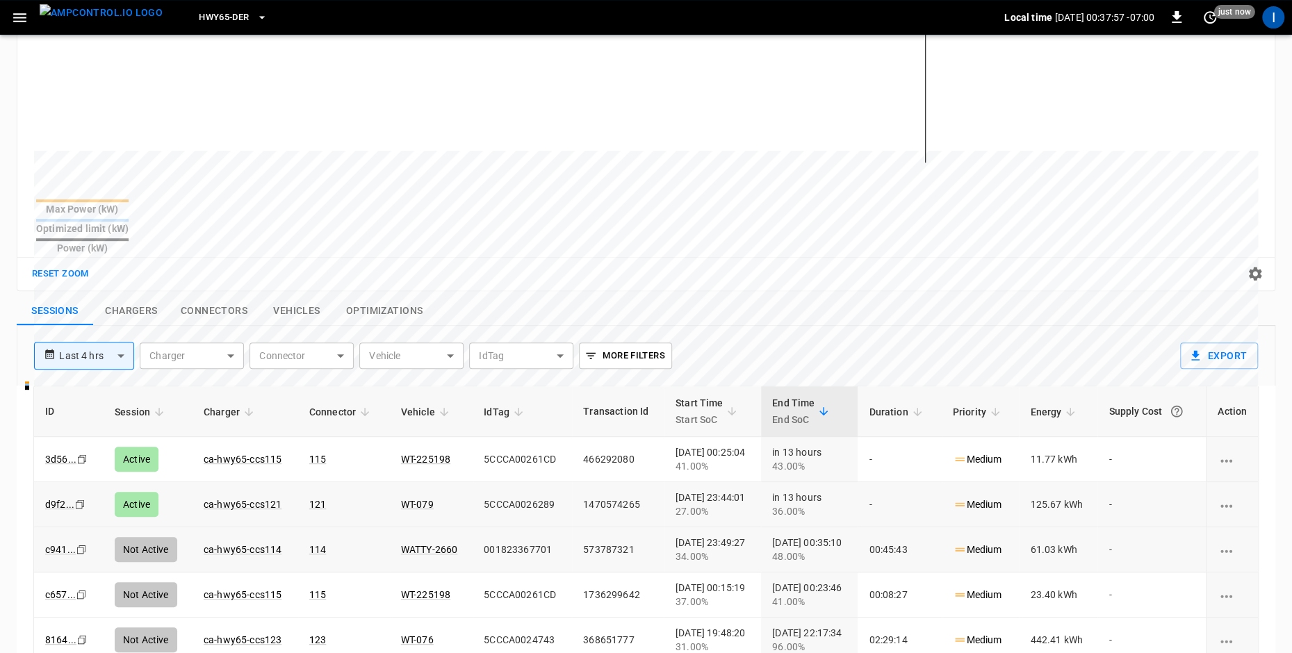
scroll to position [0, 0]
